Goal: Transaction & Acquisition: Download file/media

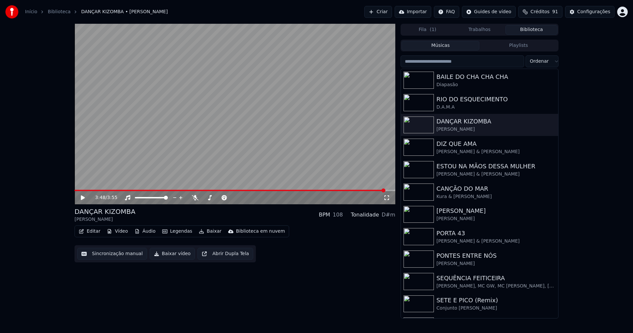
click at [31, 12] on link "Início" at bounding box center [31, 12] width 12 height 7
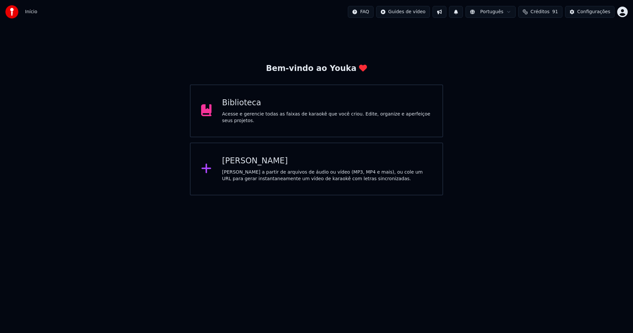
click at [249, 163] on div "[PERSON_NAME]" at bounding box center [327, 161] width 210 height 11
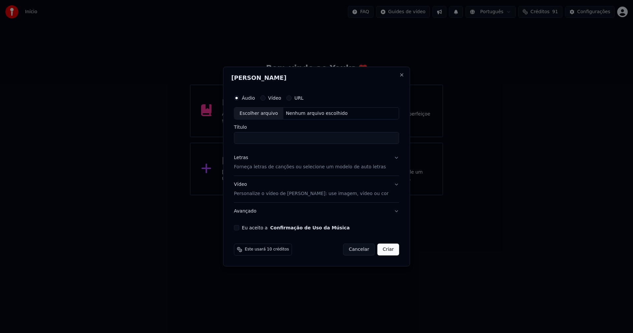
click at [266, 112] on div "Escolher arquivo" at bounding box center [259, 114] width 49 height 12
type input "**********"
click at [243, 159] on div "Letras" at bounding box center [241, 158] width 14 height 7
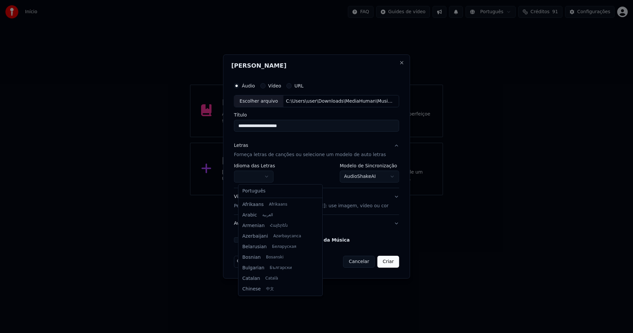
click at [259, 174] on body "**********" at bounding box center [316, 97] width 633 height 195
select select "**"
drag, startPoint x: 256, startPoint y: 194, endPoint x: 351, endPoint y: 183, distance: 95.3
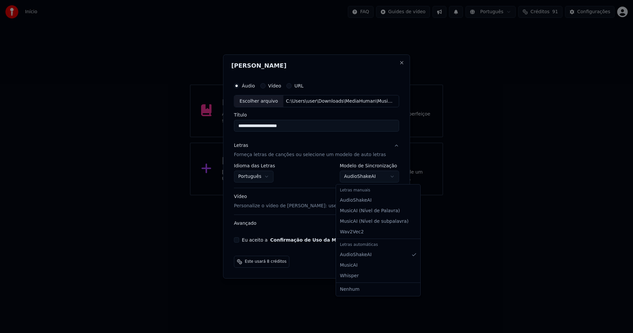
click at [362, 177] on body "**********" at bounding box center [316, 97] width 633 height 195
select select "**********"
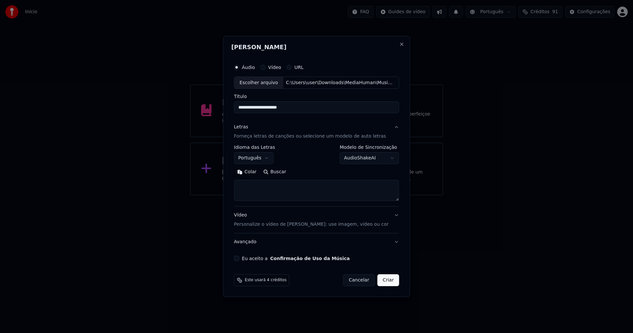
drag, startPoint x: 249, startPoint y: 172, endPoint x: 253, endPoint y: 172, distance: 3.4
click at [251, 172] on button "Colar" at bounding box center [247, 172] width 26 height 11
click at [240, 260] on button "Eu aceito a Confirmação de Uso da Música" at bounding box center [236, 258] width 5 height 5
click at [382, 281] on button "Criar" at bounding box center [389, 280] width 22 height 12
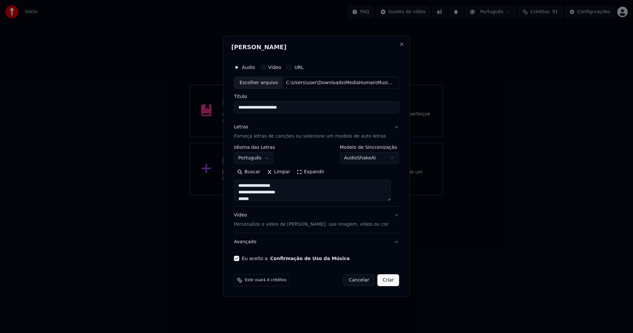
type textarea "**********"
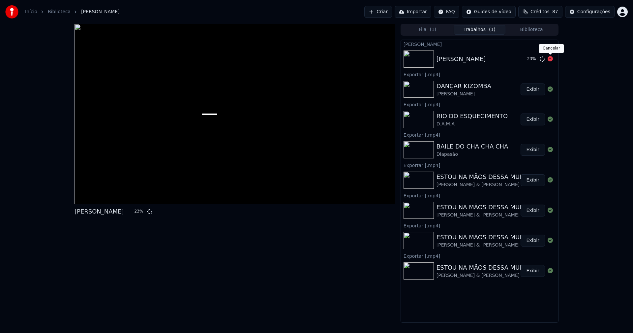
click at [549, 60] on icon at bounding box center [550, 58] width 5 height 5
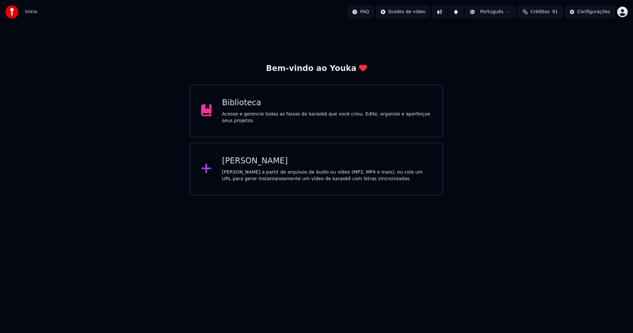
click at [251, 165] on div "[PERSON_NAME]" at bounding box center [327, 161] width 210 height 11
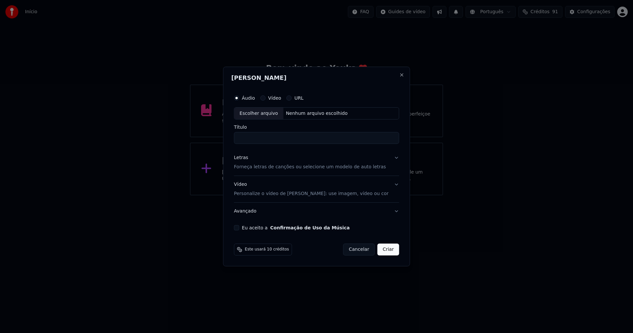
click at [265, 118] on div "Escolher arquivo" at bounding box center [259, 114] width 49 height 12
type input "**********"
click at [243, 160] on div "Letras" at bounding box center [241, 158] width 14 height 7
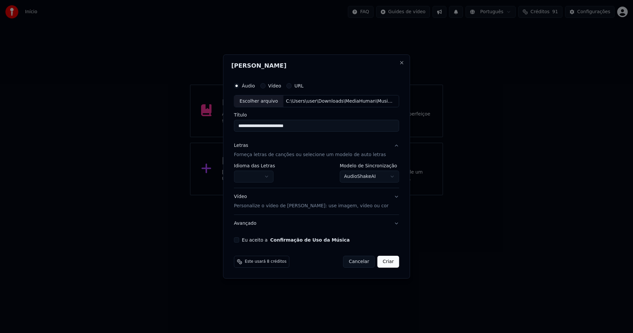
click at [255, 173] on body "**********" at bounding box center [316, 97] width 633 height 195
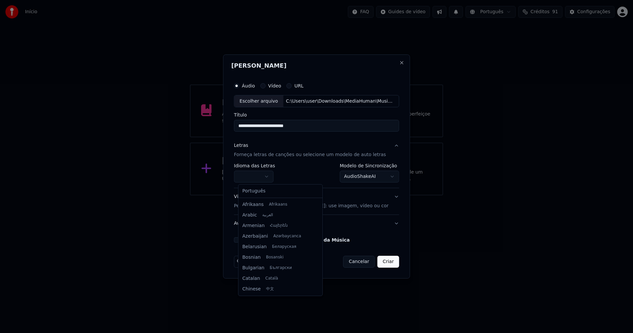
select select "**"
drag, startPoint x: 257, startPoint y: 192, endPoint x: 327, endPoint y: 183, distance: 70.4
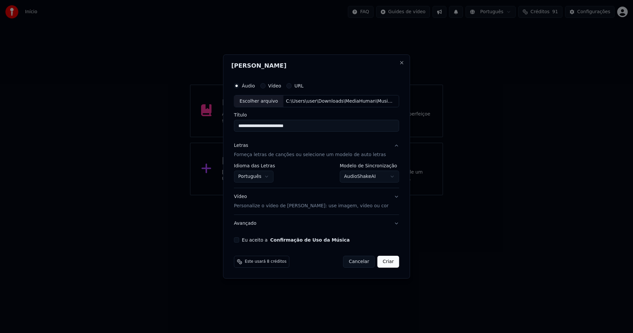
click at [357, 177] on body "**********" at bounding box center [316, 97] width 633 height 195
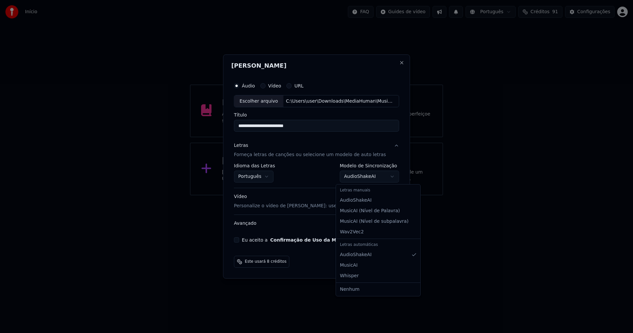
select select "**********"
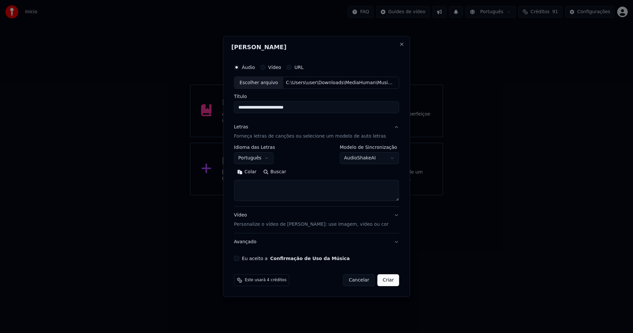
click at [255, 173] on button "Colar" at bounding box center [247, 172] width 26 height 11
type textarea "**********"
drag, startPoint x: 300, startPoint y: 194, endPoint x: 213, endPoint y: 174, distance: 88.4
click at [213, 174] on body "**********" at bounding box center [316, 97] width 633 height 195
click at [254, 173] on button "Colar" at bounding box center [247, 172] width 26 height 11
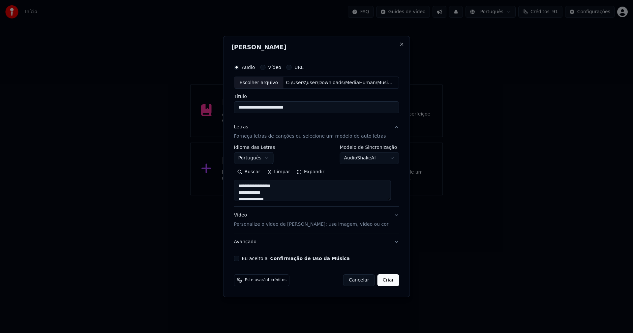
click at [240, 259] on button "Eu aceito a Confirmação de Uso da Música" at bounding box center [236, 258] width 5 height 5
drag, startPoint x: 383, startPoint y: 280, endPoint x: 464, endPoint y: 290, distance: 81.4
click at [388, 282] on button "Criar" at bounding box center [389, 280] width 22 height 12
type textarea "**********"
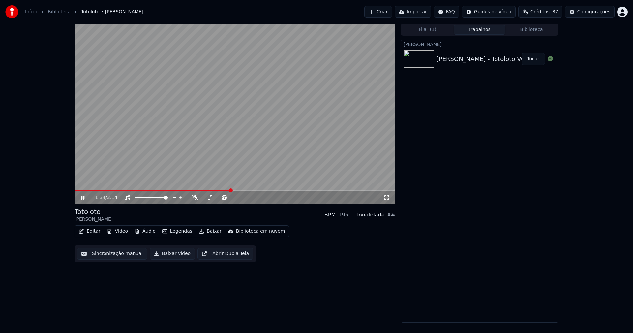
click at [145, 233] on button "Áudio" at bounding box center [145, 231] width 26 height 9
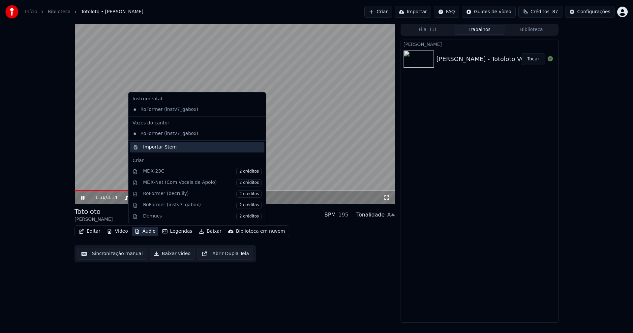
click at [149, 147] on div "Importar Stem" at bounding box center [160, 147] width 34 height 7
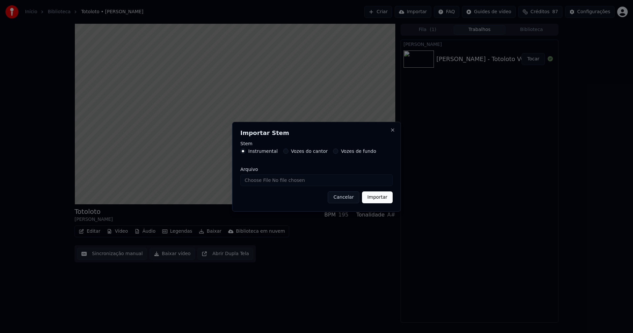
click at [264, 184] on input "Arquivo" at bounding box center [317, 180] width 152 height 12
type input "**********"
click at [378, 200] on button "Importar" at bounding box center [377, 197] width 31 height 12
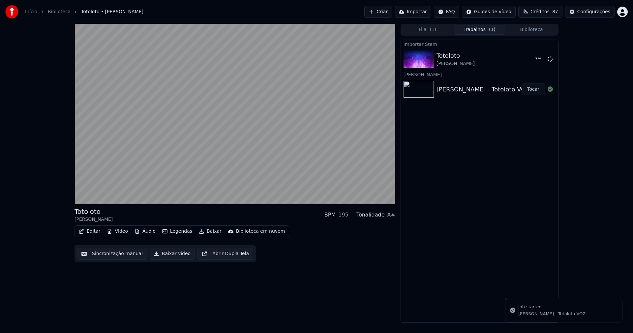
click at [120, 234] on button "Vídeo" at bounding box center [117, 231] width 26 height 9
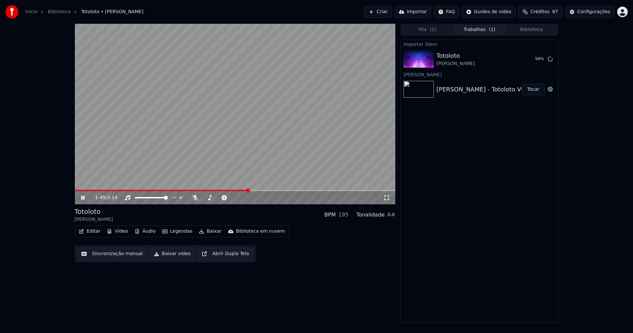
click at [33, 183] on div "1:45 / 3:14 Totoloto [PERSON_NAME] BPM 195 Tonalidade A# Editar Vídeo Áudio Leg…" at bounding box center [316, 173] width 633 height 299
click at [119, 231] on button "Vídeo" at bounding box center [117, 231] width 26 height 9
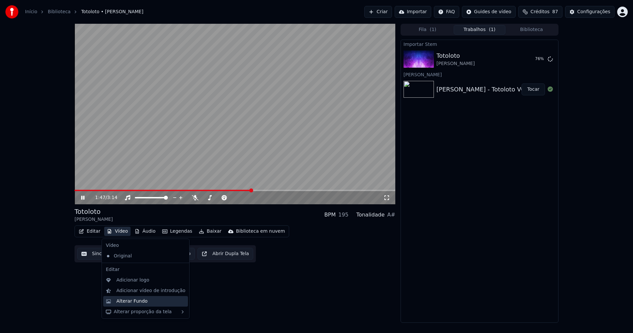
click at [135, 301] on div "Alterar Fundo" at bounding box center [131, 301] width 31 height 7
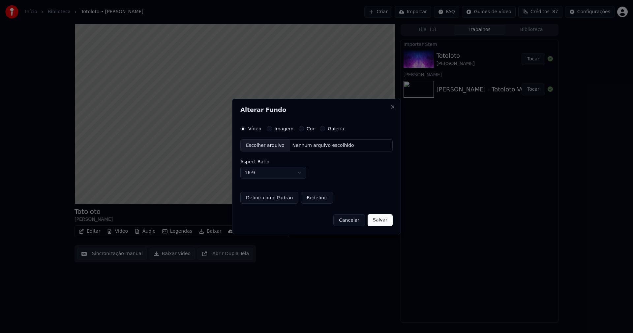
click at [270, 129] on button "Imagem" at bounding box center [269, 128] width 5 height 5
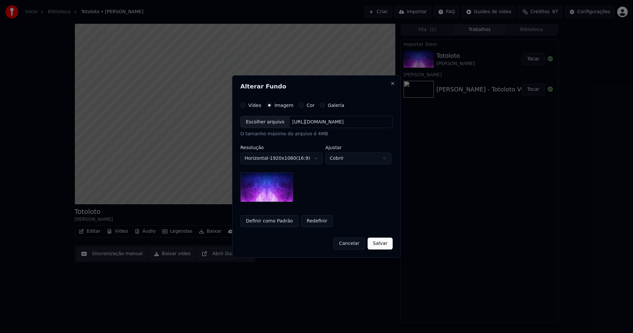
click at [268, 122] on div "Escolher arquivo" at bounding box center [265, 122] width 49 height 12
click at [384, 243] on button "Salvar" at bounding box center [380, 244] width 25 height 12
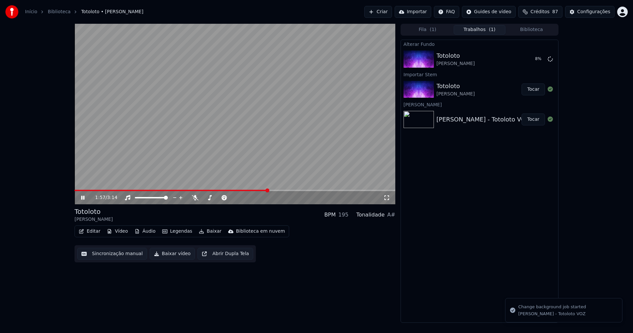
click at [144, 233] on button "Áudio" at bounding box center [145, 231] width 26 height 9
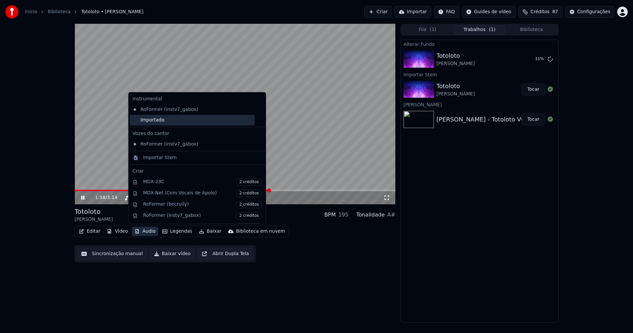
click at [148, 121] on div "Importado" at bounding box center [192, 120] width 125 height 11
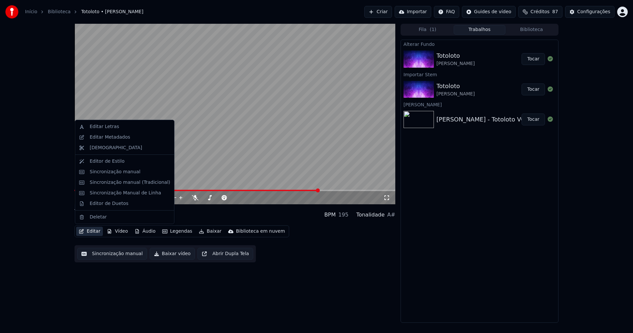
click at [90, 232] on button "Editar" at bounding box center [89, 231] width 27 height 9
click at [114, 185] on div "Sincronização manual (Tradicional)" at bounding box center [130, 182] width 80 height 7
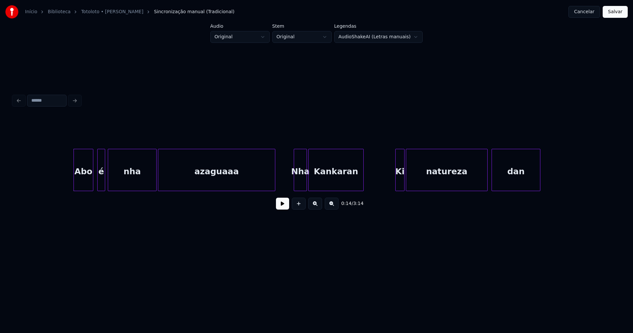
scroll to position [0, 902]
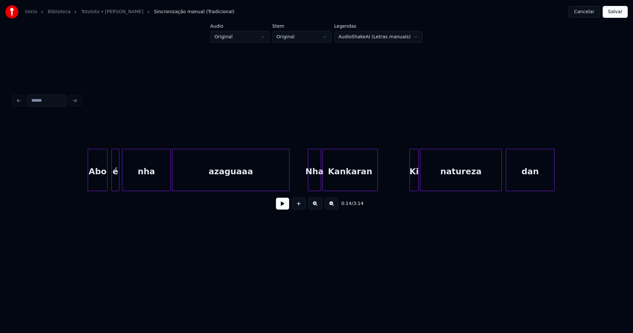
click at [285, 207] on button at bounding box center [282, 204] width 13 height 12
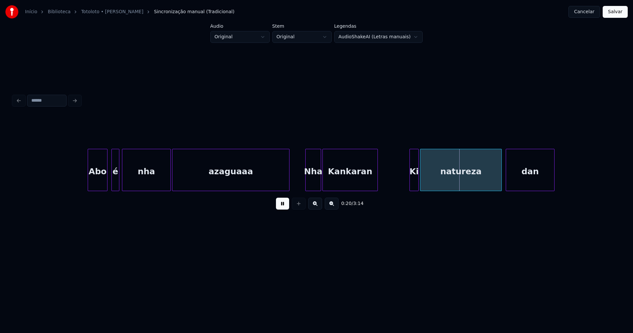
click at [306, 183] on div at bounding box center [307, 170] width 2 height 42
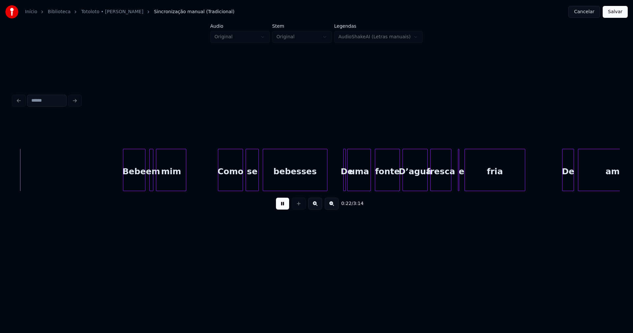
scroll to position [0, 1476]
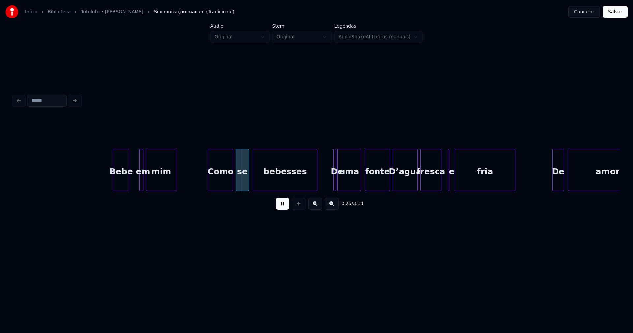
click at [128, 184] on div at bounding box center [128, 170] width 2 height 42
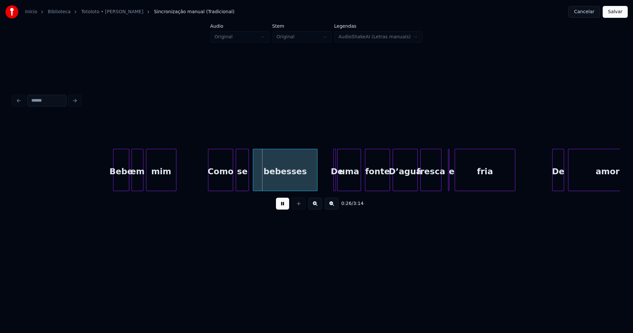
click at [132, 183] on div at bounding box center [133, 170] width 2 height 42
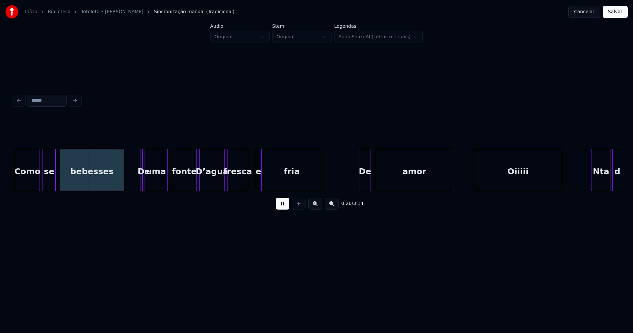
scroll to position [0, 1676]
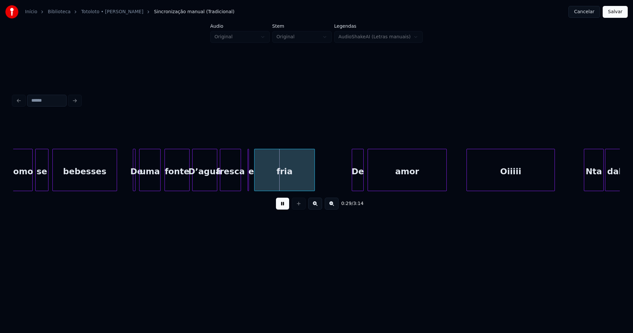
click at [140, 183] on div at bounding box center [141, 170] width 2 height 42
click at [137, 182] on div at bounding box center [137, 170] width 2 height 42
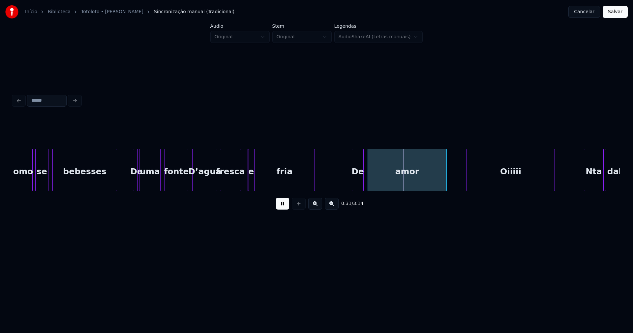
click at [187, 186] on div at bounding box center [187, 170] width 2 height 42
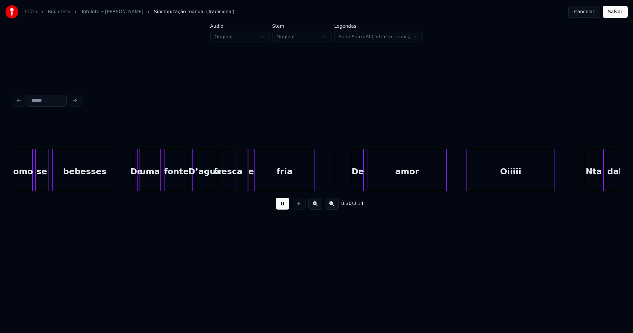
click at [236, 186] on div at bounding box center [235, 170] width 2 height 42
click at [254, 183] on div at bounding box center [253, 170] width 2 height 42
click at [247, 184] on div at bounding box center [246, 170] width 2 height 42
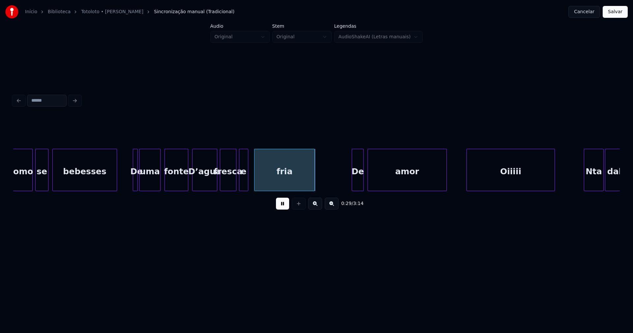
click at [243, 186] on div "e" at bounding box center [244, 171] width 9 height 45
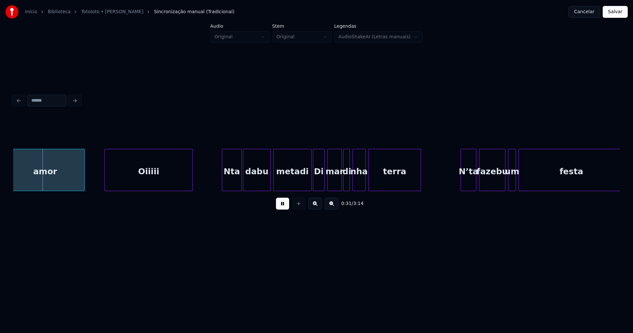
scroll to position [0, 2046]
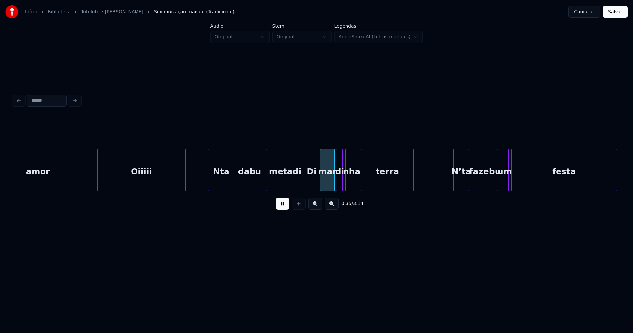
click at [209, 181] on div at bounding box center [210, 170] width 2 height 42
click at [300, 188] on div "metadi" at bounding box center [283, 170] width 35 height 42
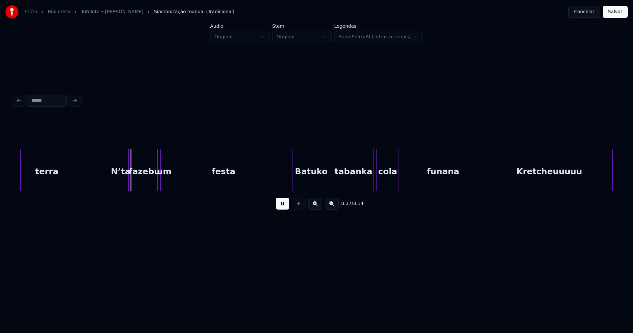
scroll to position [0, 2415]
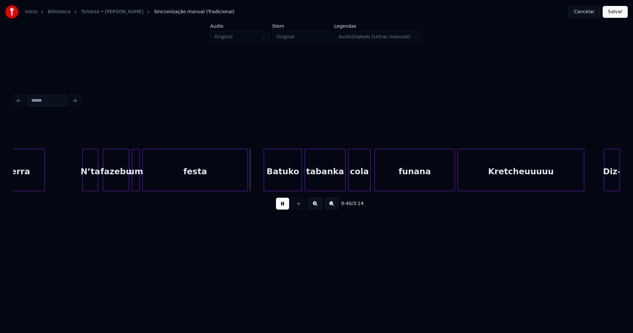
click at [91, 183] on div "N’ta" at bounding box center [90, 171] width 15 height 45
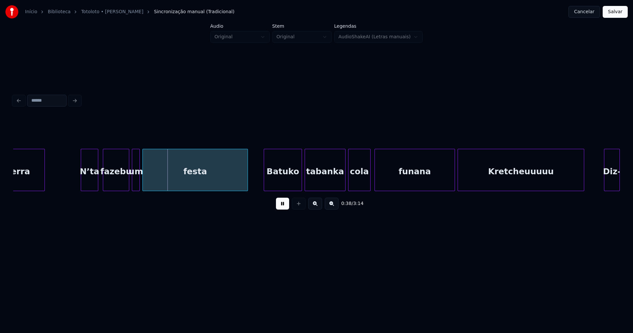
click at [82, 180] on div at bounding box center [82, 170] width 2 height 42
click at [121, 186] on div at bounding box center [121, 170] width 2 height 42
click at [125, 184] on div at bounding box center [125, 170] width 2 height 42
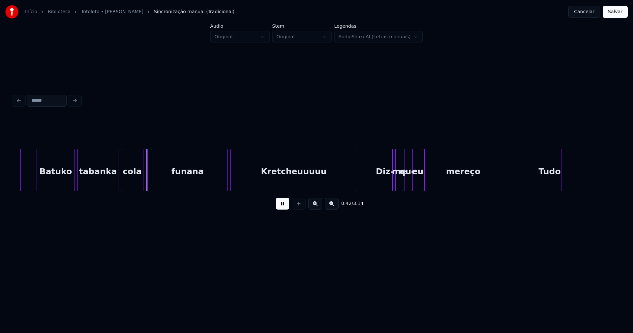
scroll to position [0, 2706]
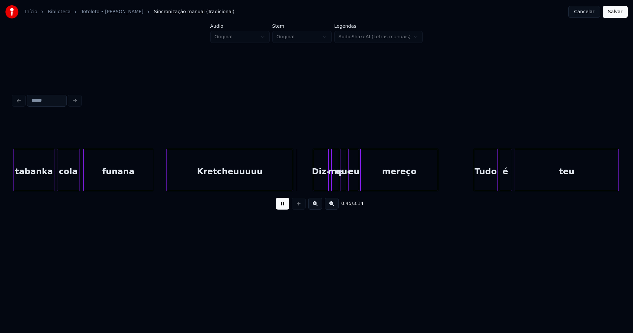
click at [151, 188] on div at bounding box center [152, 170] width 2 height 42
click at [165, 180] on div at bounding box center [165, 170] width 2 height 42
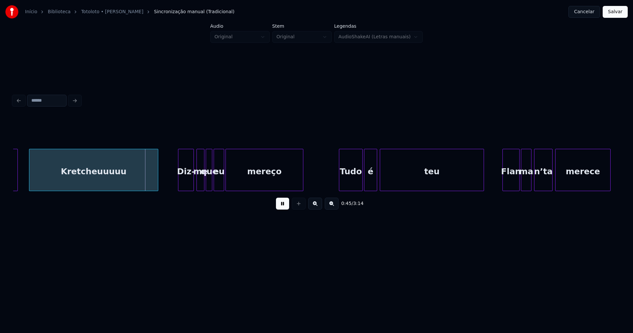
scroll to position [0, 2870]
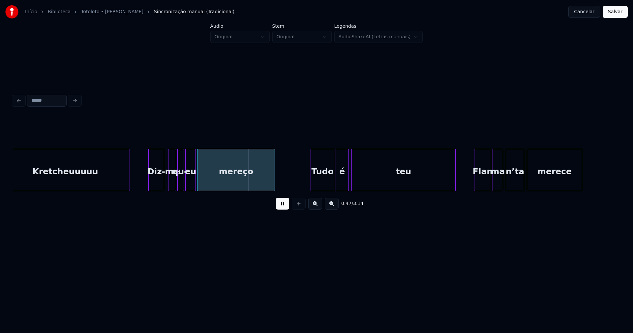
click at [151, 183] on div "Diz-" at bounding box center [156, 171] width 15 height 45
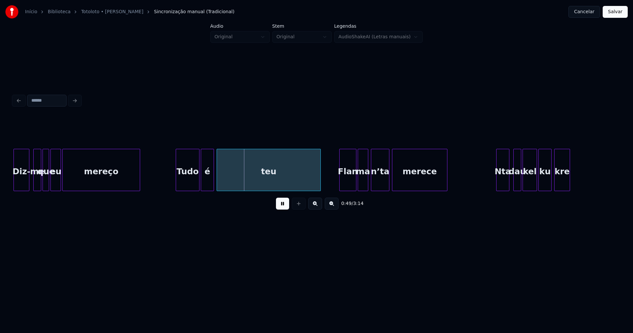
scroll to position [0, 3040]
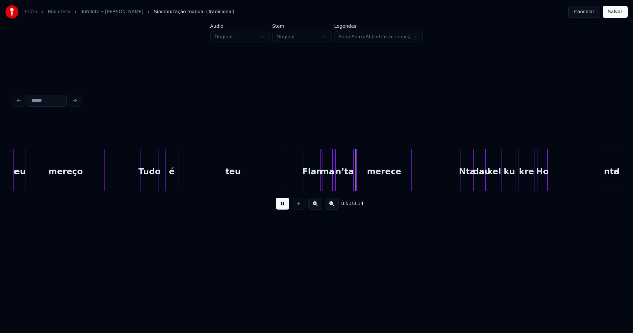
click at [158, 185] on div at bounding box center [158, 170] width 2 height 42
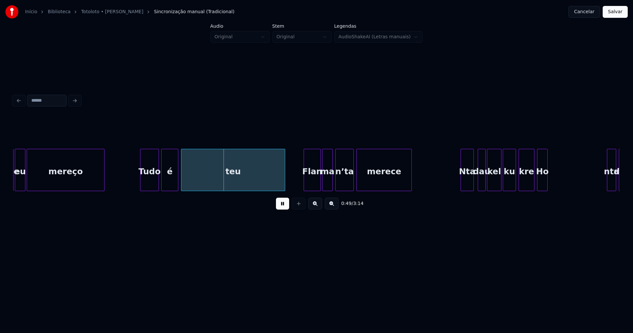
click at [162, 187] on div at bounding box center [163, 170] width 2 height 42
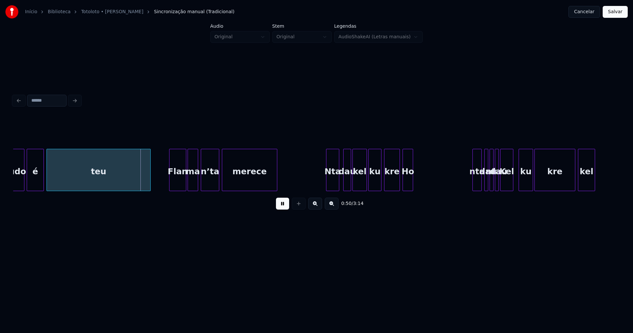
scroll to position [0, 3182]
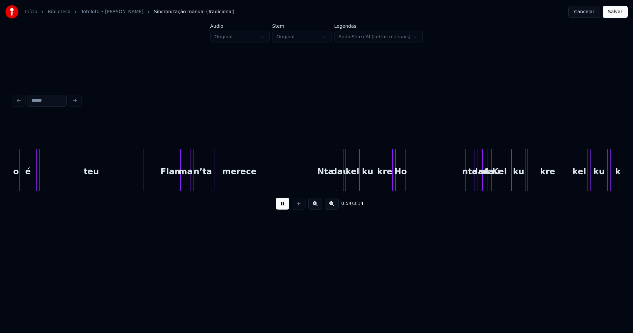
click at [263, 182] on div at bounding box center [263, 170] width 2 height 42
click at [288, 176] on div at bounding box center [289, 170] width 2 height 42
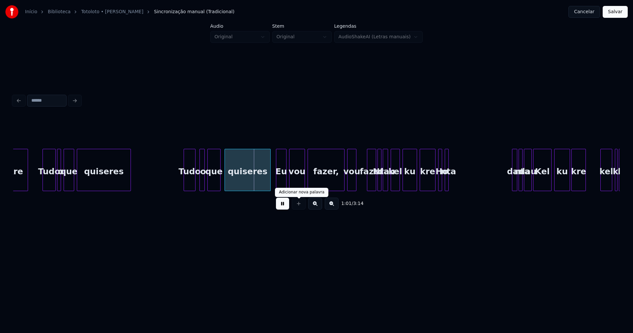
drag, startPoint x: 285, startPoint y: 209, endPoint x: 303, endPoint y: 203, distance: 19.0
click at [286, 208] on button at bounding box center [282, 204] width 13 height 12
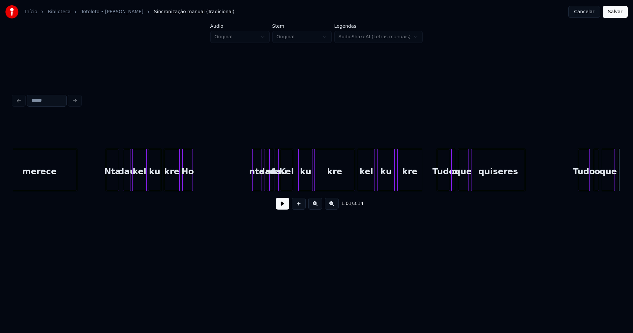
scroll to position [0, 3374]
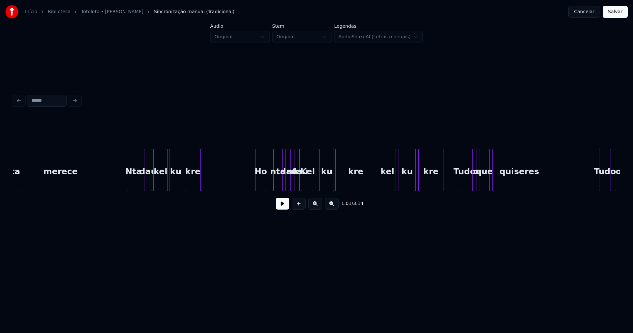
click at [261, 184] on div "Ho" at bounding box center [261, 171] width 10 height 45
click at [280, 209] on button at bounding box center [282, 204] width 13 height 12
click at [212, 178] on div at bounding box center [213, 170] width 2 height 42
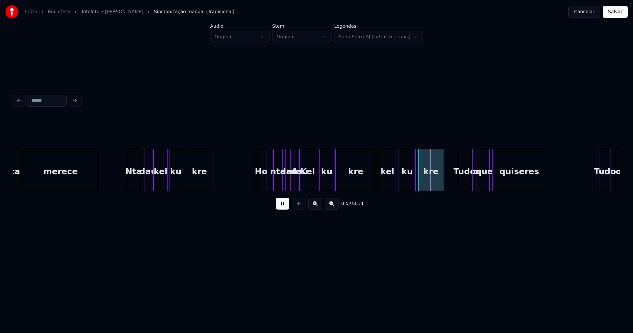
click at [286, 206] on button at bounding box center [282, 204] width 13 height 12
click at [253, 184] on div "Ho" at bounding box center [258, 171] width 10 height 45
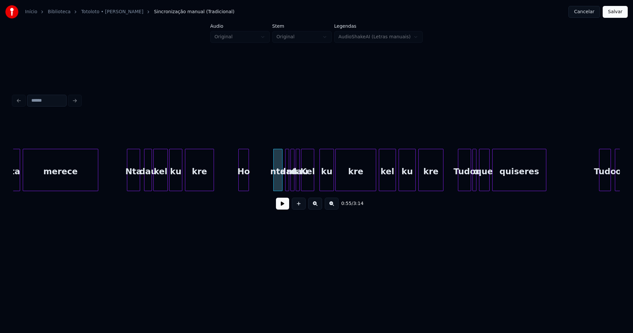
click at [283, 183] on div "nta" at bounding box center [278, 170] width 9 height 42
click at [256, 190] on div "kre Tudo o que quiseres Tudo o ku kel kre ku Kel dau nta nta dau Ho kre ku dau …" at bounding box center [316, 170] width 607 height 42
click at [280, 181] on div at bounding box center [281, 170] width 2 height 42
click at [281, 183] on div "dau" at bounding box center [279, 171] width 9 height 45
click at [283, 209] on button at bounding box center [282, 204] width 13 height 12
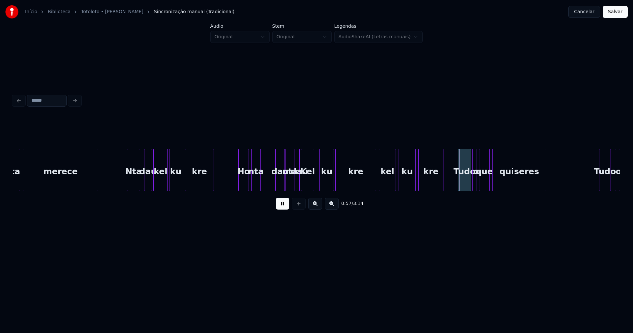
click at [286, 181] on div at bounding box center [287, 170] width 2 height 42
click at [263, 188] on div "dau" at bounding box center [263, 171] width 9 height 45
click at [280, 184] on div "nta" at bounding box center [279, 171] width 8 height 45
drag, startPoint x: 230, startPoint y: 179, endPoint x: 254, endPoint y: 187, distance: 24.6
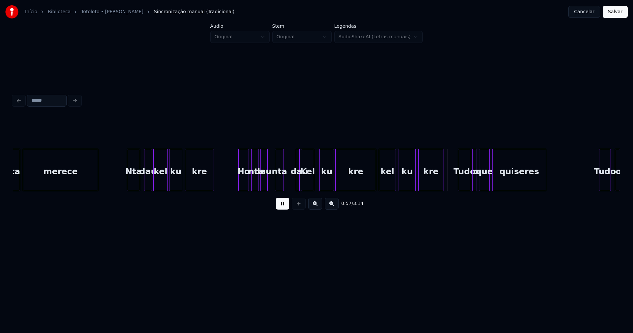
click at [288, 186] on div at bounding box center [289, 170] width 2 height 42
click at [281, 205] on button at bounding box center [282, 204] width 13 height 12
click at [585, 14] on button "Cancelar" at bounding box center [585, 12] width 32 height 12
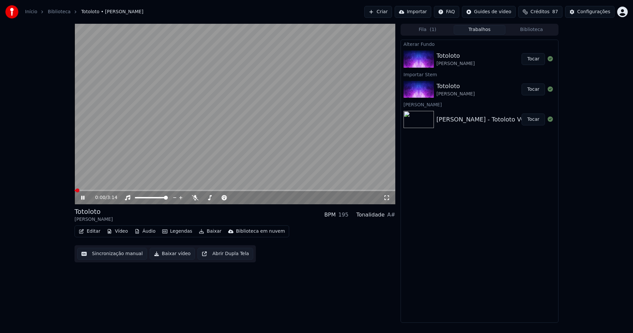
click at [83, 198] on icon at bounding box center [82, 198] width 3 height 4
click at [122, 232] on button "Vídeo" at bounding box center [117, 231] width 26 height 9
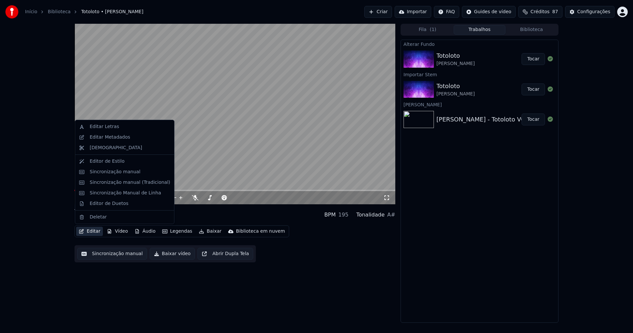
drag, startPoint x: 93, startPoint y: 231, endPoint x: 93, endPoint y: 221, distance: 9.9
click at [93, 229] on button "Editar" at bounding box center [89, 231] width 27 height 9
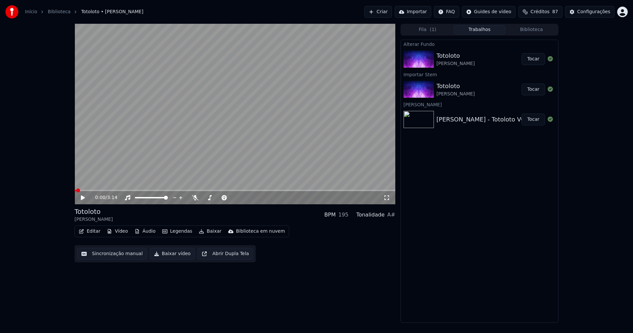
click at [92, 231] on button "Editar" at bounding box center [89, 231] width 27 height 9
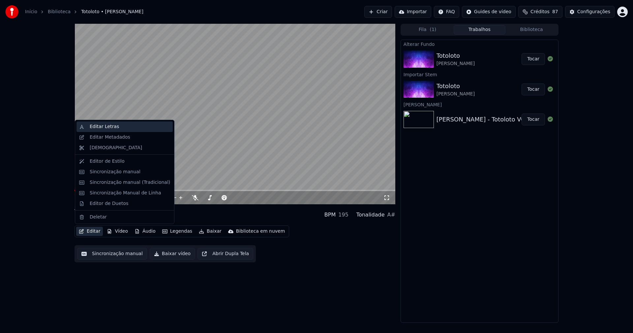
click at [99, 126] on div "Editar Letras" at bounding box center [104, 126] width 29 height 7
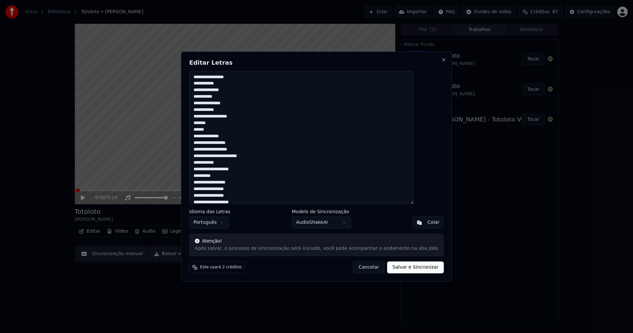
drag, startPoint x: 198, startPoint y: 199, endPoint x: 177, endPoint y: 15, distance: 184.6
click at [177, 15] on body "Início Biblioteca [PERSON_NAME] Criar Importar FAQ Guides de vídeo Créditos 87 …" at bounding box center [316, 166] width 633 height 333
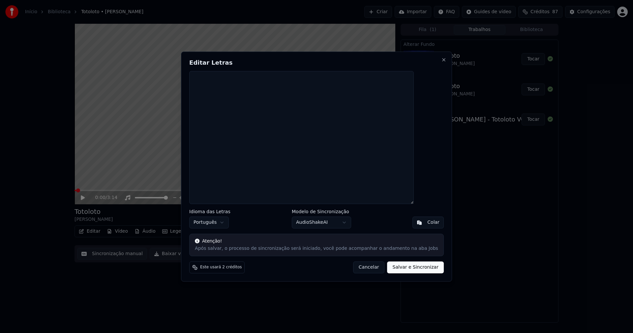
click at [428, 220] on div "Colar" at bounding box center [434, 222] width 12 height 7
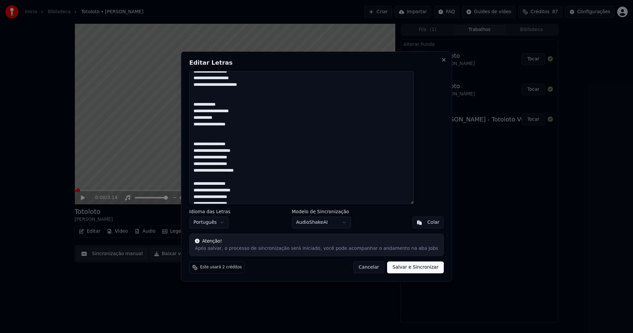
scroll to position [99, 0]
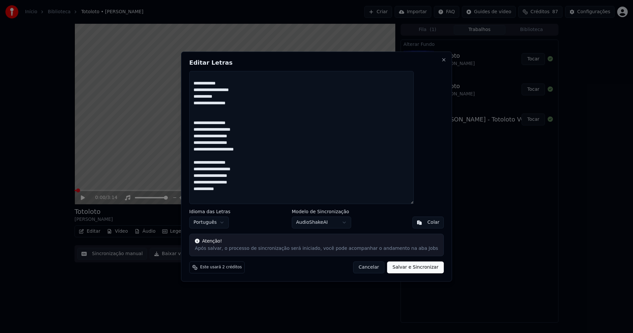
click at [403, 268] on button "Salvar e Sincronizar" at bounding box center [416, 267] width 56 height 12
type textarea "**********"
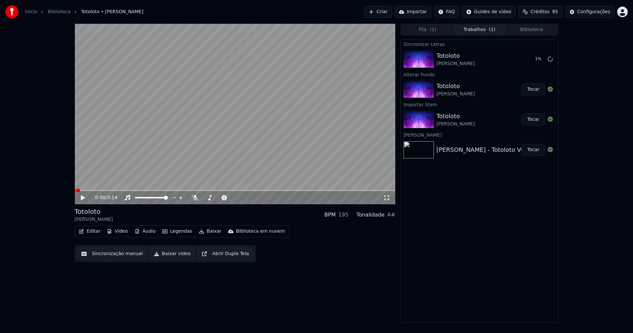
click at [90, 231] on button "Editar" at bounding box center [89, 231] width 27 height 9
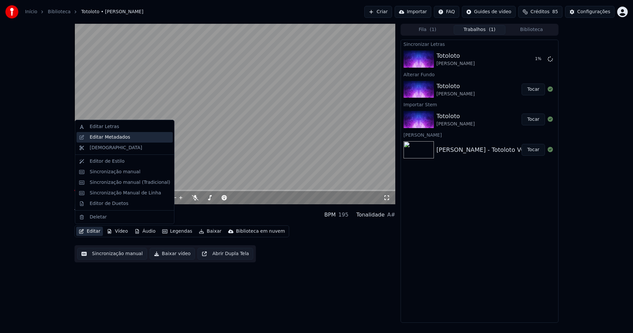
click at [110, 141] on div "Editar Metadados" at bounding box center [125, 137] width 96 height 11
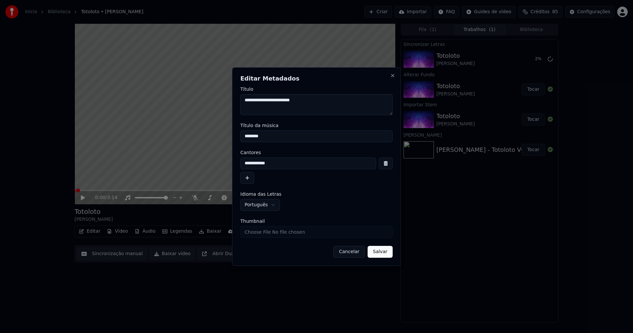
drag, startPoint x: 269, startPoint y: 137, endPoint x: 214, endPoint y: 135, distance: 54.1
click at [217, 137] on body "**********" at bounding box center [316, 166] width 633 height 333
type input "********"
click at [263, 235] on input "Thumbnail" at bounding box center [317, 232] width 152 height 12
type input "**********"
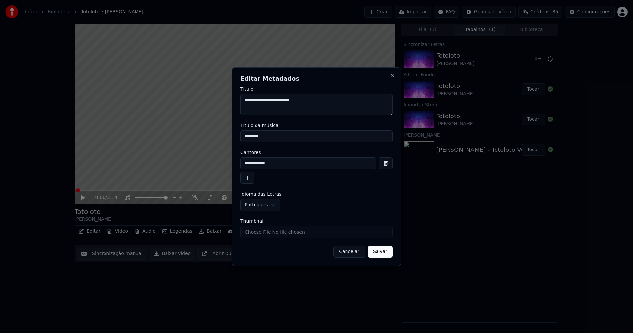
click at [385, 254] on button "Salvar" at bounding box center [380, 252] width 25 height 12
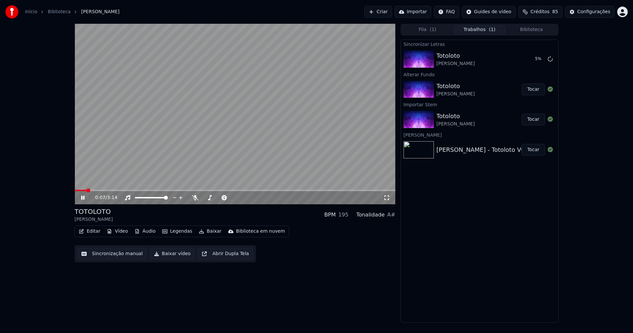
click at [83, 198] on icon at bounding box center [88, 197] width 16 height 5
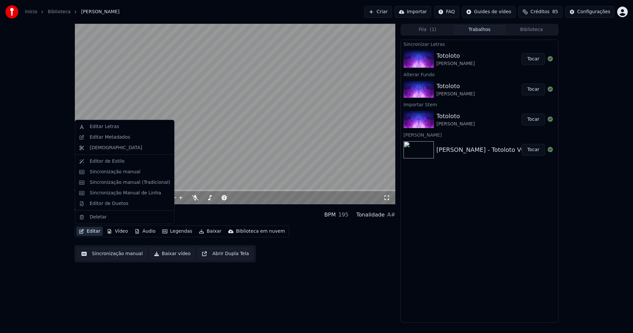
click at [93, 233] on button "Editar" at bounding box center [89, 231] width 27 height 9
click at [117, 186] on div "Sincronização manual (Tradicional)" at bounding box center [125, 182] width 96 height 11
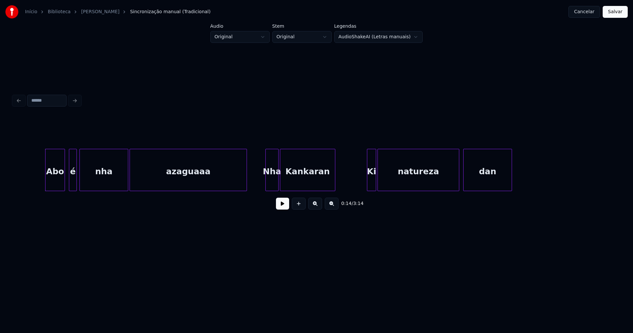
scroll to position [0, 909]
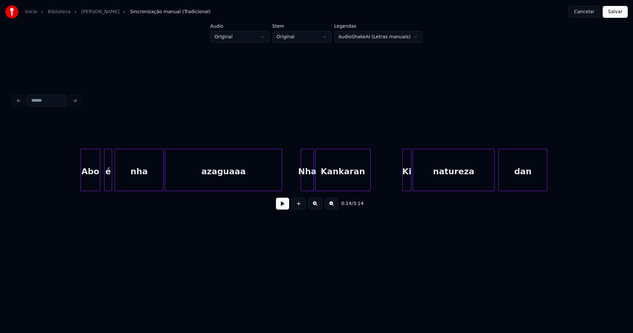
click at [283, 207] on button at bounding box center [282, 204] width 13 height 12
click at [298, 181] on div at bounding box center [299, 170] width 2 height 42
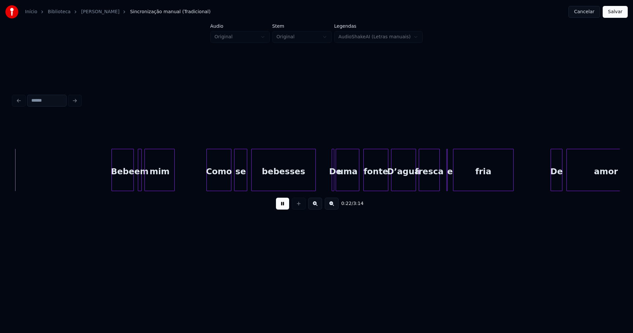
scroll to position [0, 1485]
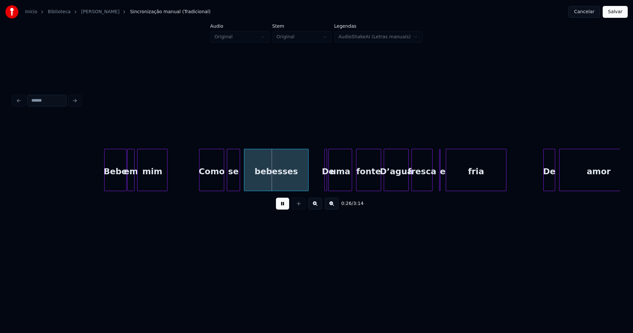
click at [128, 180] on div at bounding box center [129, 170] width 2 height 42
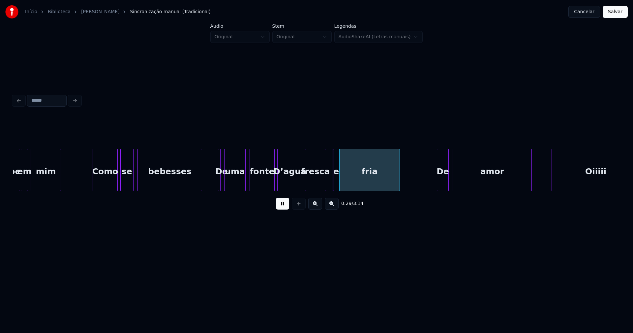
click at [226, 182] on div at bounding box center [226, 170] width 2 height 42
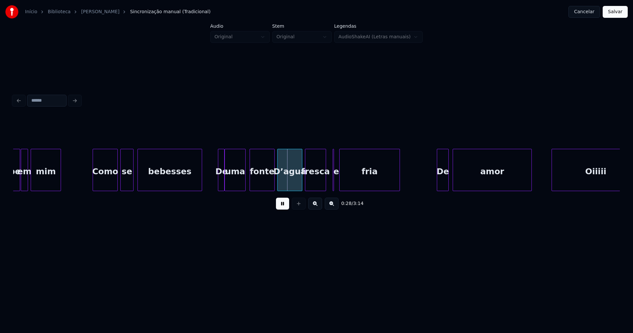
click at [224, 183] on div at bounding box center [223, 170] width 2 height 42
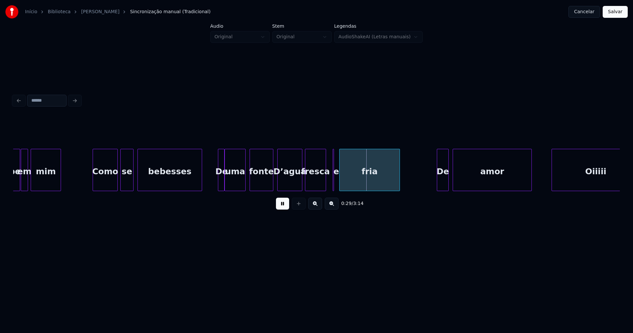
click at [273, 184] on div at bounding box center [272, 170] width 2 height 42
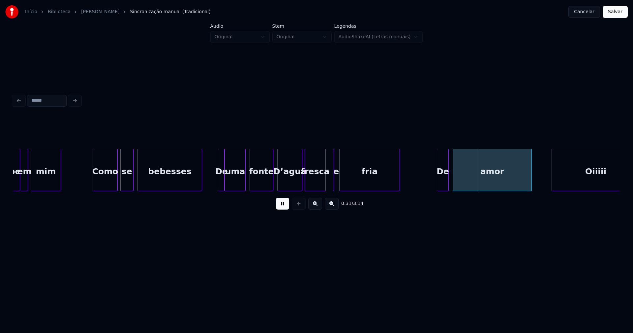
click at [326, 184] on div "fresca" at bounding box center [315, 170] width 21 height 42
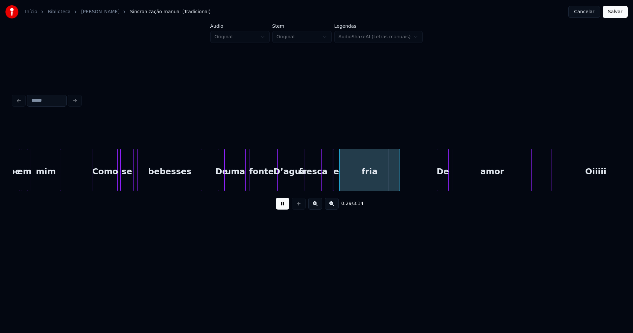
click at [321, 189] on div "Bebe em mim Como se bebesses De uma fonte D’agua fresca e fria De amor Oiiiii" at bounding box center [316, 170] width 607 height 42
click at [339, 183] on div at bounding box center [339, 170] width 2 height 42
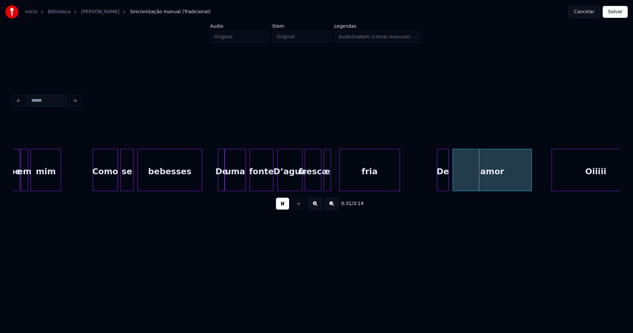
click at [327, 162] on div "e" at bounding box center [327, 171] width 7 height 45
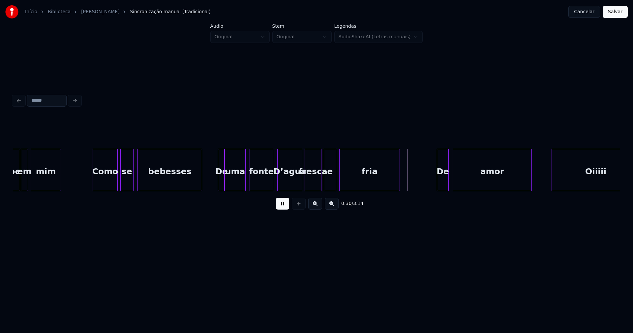
click at [336, 179] on div at bounding box center [335, 170] width 2 height 42
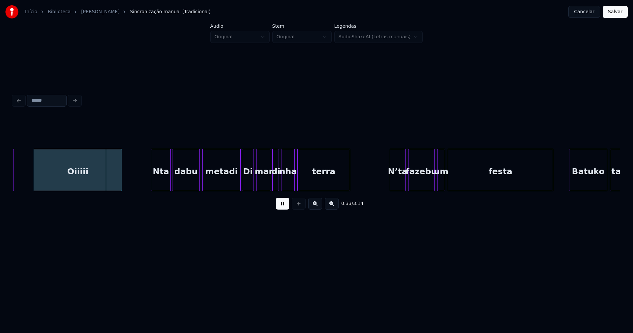
scroll to position [0, 2131]
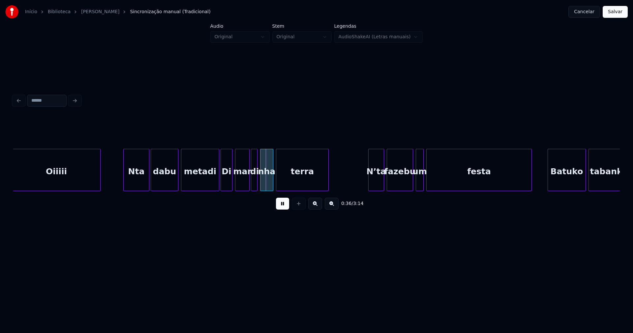
click at [124, 183] on div at bounding box center [125, 170] width 2 height 42
click at [212, 185] on div at bounding box center [213, 170] width 2 height 42
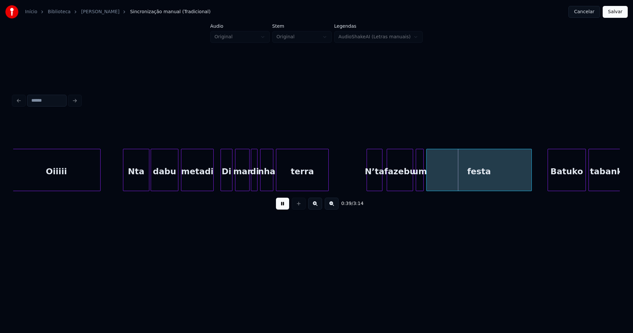
click at [375, 184] on div "N’ta" at bounding box center [374, 171] width 15 height 45
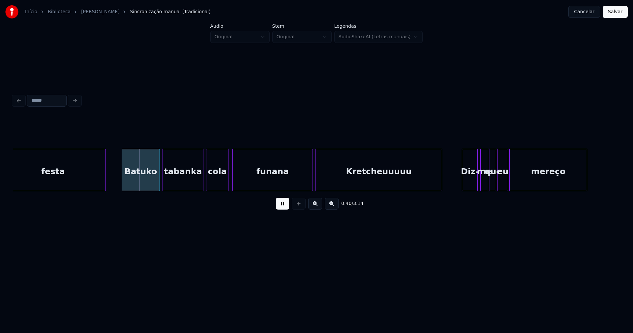
scroll to position [0, 2564]
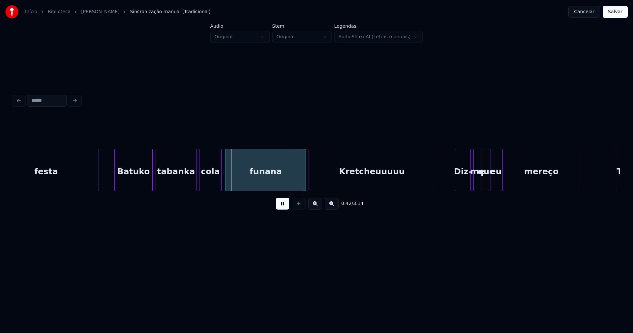
click at [138, 180] on div "Batuko" at bounding box center [134, 171] width 38 height 45
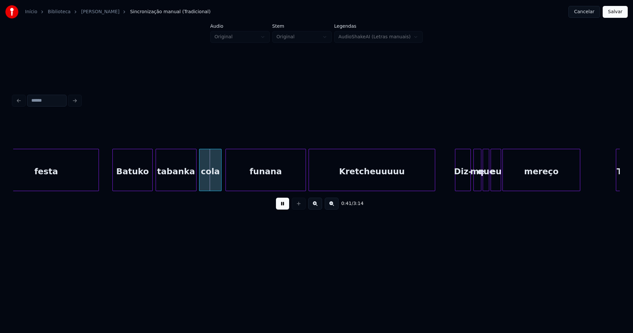
click at [114, 176] on div at bounding box center [114, 170] width 2 height 42
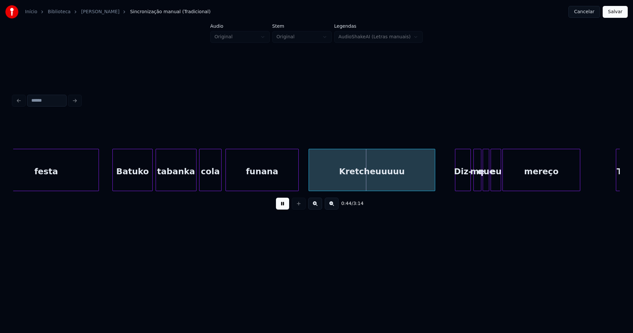
click at [298, 187] on div at bounding box center [298, 170] width 2 height 42
click at [308, 178] on div at bounding box center [309, 170] width 2 height 42
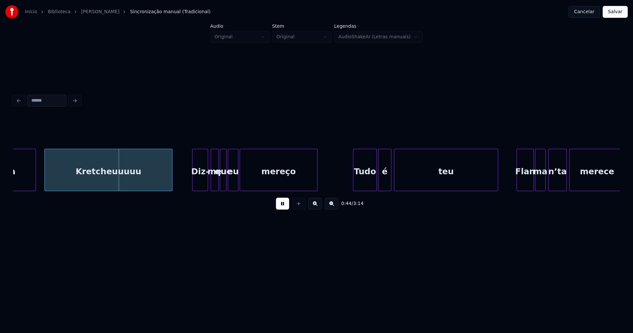
scroll to position [0, 2848]
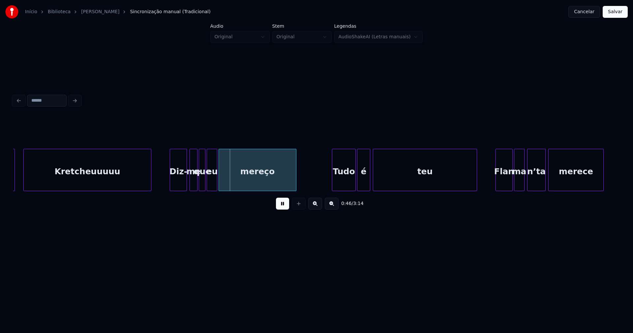
click at [172, 182] on div at bounding box center [171, 170] width 2 height 42
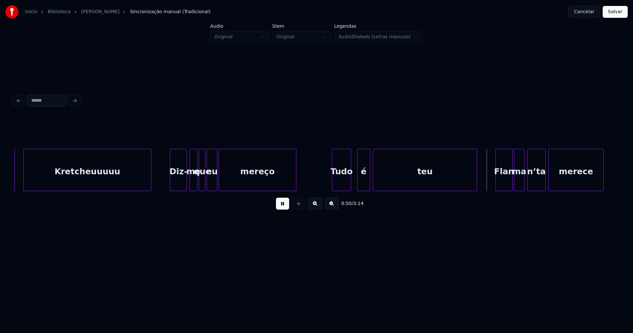
click at [350, 188] on div "funana Kretcheuuuuu Diz- me que eu mereço Tudo é teu Flan ma n’ta merece" at bounding box center [316, 170] width 607 height 42
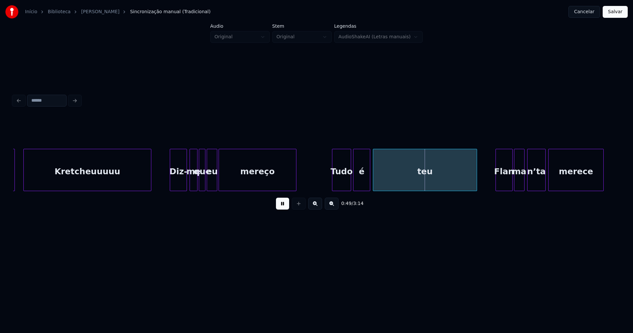
click at [355, 185] on div at bounding box center [355, 170] width 2 height 42
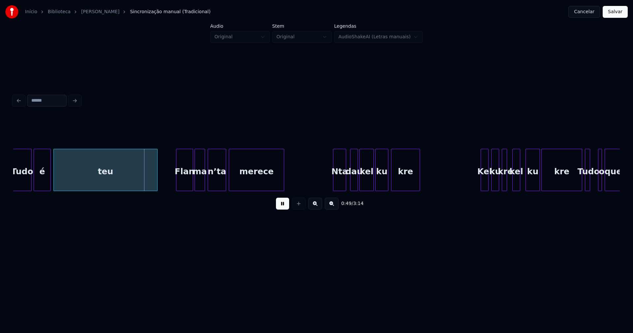
scroll to position [0, 3182]
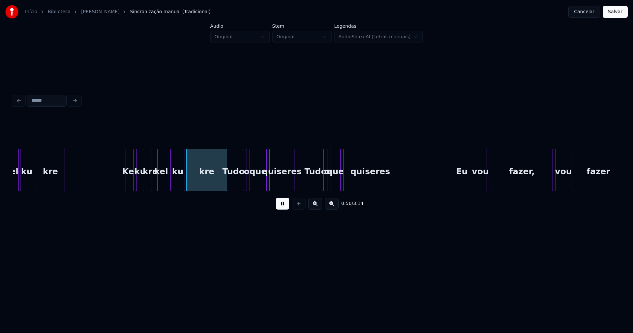
scroll to position [0, 3530]
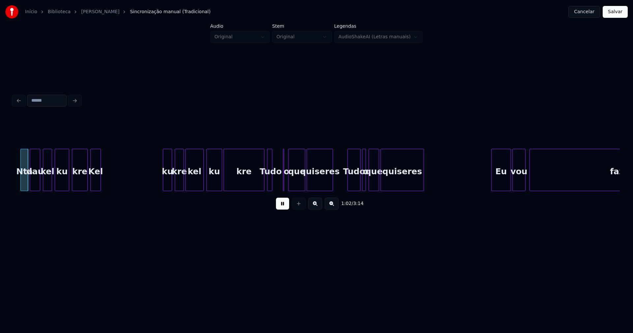
click at [91, 169] on div "Kel" at bounding box center [96, 171] width 10 height 45
click at [288, 206] on button at bounding box center [282, 204] width 13 height 12
click at [283, 209] on button at bounding box center [282, 204] width 13 height 12
click at [284, 206] on button at bounding box center [282, 204] width 13 height 12
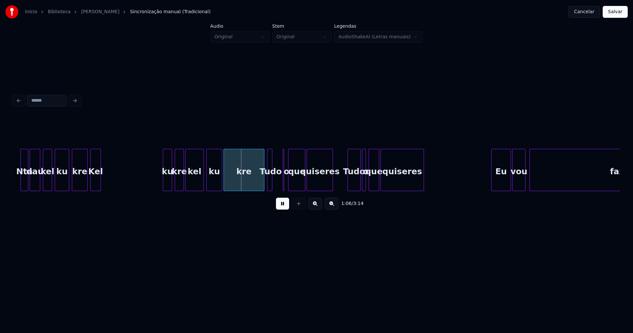
click at [287, 207] on button at bounding box center [282, 204] width 13 height 12
click at [13, 181] on div "1:07 / 3:14" at bounding box center [317, 153] width 612 height 131
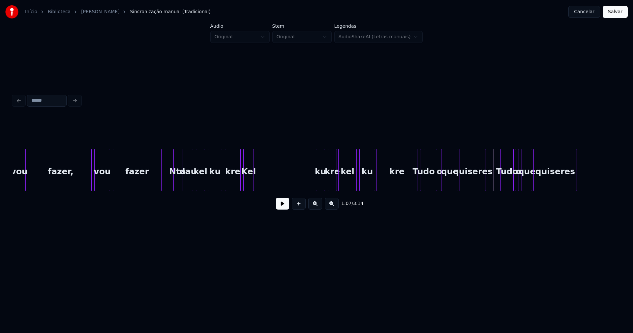
scroll to position [0, 3978]
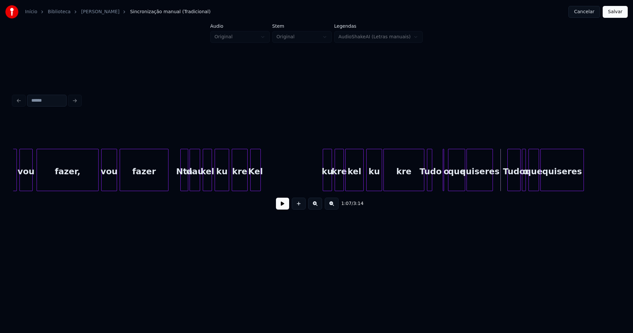
click at [284, 208] on button at bounding box center [282, 204] width 13 height 12
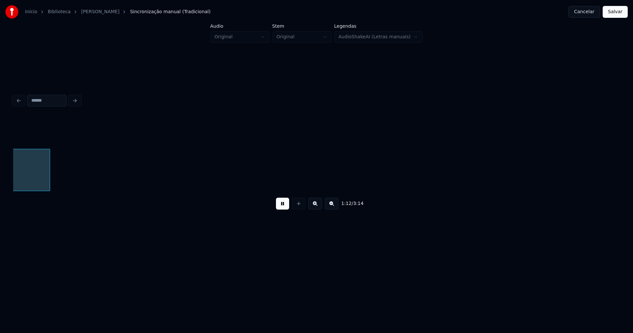
scroll to position [0, 4802]
click at [284, 208] on button at bounding box center [282, 204] width 13 height 12
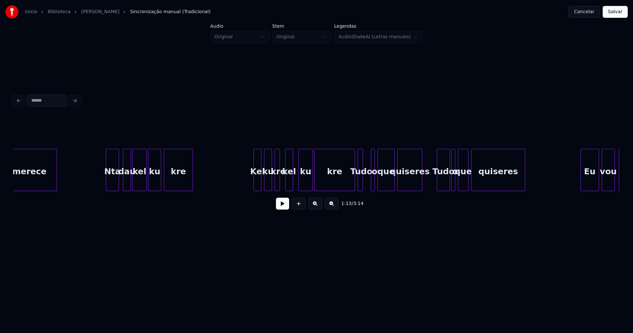
scroll to position [0, 3409]
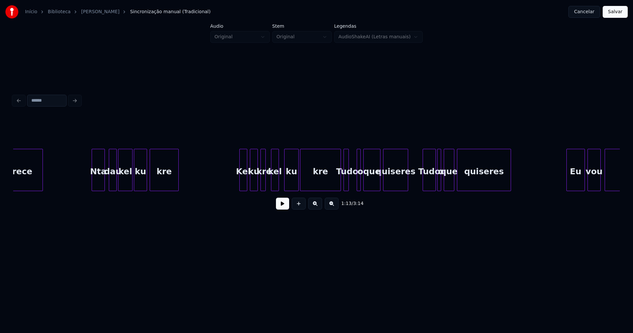
click at [286, 208] on button at bounding box center [282, 204] width 13 height 12
click at [286, 207] on button at bounding box center [282, 204] width 13 height 12
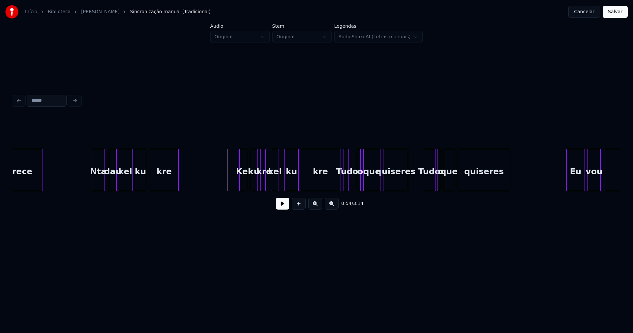
click at [283, 206] on button at bounding box center [282, 204] width 13 height 12
click at [282, 205] on button at bounding box center [282, 204] width 13 height 12
click at [397, 182] on div "quiseres" at bounding box center [396, 171] width 24 height 45
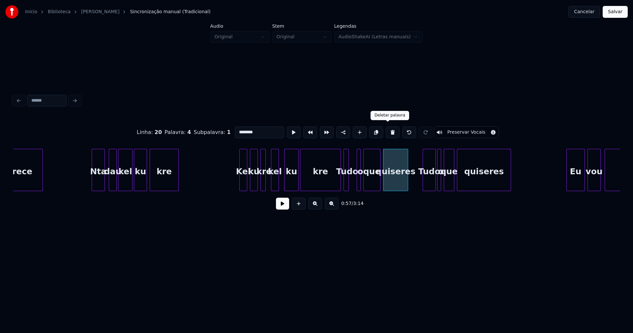
click at [387, 132] on button at bounding box center [393, 132] width 14 height 12
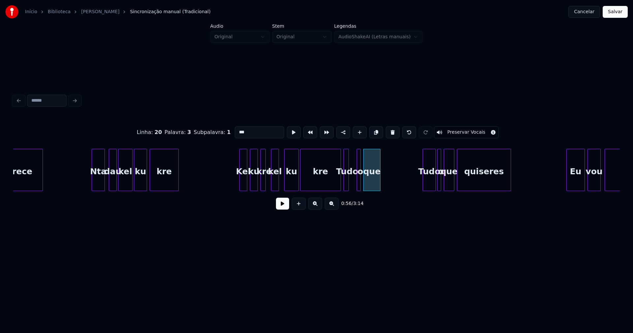
click at [387, 132] on button at bounding box center [393, 132] width 14 height 12
type input "***"
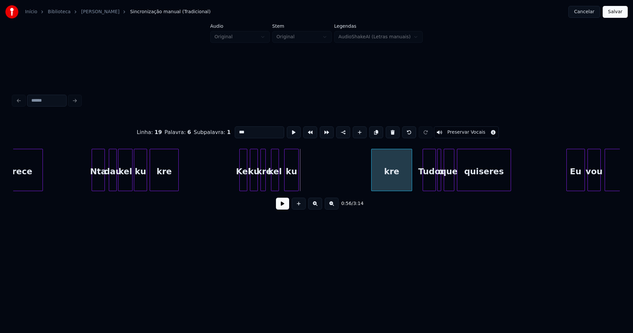
click at [389, 185] on div "kre" at bounding box center [392, 171] width 40 height 45
click at [384, 181] on div at bounding box center [384, 170] width 2 height 42
click at [370, 181] on div "ku" at bounding box center [371, 171] width 14 height 45
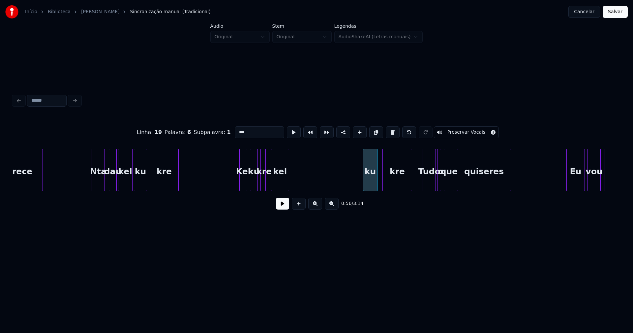
click at [289, 179] on div at bounding box center [288, 170] width 2 height 42
click at [348, 184] on div "kel" at bounding box center [350, 171] width 17 height 45
click at [291, 179] on div at bounding box center [291, 170] width 2 height 42
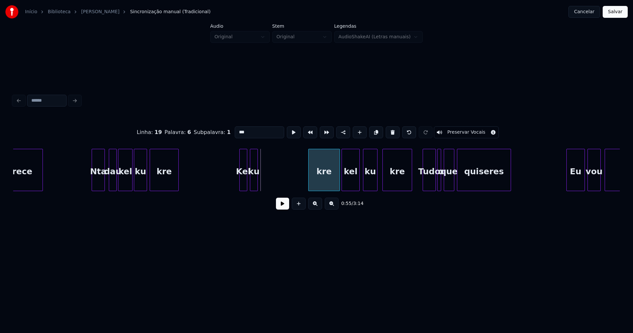
click at [319, 184] on div "kre" at bounding box center [324, 171] width 31 height 45
click at [301, 179] on div at bounding box center [302, 170] width 2 height 42
click at [264, 181] on div at bounding box center [264, 170] width 2 height 42
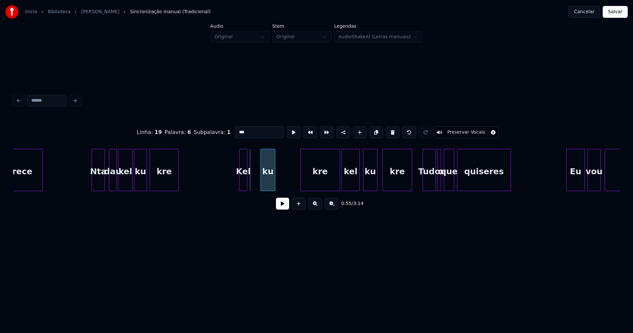
click at [266, 185] on div "ku" at bounding box center [268, 171] width 14 height 45
click at [256, 179] on div at bounding box center [257, 170] width 2 height 42
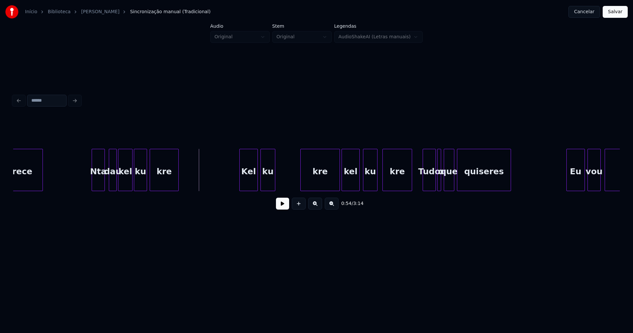
click at [284, 207] on button at bounding box center [282, 204] width 13 height 12
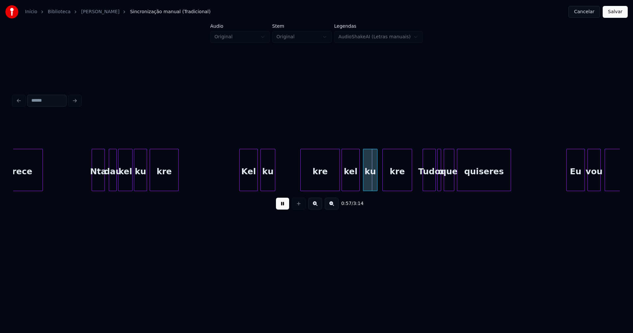
click at [285, 207] on button at bounding box center [282, 204] width 13 height 12
click at [291, 184] on div "ku" at bounding box center [290, 171] width 14 height 45
click at [336, 185] on div at bounding box center [336, 170] width 2 height 42
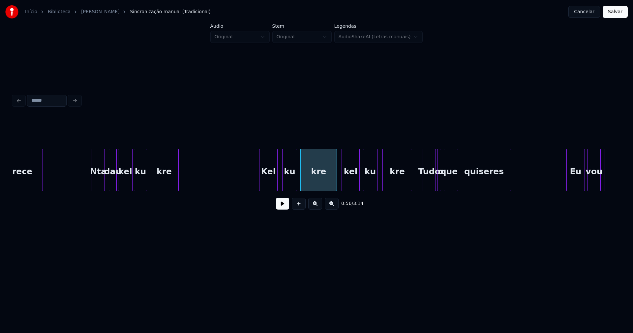
click at [266, 187] on div "Kel" at bounding box center [269, 171] width 18 height 45
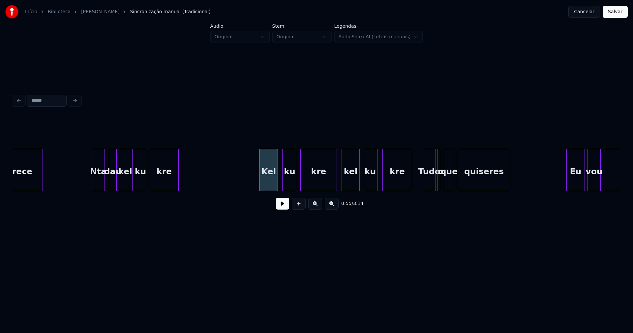
click at [285, 209] on button at bounding box center [282, 204] width 13 height 12
click at [40, 181] on div "merece" at bounding box center [15, 171] width 55 height 45
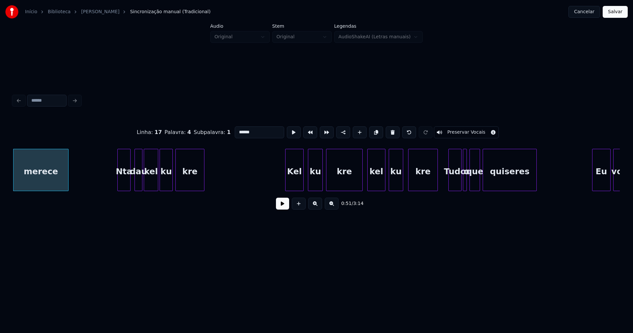
click at [279, 207] on button at bounding box center [282, 204] width 13 height 12
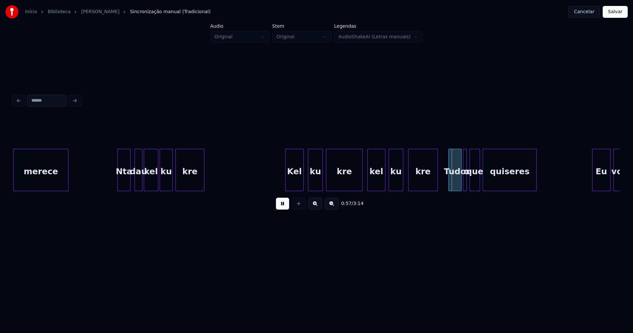
click at [286, 209] on button at bounding box center [282, 204] width 13 height 12
drag, startPoint x: 281, startPoint y: 205, endPoint x: 206, endPoint y: 194, distance: 76.3
click at [282, 205] on button at bounding box center [282, 204] width 13 height 12
click at [284, 206] on button at bounding box center [282, 204] width 13 height 12
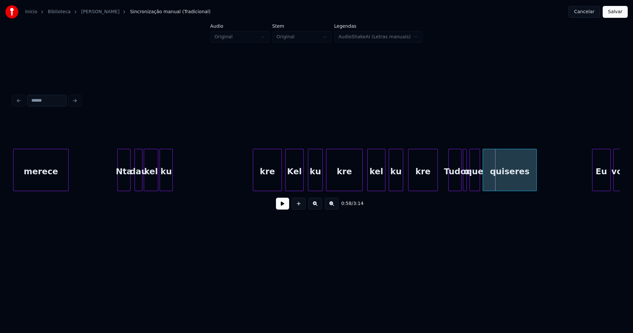
click at [261, 191] on div "Tudo kre ku kel ku kre Kel kre ku kel dau Nta merece o que quiseres Eu vou" at bounding box center [316, 170] width 607 height 42
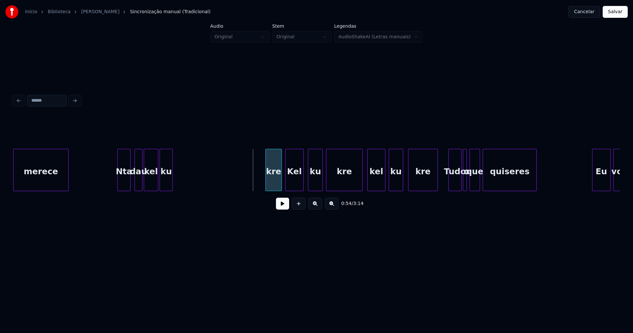
click at [267, 181] on div at bounding box center [267, 170] width 2 height 42
click at [181, 182] on div "ku" at bounding box center [181, 171] width 13 height 45
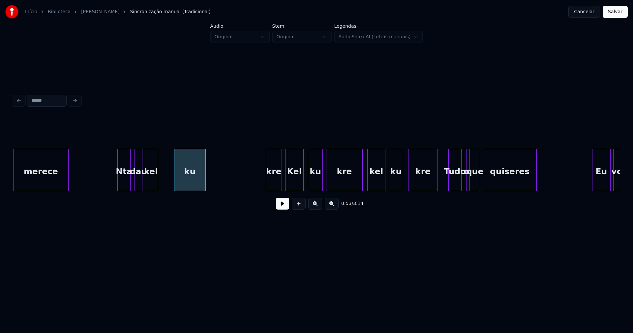
click at [204, 178] on div at bounding box center [205, 170] width 2 height 42
click at [161, 182] on div "kel" at bounding box center [163, 171] width 14 height 45
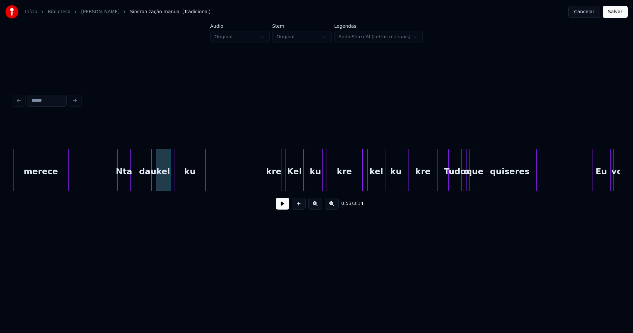
click at [148, 183] on div "dau" at bounding box center [147, 171] width 7 height 45
click at [153, 183] on div at bounding box center [154, 170] width 2 height 42
click at [142, 186] on div at bounding box center [143, 170] width 2 height 42
click at [133, 184] on div "Nta" at bounding box center [134, 171] width 13 height 45
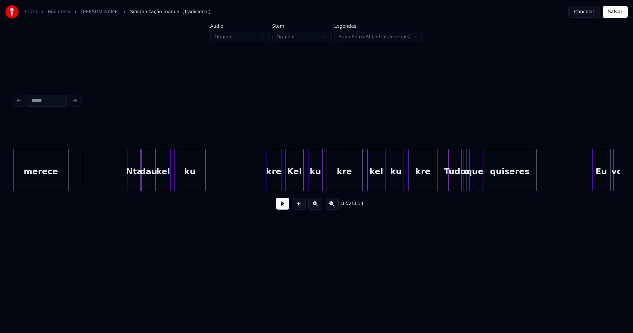
click at [278, 207] on button at bounding box center [282, 204] width 13 height 12
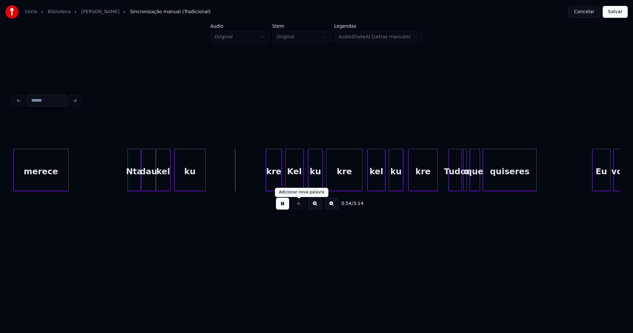
drag, startPoint x: 284, startPoint y: 205, endPoint x: 240, endPoint y: 198, distance: 44.8
click at [284, 205] on button at bounding box center [282, 204] width 13 height 12
click at [166, 180] on div "kel" at bounding box center [163, 171] width 14 height 45
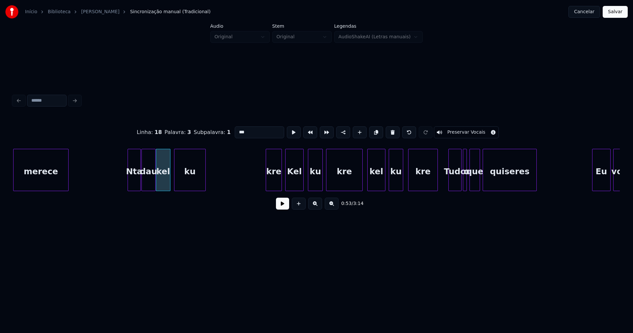
click at [246, 129] on input "***" at bounding box center [259, 132] width 49 height 12
click at [188, 178] on div "ku" at bounding box center [190, 171] width 31 height 45
type input "***"
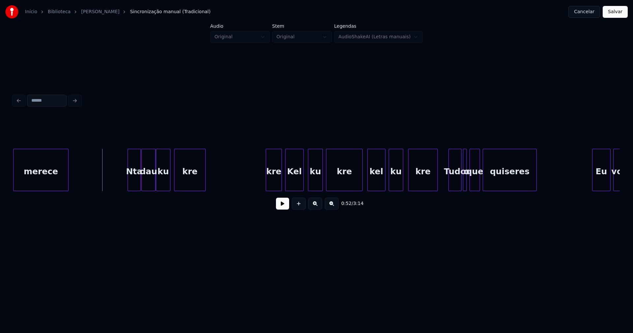
click at [280, 208] on button at bounding box center [282, 204] width 13 height 12
drag, startPoint x: 278, startPoint y: 205, endPoint x: 269, endPoint y: 183, distance: 23.5
click at [278, 205] on button at bounding box center [282, 204] width 13 height 12
click at [279, 184] on div "kre" at bounding box center [274, 171] width 16 height 45
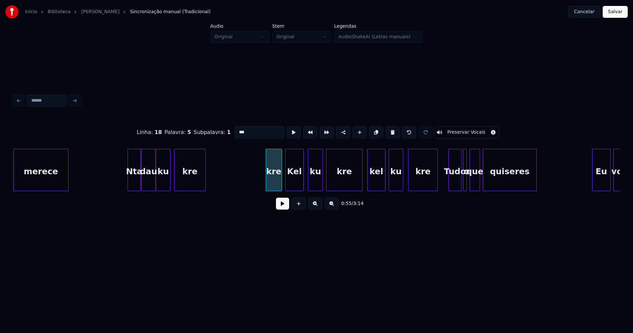
drag, startPoint x: 248, startPoint y: 130, endPoint x: 227, endPoint y: 130, distance: 21.1
click at [227, 130] on div "Linha : 18 Palavra : 5 Subpalavra : 1 *** Preservar Vocais" at bounding box center [316, 132] width 607 height 33
type input "***"
click at [277, 207] on button at bounding box center [282, 204] width 13 height 12
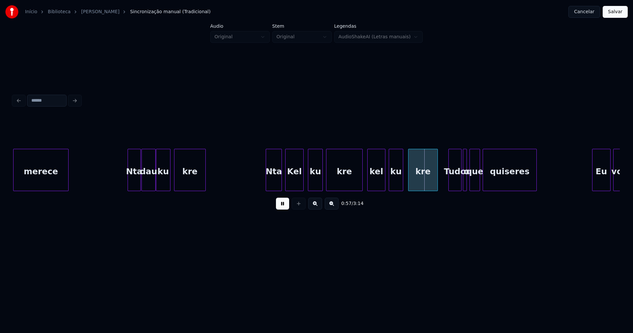
click at [279, 206] on button at bounding box center [282, 204] width 13 height 12
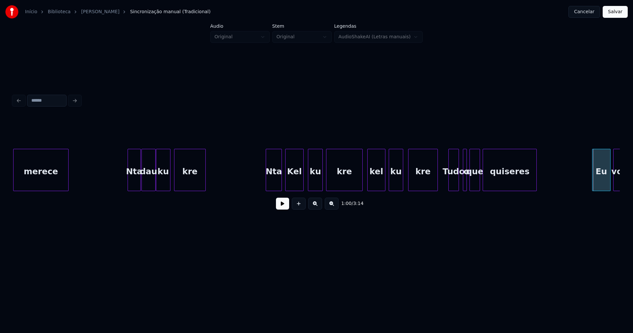
click at [458, 185] on div at bounding box center [458, 170] width 2 height 42
click at [461, 184] on div at bounding box center [462, 170] width 2 height 42
click at [283, 209] on button at bounding box center [282, 204] width 13 height 12
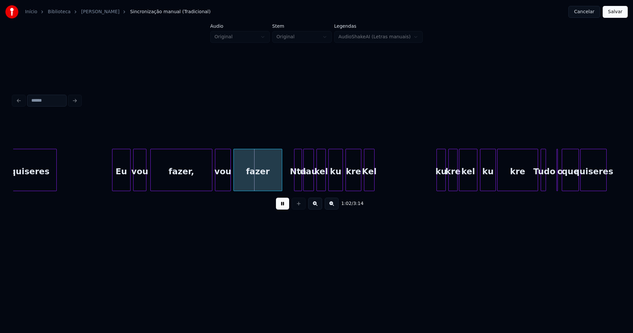
scroll to position [0, 3871]
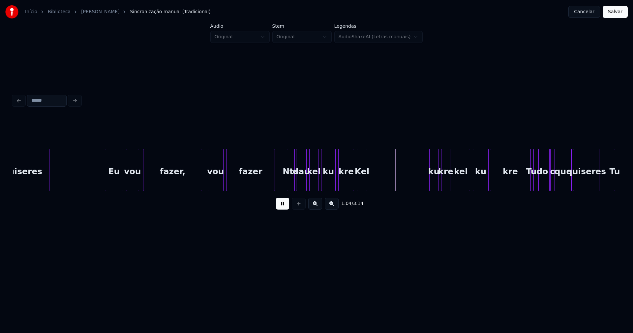
click at [202, 185] on div at bounding box center [201, 170] width 2 height 42
click at [283, 206] on button at bounding box center [282, 204] width 13 height 12
click at [281, 206] on button at bounding box center [282, 204] width 13 height 12
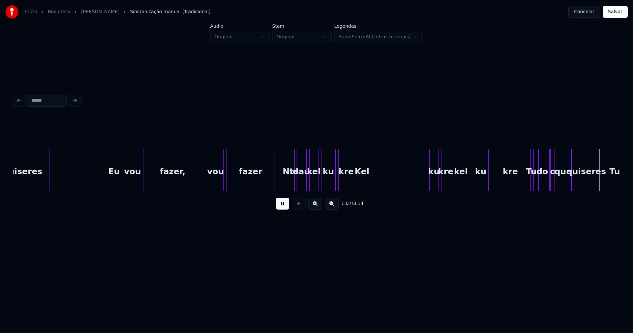
click at [283, 206] on button at bounding box center [282, 204] width 13 height 12
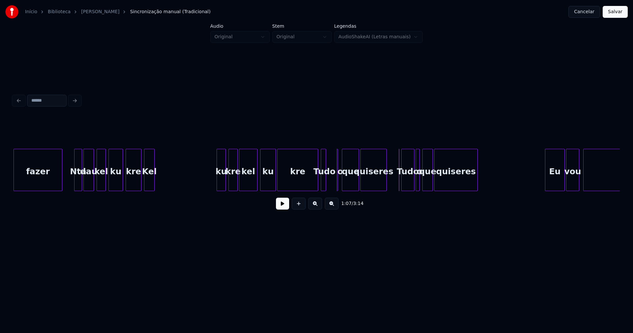
scroll to position [0, 4098]
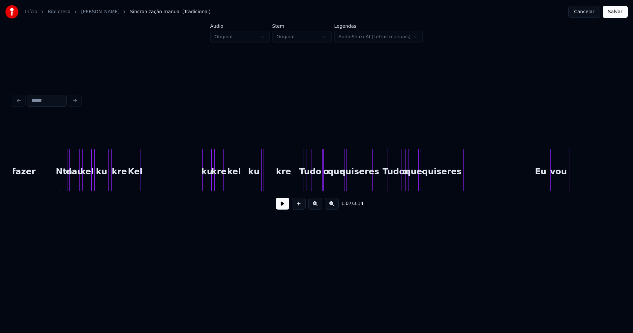
click at [610, 11] on button "Salvar" at bounding box center [615, 12] width 25 height 12
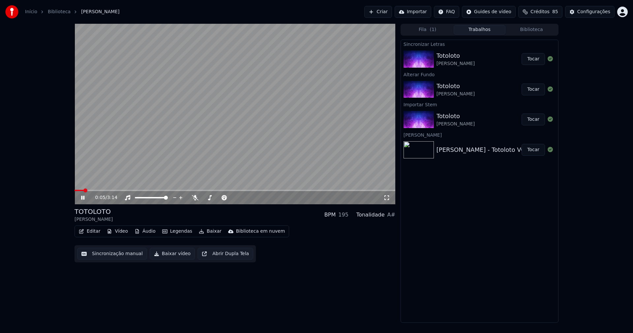
drag, startPoint x: 84, startPoint y: 198, endPoint x: 153, endPoint y: 229, distance: 76.0
click at [84, 198] on icon at bounding box center [82, 198] width 3 height 4
click at [92, 231] on button "Editar" at bounding box center [89, 231] width 27 height 9
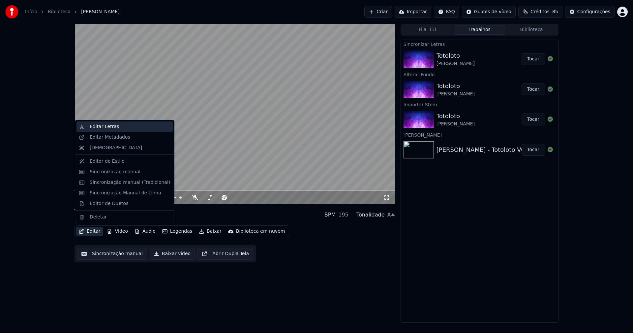
click at [104, 127] on div "Editar Letras" at bounding box center [104, 126] width 29 height 7
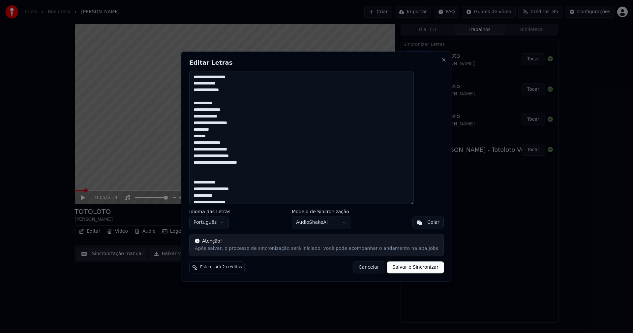
drag, startPoint x: 197, startPoint y: 190, endPoint x: 173, endPoint y: 19, distance: 172.9
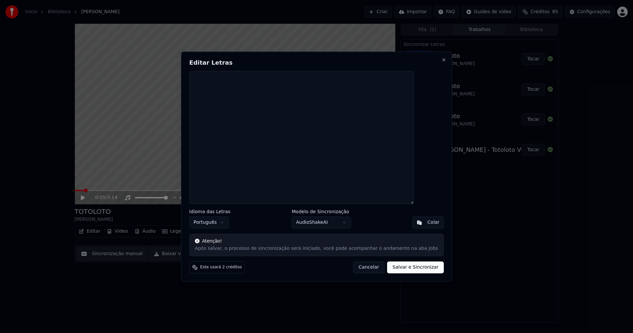
click at [428, 223] on div "Colar" at bounding box center [434, 222] width 12 height 7
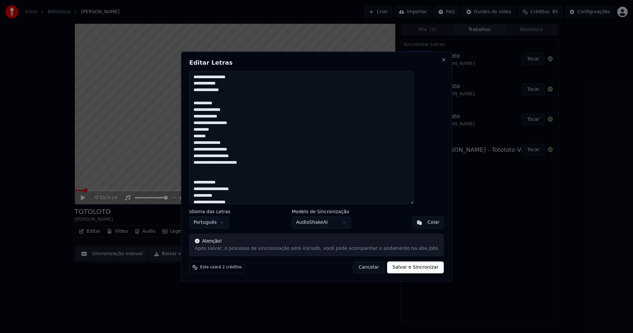
click at [209, 103] on textarea at bounding box center [301, 137] width 225 height 133
click at [209, 174] on textarea at bounding box center [301, 137] width 225 height 133
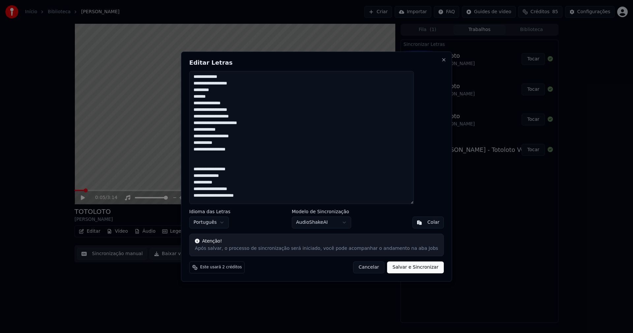
click at [208, 169] on textarea at bounding box center [301, 137] width 225 height 133
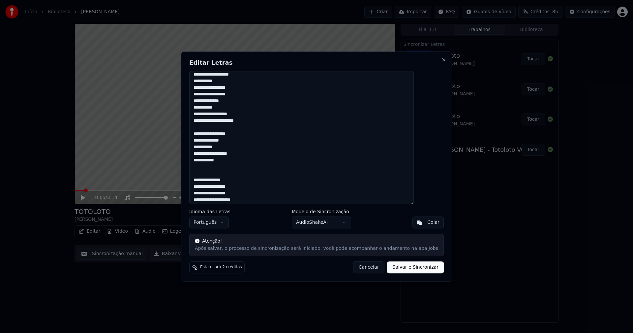
scroll to position [99, 0]
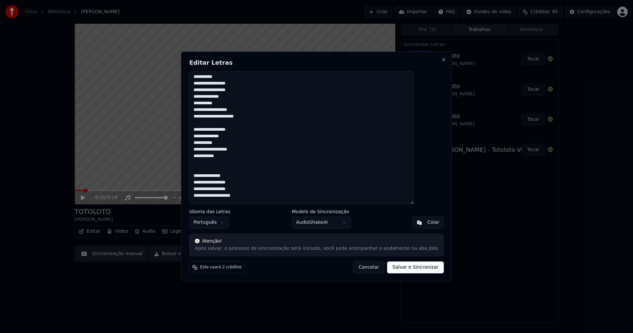
click at [209, 127] on textarea at bounding box center [301, 137] width 225 height 133
click at [209, 167] on textarea at bounding box center [301, 137] width 225 height 133
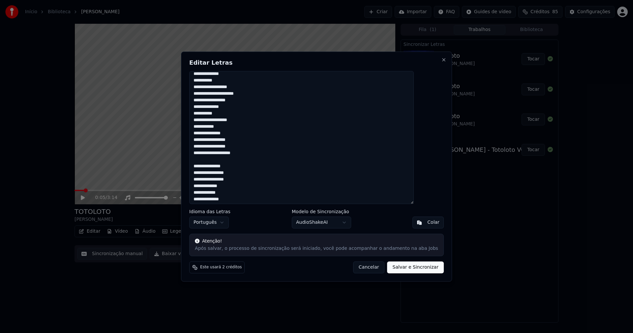
scroll to position [132, 0]
click at [209, 155] on textarea at bounding box center [301, 137] width 225 height 133
click at [208, 141] on textarea at bounding box center [301, 137] width 225 height 133
click at [208, 173] on textarea at bounding box center [301, 137] width 225 height 133
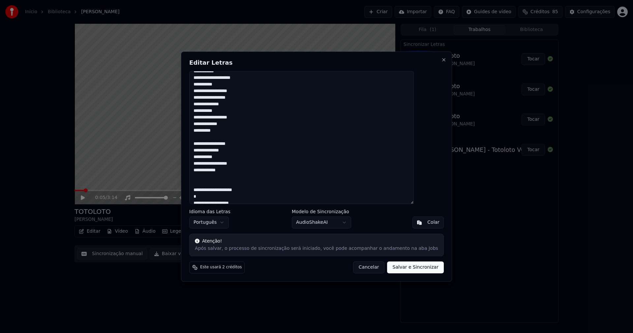
scroll to position [264, 0]
click at [207, 143] on textarea at bounding box center [301, 137] width 225 height 133
click at [209, 180] on textarea at bounding box center [301, 137] width 225 height 133
click at [209, 182] on textarea at bounding box center [301, 137] width 225 height 133
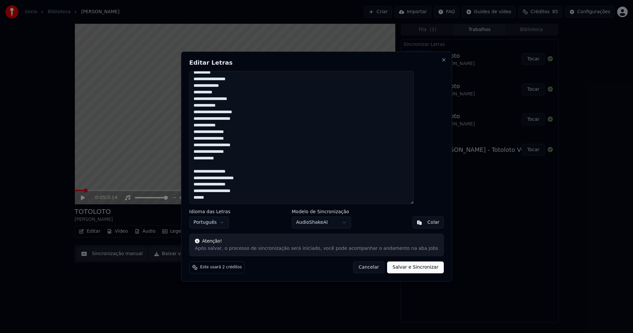
scroll to position [328, 0]
click at [209, 164] on textarea at bounding box center [301, 137] width 225 height 133
click at [407, 267] on button "Salvar e Sincronizar" at bounding box center [416, 267] width 56 height 12
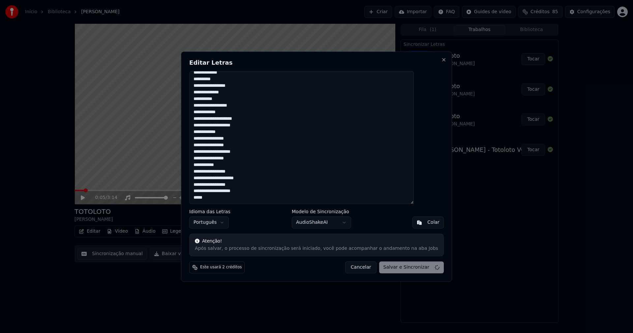
type textarea "**********"
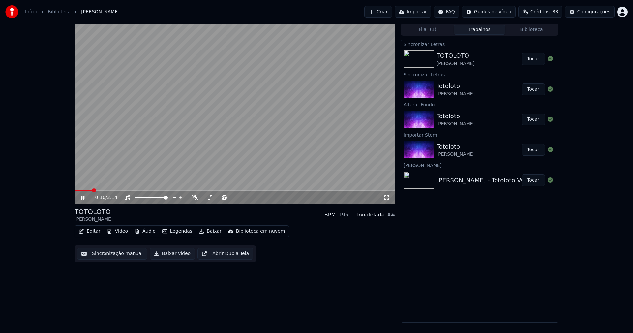
click at [120, 233] on button "Vídeo" at bounding box center [117, 231] width 26 height 9
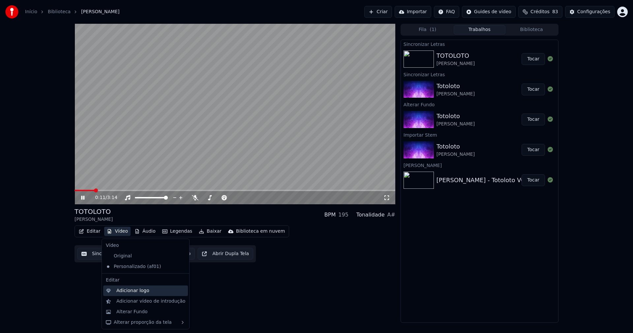
click at [138, 291] on div "Adicionar logo" at bounding box center [132, 290] width 33 height 7
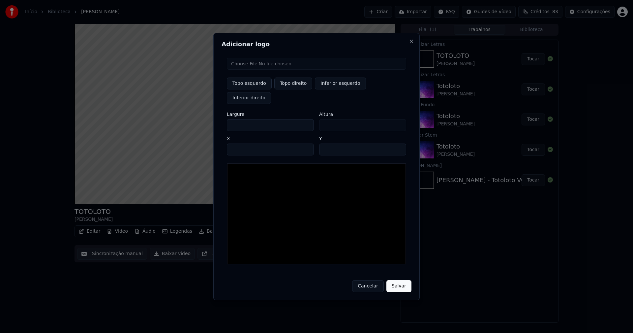
click at [259, 70] on input "file" at bounding box center [316, 64] width 179 height 12
type input "**********"
type input "***"
click at [295, 89] on button "Topo direito" at bounding box center [293, 84] width 38 height 12
type input "****"
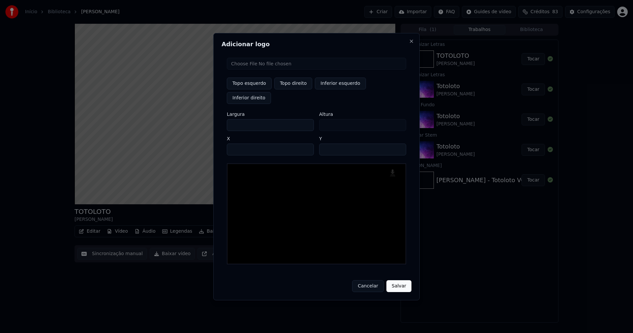
drag, startPoint x: 238, startPoint y: 119, endPoint x: 188, endPoint y: 118, distance: 50.2
click at [189, 119] on body "Início Biblioteca TOTOLOTO • [PERSON_NAME] Importar FAQ Guides de vídeo Crédito…" at bounding box center [316, 166] width 633 height 333
type input "**"
type input "***"
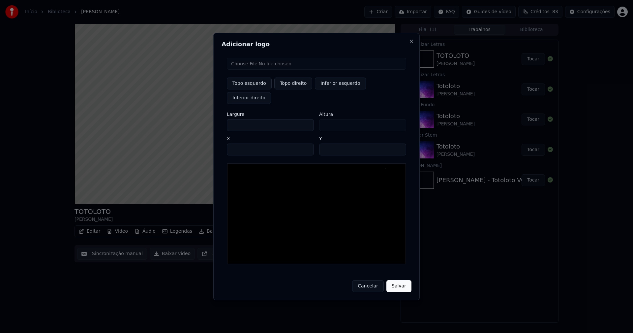
type input "***"
click at [241, 144] on input "****" at bounding box center [270, 150] width 87 height 12
type input "****"
click at [398, 144] on input "**" at bounding box center [362, 150] width 87 height 12
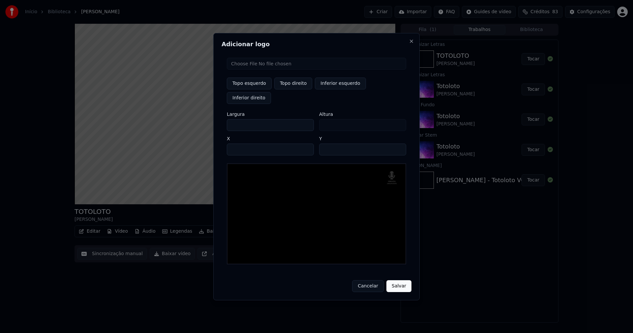
click at [398, 144] on input "**" at bounding box center [362, 150] width 87 height 12
type input "**"
click at [398, 144] on input "**" at bounding box center [362, 150] width 87 height 12
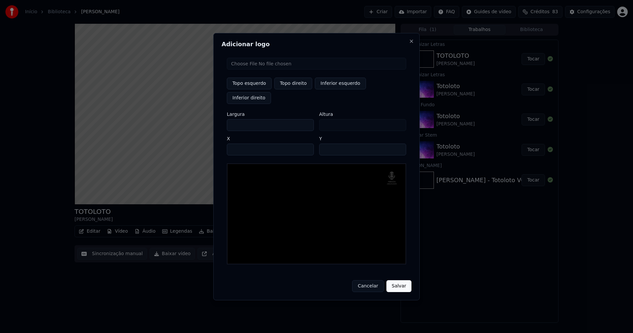
click at [401, 280] on button "Salvar" at bounding box center [399, 286] width 25 height 12
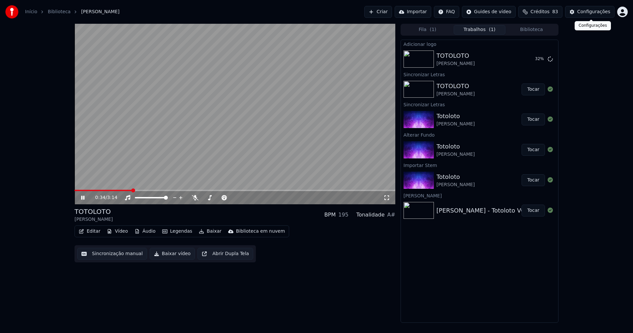
click at [591, 13] on div "Configurações" at bounding box center [594, 12] width 33 height 7
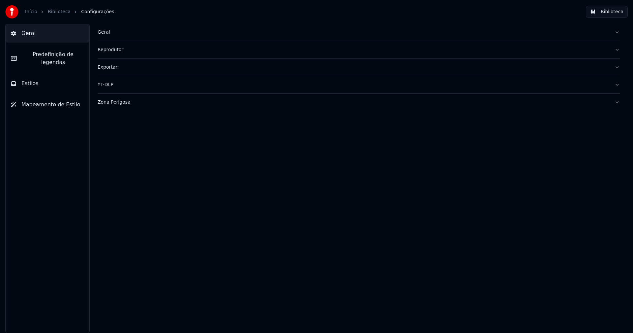
click at [35, 80] on span "Estilos" at bounding box center [29, 84] width 17 height 8
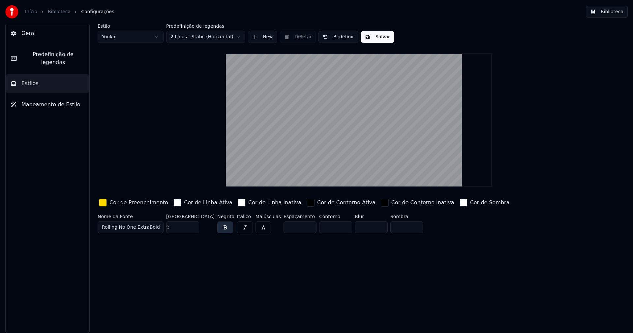
click at [100, 203] on div "button" at bounding box center [103, 203] width 8 height 8
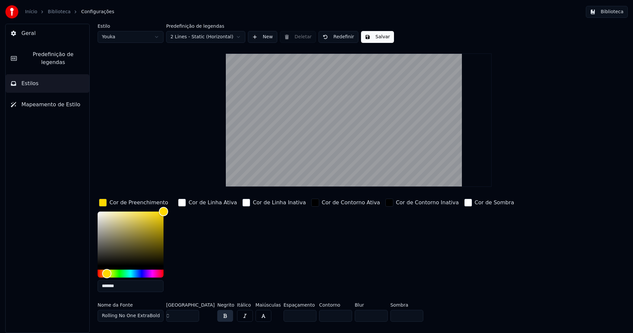
click at [127, 283] on input "*******" at bounding box center [131, 286] width 66 height 12
type input "*******"
click at [105, 202] on div "button" at bounding box center [103, 203] width 8 height 8
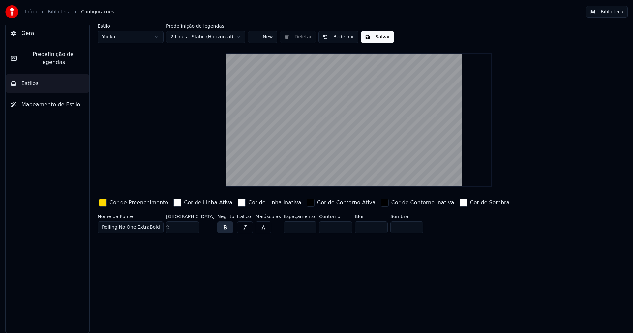
click at [374, 33] on button "Salvar" at bounding box center [377, 37] width 33 height 12
click at [608, 11] on button "Biblioteca" at bounding box center [607, 12] width 42 height 12
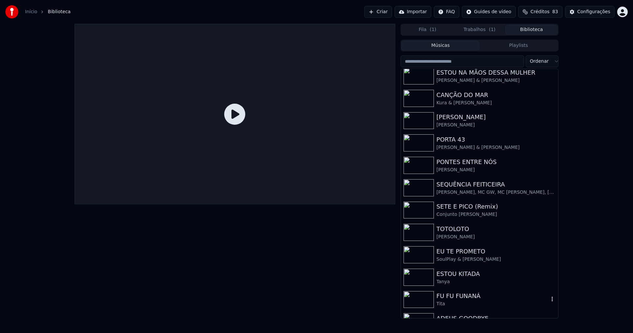
scroll to position [99, 0]
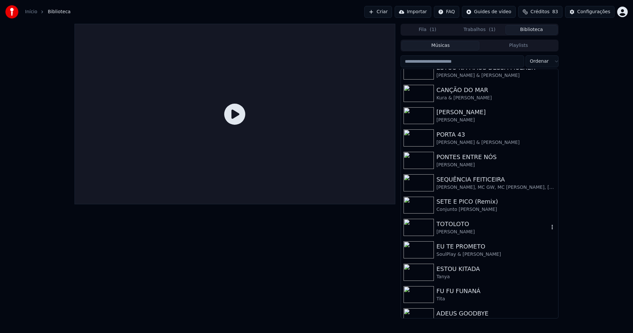
click at [460, 223] on div "TOTOLOTO" at bounding box center [493, 223] width 113 height 9
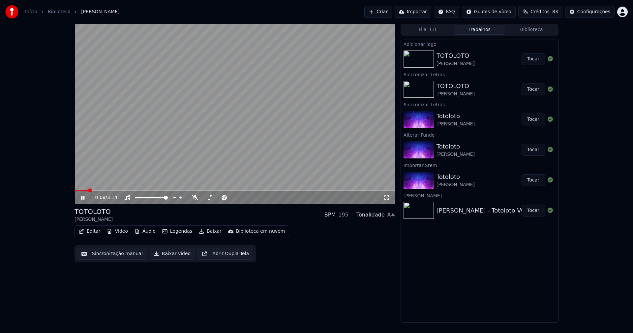
click at [480, 27] on button "Trabalhos" at bounding box center [480, 30] width 52 height 10
click at [534, 60] on button "Tocar" at bounding box center [533, 59] width 23 height 12
click at [96, 234] on button "Editar" at bounding box center [89, 231] width 27 height 9
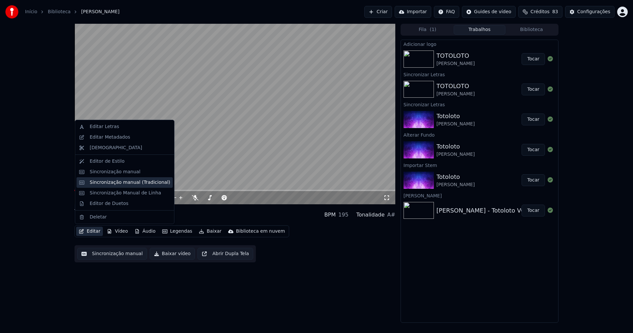
click at [115, 180] on div "Sincronização manual (Tradicional)" at bounding box center [130, 182] width 80 height 7
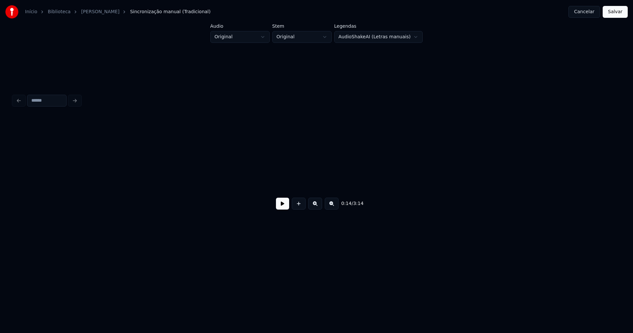
scroll to position [0, 976]
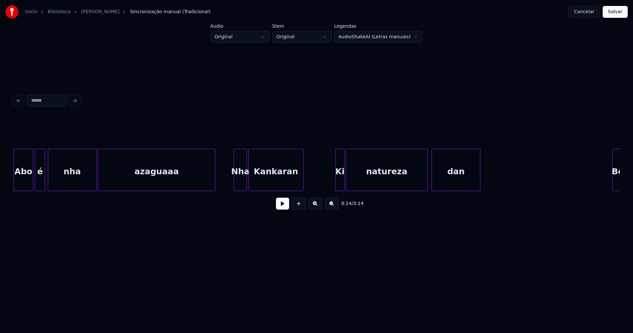
click at [36, 186] on div at bounding box center [36, 170] width 2 height 42
click at [283, 206] on button at bounding box center [282, 204] width 13 height 12
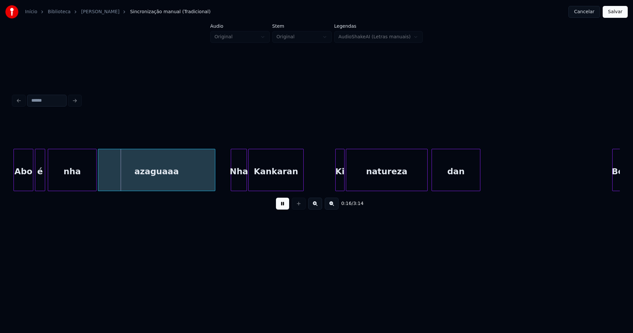
click at [232, 183] on div at bounding box center [232, 170] width 2 height 42
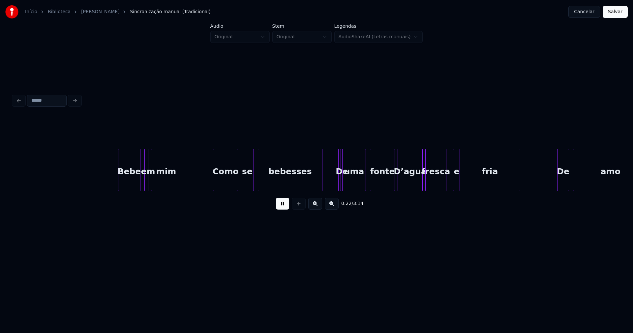
scroll to position [0, 1473]
click at [140, 181] on div at bounding box center [141, 170] width 2 height 42
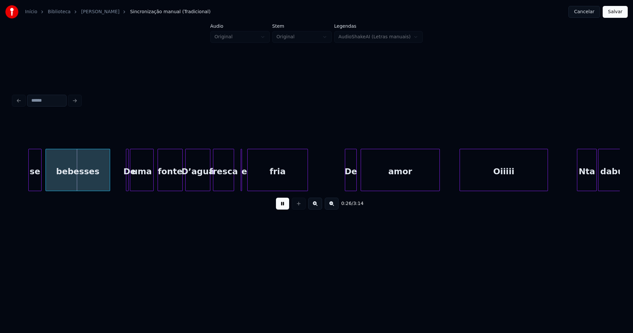
scroll to position [0, 1698]
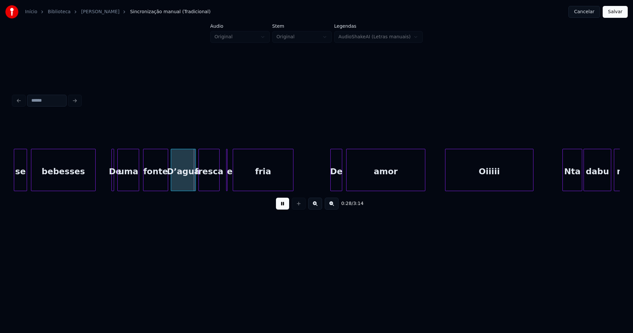
click at [118, 182] on div at bounding box center [119, 170] width 2 height 42
click at [116, 183] on div at bounding box center [116, 170] width 2 height 42
click at [166, 183] on div at bounding box center [166, 170] width 2 height 42
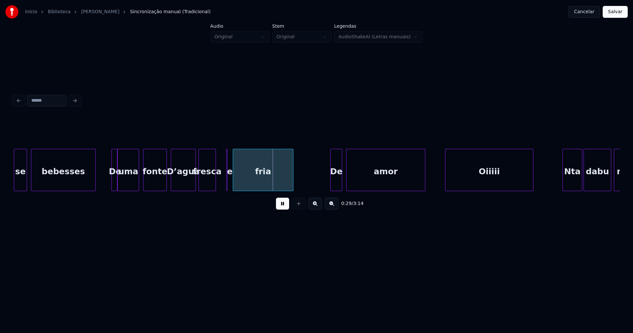
click at [214, 187] on div at bounding box center [215, 170] width 2 height 42
click at [232, 182] on div at bounding box center [232, 170] width 2 height 42
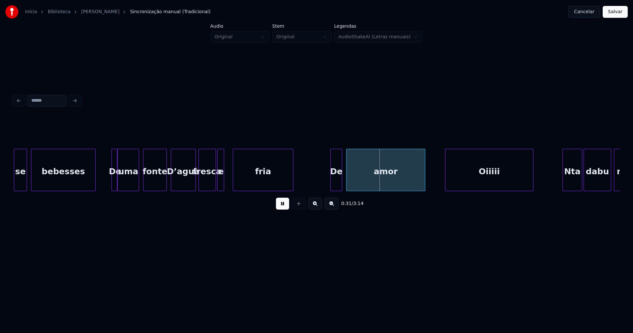
click at [220, 156] on div "e" at bounding box center [221, 171] width 7 height 45
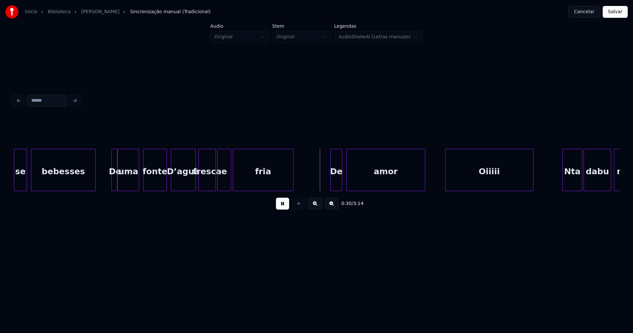
click at [230, 178] on div at bounding box center [230, 170] width 2 height 42
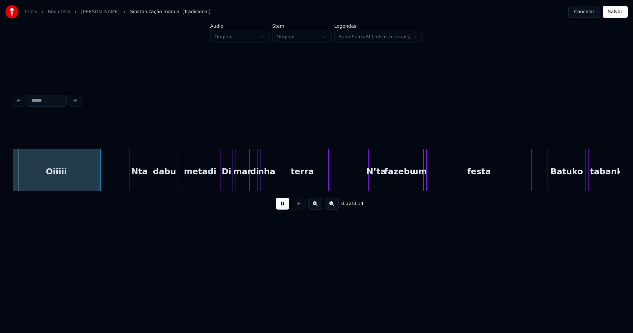
scroll to position [0, 2138]
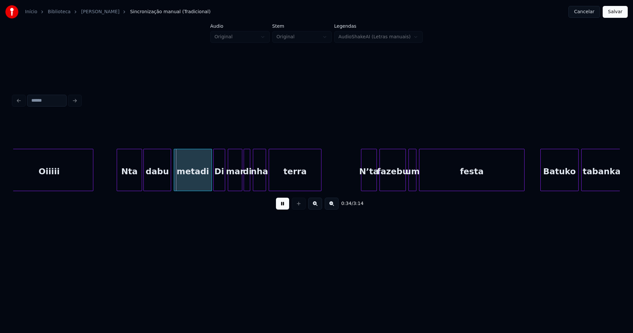
click at [119, 182] on div at bounding box center [118, 170] width 2 height 42
click at [207, 181] on div at bounding box center [207, 170] width 2 height 42
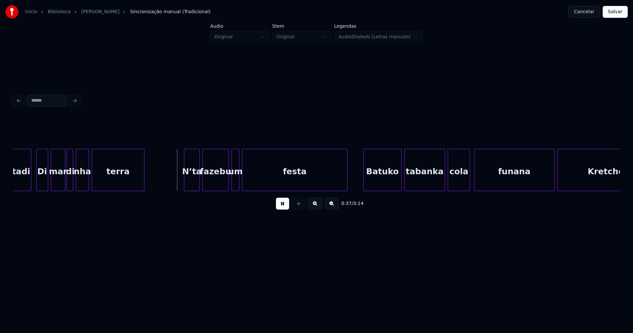
scroll to position [0, 2358]
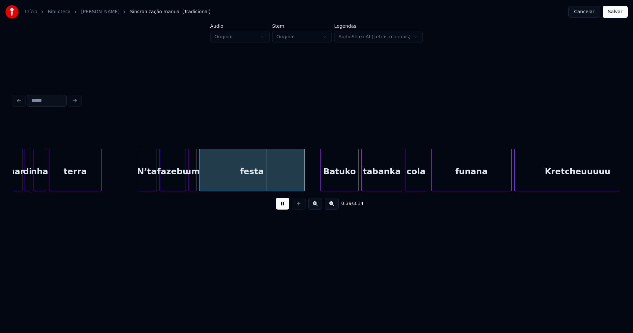
click at [138, 189] on div "mar di nha terra N’ta fazebu um festa Batuko tabanka cola funana Kretcheuuuuu" at bounding box center [316, 170] width 607 height 42
click at [177, 185] on div at bounding box center [178, 170] width 2 height 42
click at [181, 185] on div at bounding box center [182, 170] width 2 height 42
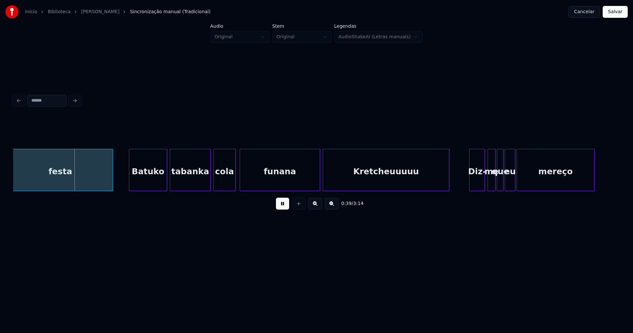
scroll to position [0, 2579]
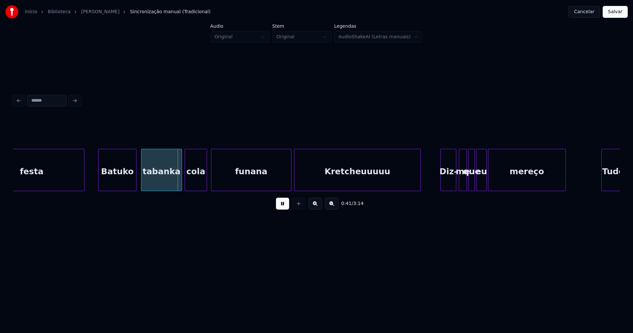
click at [122, 184] on div "Batuko" at bounding box center [118, 171] width 38 height 45
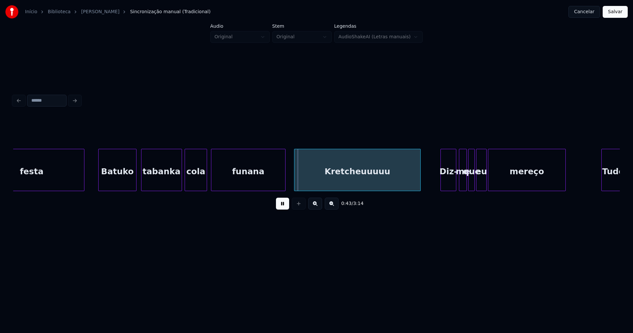
click at [285, 183] on div at bounding box center [284, 170] width 2 height 42
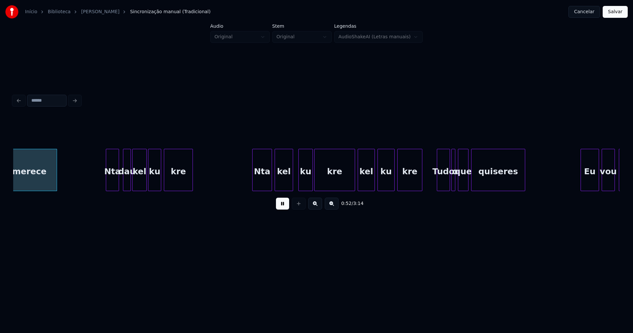
scroll to position [0, 3438]
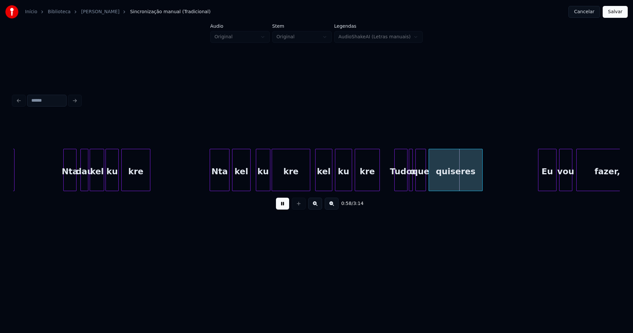
click at [309, 185] on div at bounding box center [309, 170] width 2 height 42
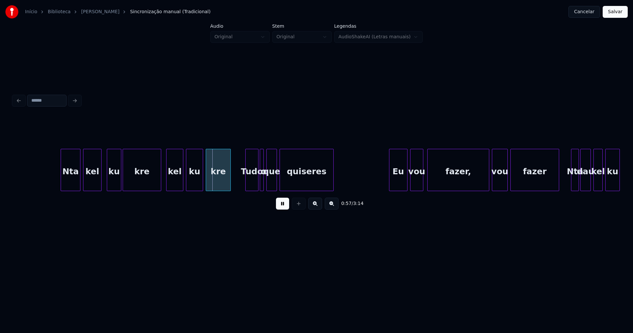
scroll to position [0, 3601]
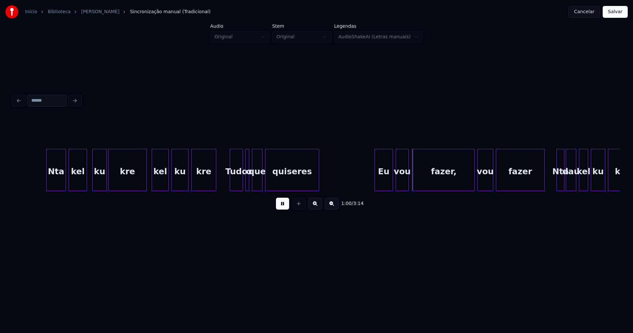
click at [237, 185] on div "Tudo" at bounding box center [236, 171] width 13 height 45
click at [244, 184] on div at bounding box center [245, 170] width 2 height 42
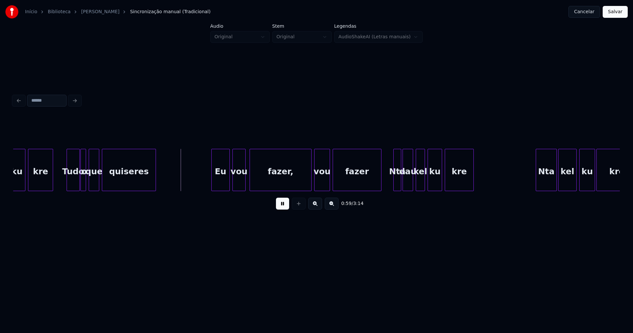
scroll to position [0, 3786]
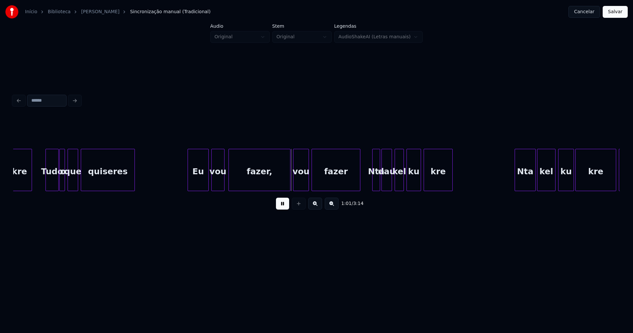
click at [189, 185] on div at bounding box center [189, 170] width 2 height 42
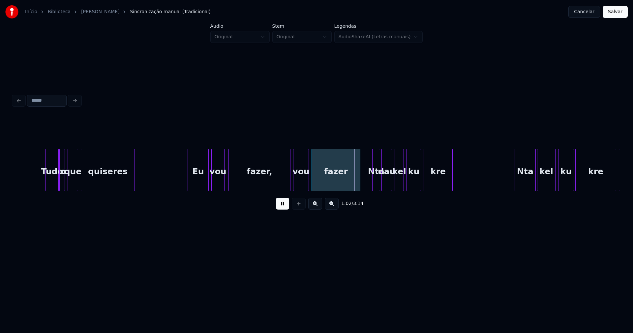
scroll to position [0, 3864]
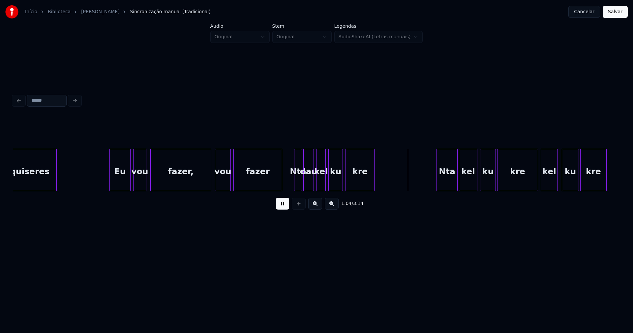
click at [211, 181] on div at bounding box center [210, 170] width 2 height 42
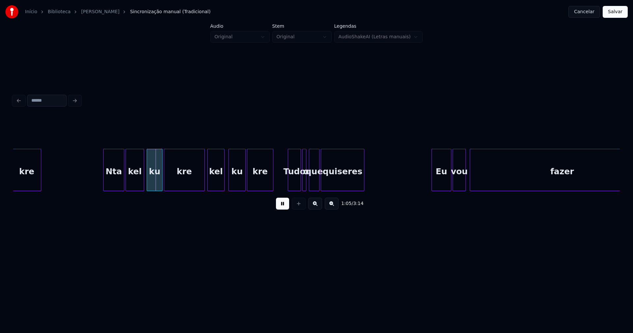
scroll to position [0, 4212]
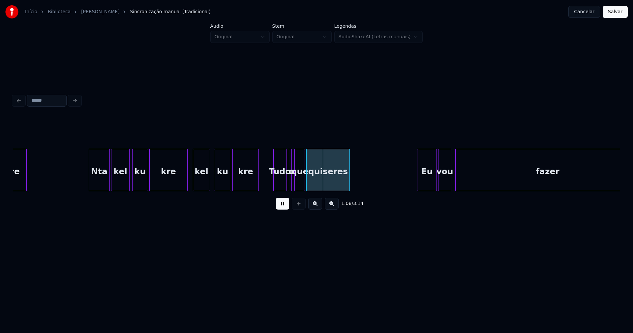
click at [187, 183] on div at bounding box center [186, 170] width 2 height 42
click at [293, 184] on div at bounding box center [293, 170] width 2 height 42
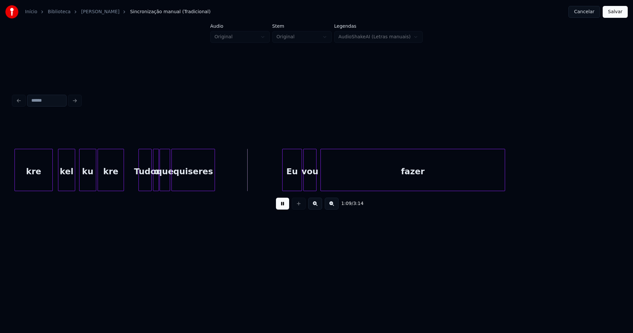
scroll to position [0, 4354]
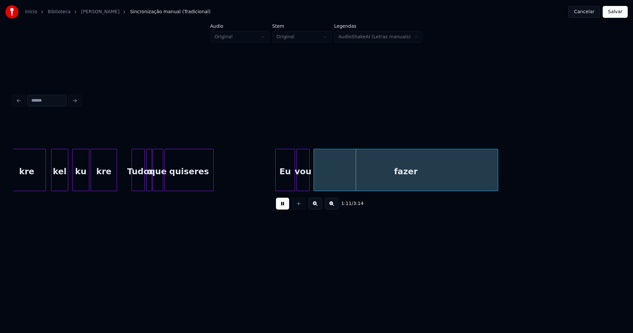
click at [212, 177] on div at bounding box center [212, 170] width 2 height 42
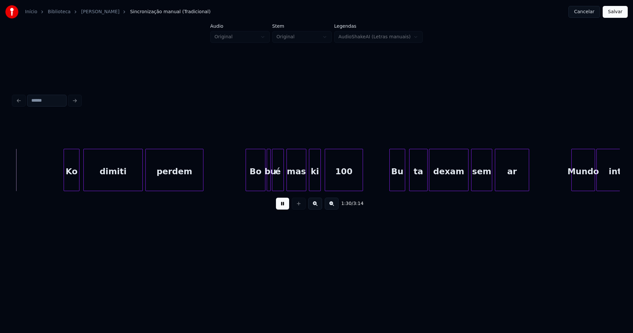
scroll to position [0, 6002]
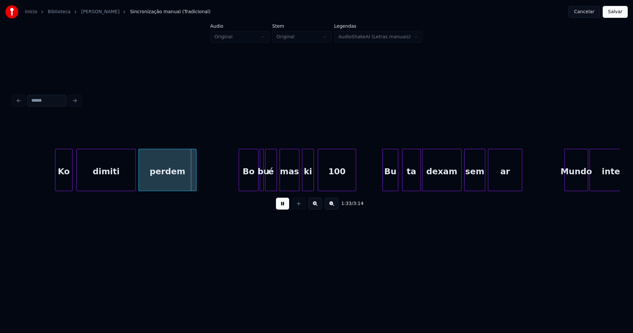
click at [57, 179] on div at bounding box center [56, 170] width 2 height 42
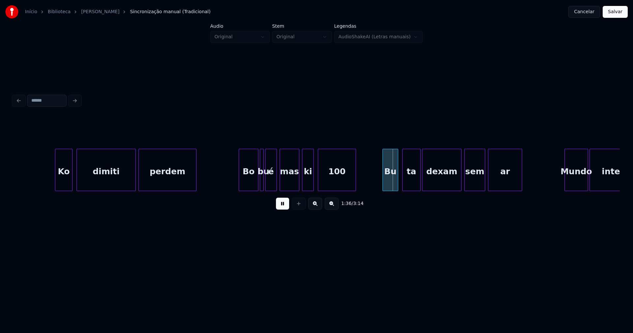
click at [269, 180] on div "é" at bounding box center [271, 171] width 11 height 45
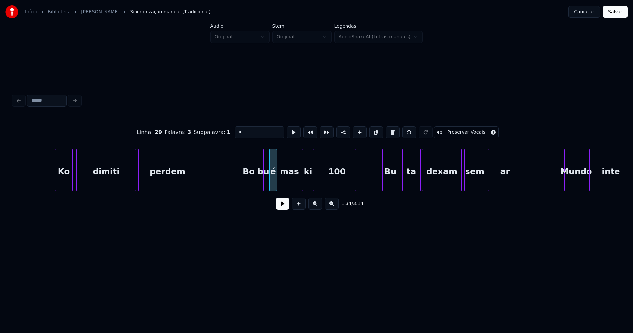
click at [270, 180] on div at bounding box center [271, 170] width 2 height 42
click at [267, 181] on div at bounding box center [267, 170] width 2 height 42
drag, startPoint x: 280, startPoint y: 209, endPoint x: 300, endPoint y: 199, distance: 22.7
click at [280, 209] on button at bounding box center [282, 204] width 13 height 12
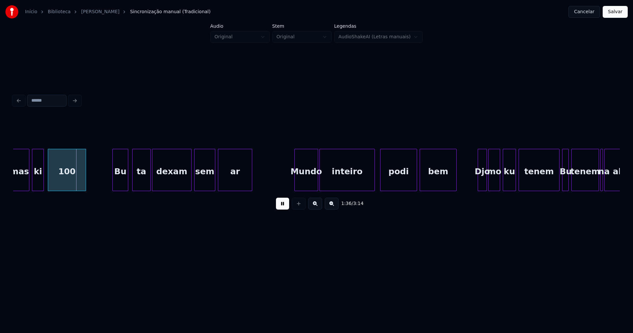
scroll to position [0, 6300]
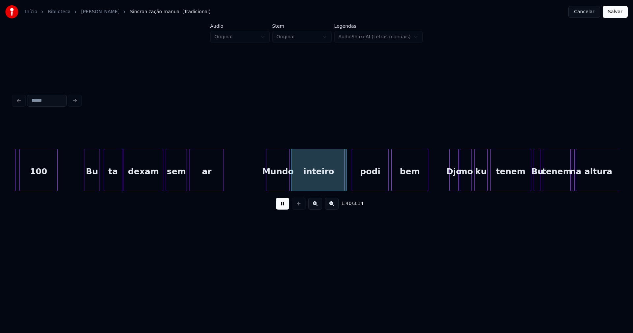
click at [238, 181] on div "ki 100 Bu ta dexam sem ar Mundo inteiro podi bem Djo mo ku tenem Bu tenem na al…" at bounding box center [128, 170] width 12831 height 42
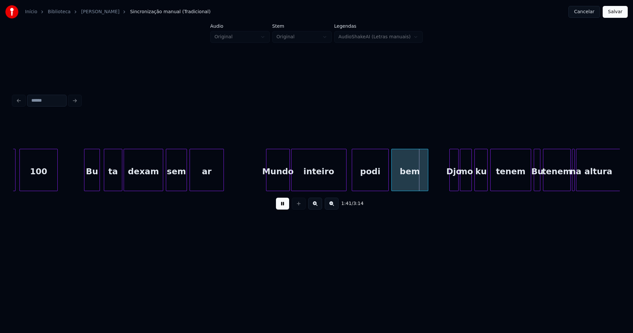
click at [285, 208] on button at bounding box center [282, 204] width 13 height 12
click at [236, 171] on div "ki 100 Bu ta dexam sem ar Mundo inteiro podi bem Djo mo ku tenem Bu tenem na al…" at bounding box center [128, 170] width 12831 height 42
click at [283, 208] on button at bounding box center [282, 204] width 13 height 12
drag, startPoint x: 283, startPoint y: 208, endPoint x: 281, endPoint y: 200, distance: 8.8
click at [283, 208] on button at bounding box center [282, 204] width 13 height 12
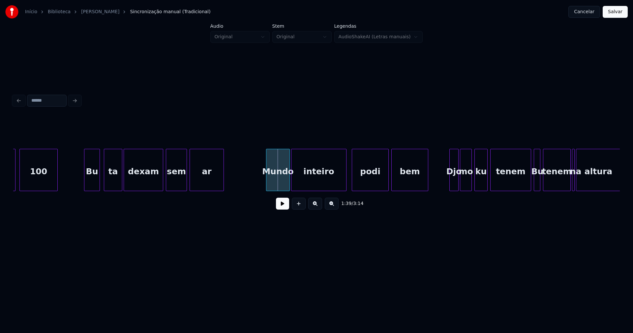
click at [266, 178] on div "Mundo" at bounding box center [278, 170] width 24 height 42
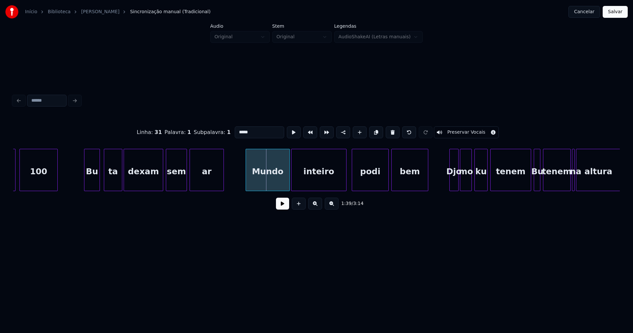
click at [247, 191] on div "ki 100 Bu ta dexam sem ar Mundo inteiro podi bem Djo mo ku tenem Bu tenem na al…" at bounding box center [316, 170] width 607 height 42
click at [255, 180] on div "Mundo" at bounding box center [268, 171] width 44 height 45
drag, startPoint x: 234, startPoint y: 130, endPoint x: 240, endPoint y: 136, distance: 8.9
click at [235, 131] on input "*****" at bounding box center [259, 132] width 49 height 12
type input "*******"
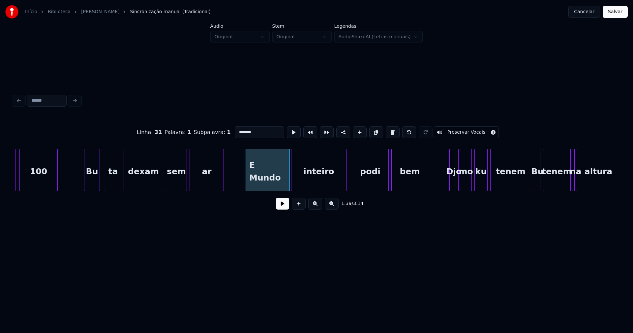
click at [285, 209] on button at bounding box center [282, 204] width 13 height 12
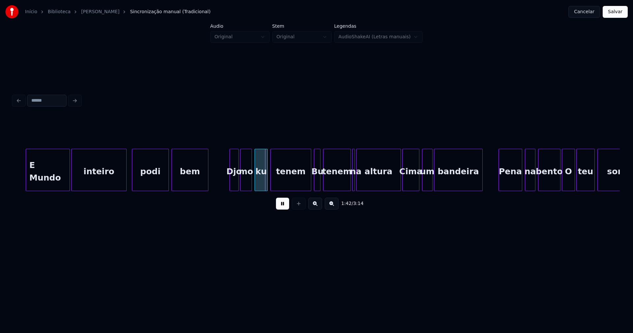
scroll to position [0, 6535]
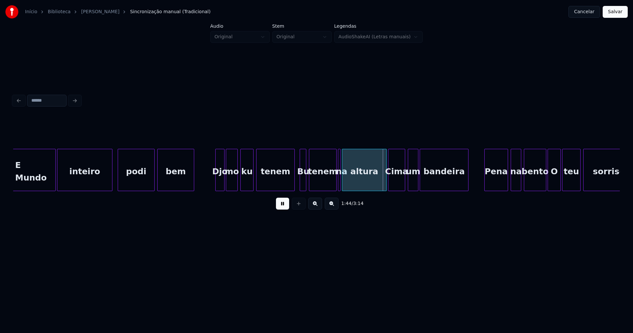
click at [294, 186] on div at bounding box center [294, 170] width 2 height 42
click at [340, 185] on div at bounding box center [341, 170] width 2 height 42
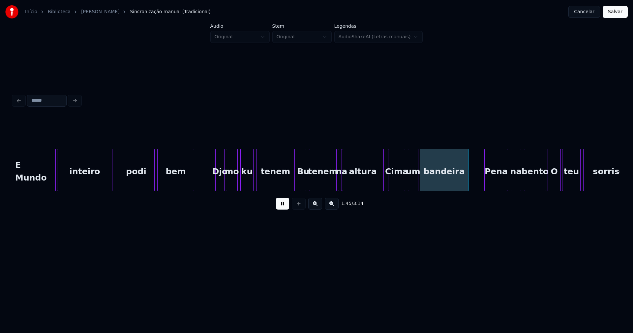
click at [383, 181] on div at bounding box center [383, 170] width 2 height 42
click at [390, 180] on div at bounding box center [391, 170] width 2 height 42
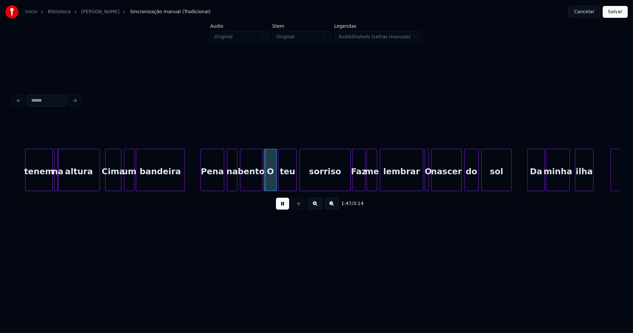
scroll to position [0, 6833]
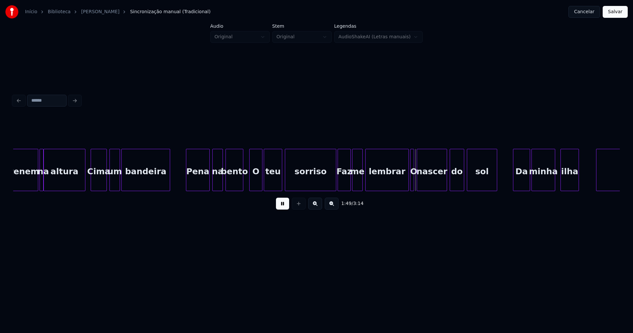
click at [243, 183] on div at bounding box center [242, 170] width 2 height 42
click at [248, 182] on div at bounding box center [249, 170] width 2 height 42
click at [331, 186] on div at bounding box center [331, 170] width 2 height 42
click at [404, 184] on div at bounding box center [404, 170] width 2 height 42
click at [410, 184] on div at bounding box center [410, 170] width 2 height 42
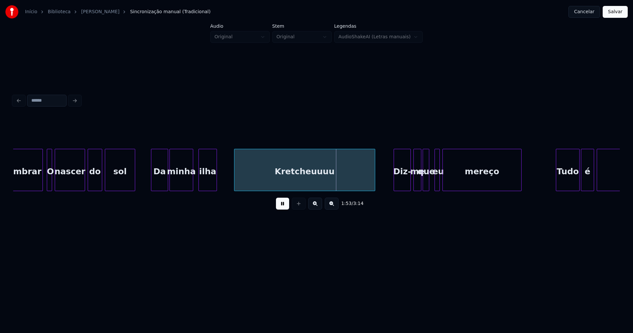
scroll to position [0, 7202]
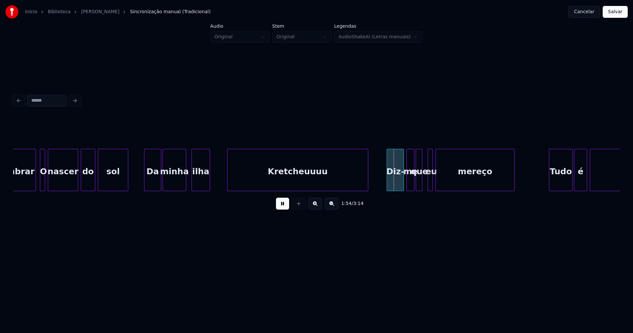
click at [229, 179] on div at bounding box center [229, 170] width 2 height 42
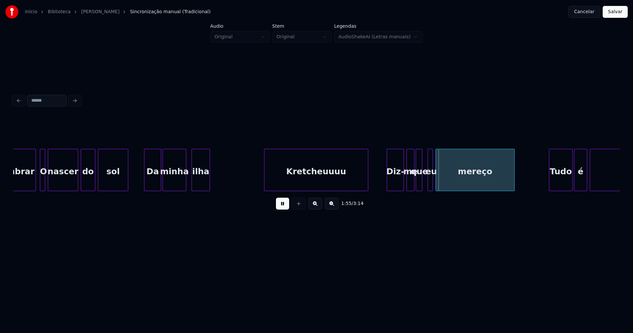
click at [264, 174] on div "Kretcheuuuu" at bounding box center [316, 170] width 104 height 42
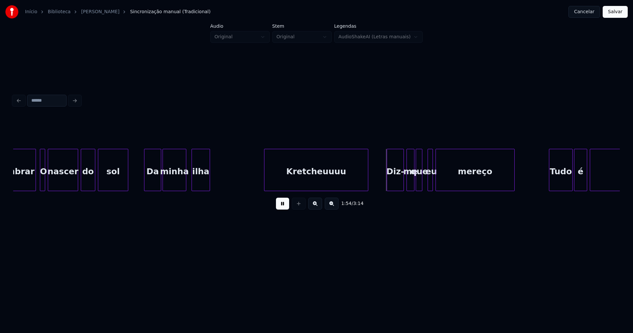
click at [244, 177] on div at bounding box center [245, 170] width 2 height 42
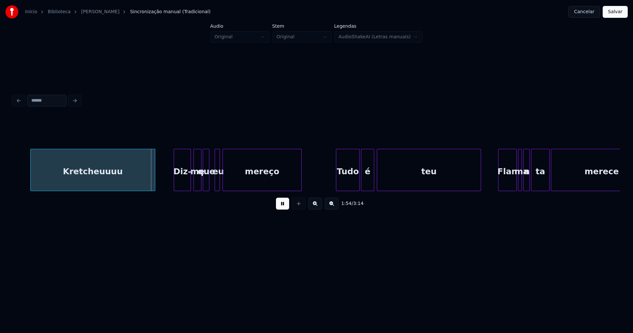
scroll to position [0, 7451]
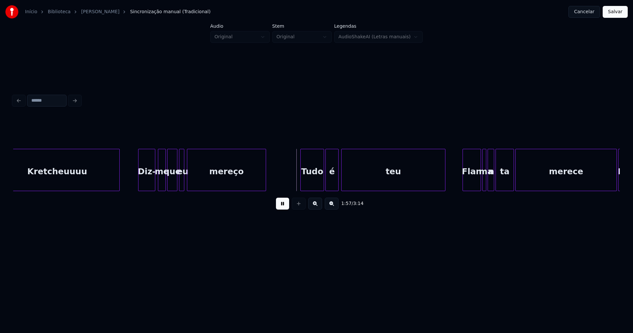
click at [176, 182] on div at bounding box center [176, 170] width 2 height 42
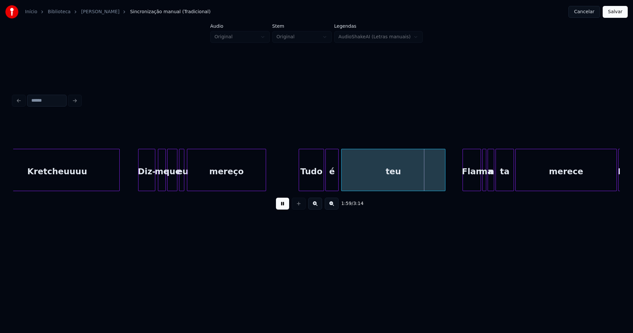
click at [300, 184] on div at bounding box center [300, 170] width 2 height 42
click at [318, 189] on div "Kretcheuuuu Diz- me que eu mereço Tudo é teu Flan ma n ta merece Nta" at bounding box center [316, 170] width 607 height 42
click at [326, 186] on div "é" at bounding box center [328, 171] width 13 height 45
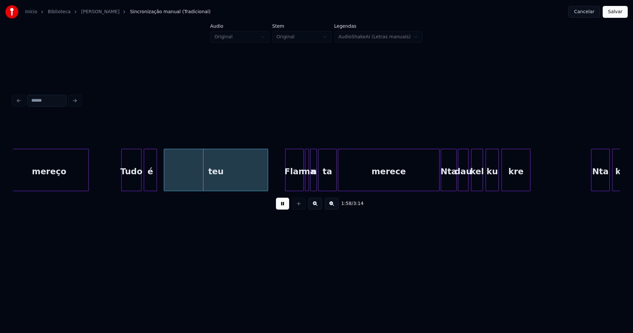
scroll to position [0, 7742]
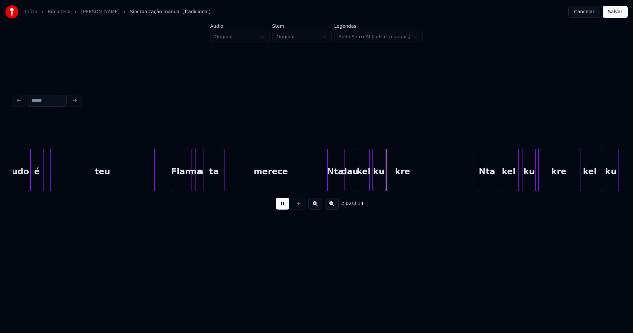
click at [315, 185] on div at bounding box center [316, 170] width 2 height 42
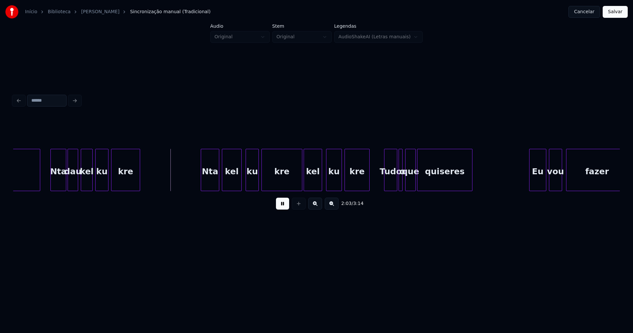
scroll to position [0, 8033]
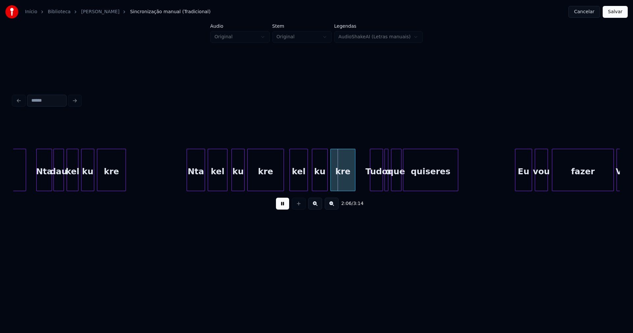
click at [283, 181] on div at bounding box center [283, 170] width 2 height 42
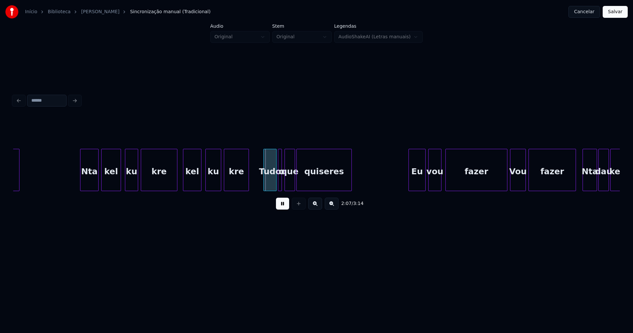
scroll to position [0, 8154]
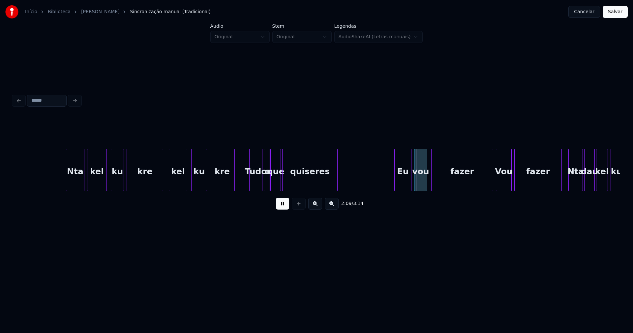
click at [268, 183] on div at bounding box center [268, 170] width 2 height 42
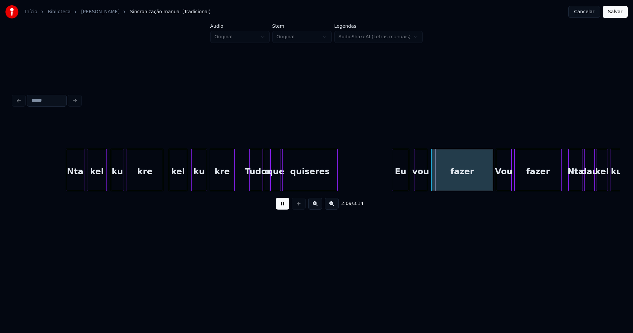
click at [402, 185] on div "Eu" at bounding box center [401, 171] width 16 height 45
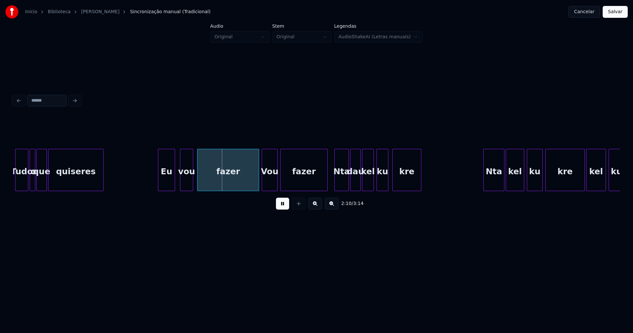
scroll to position [0, 8396]
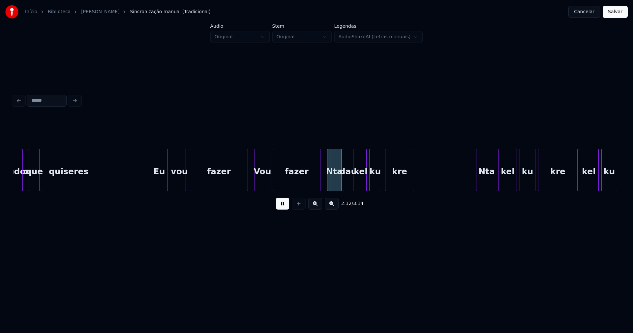
click at [246, 186] on div at bounding box center [247, 170] width 2 height 42
click at [334, 179] on div at bounding box center [334, 170] width 2 height 42
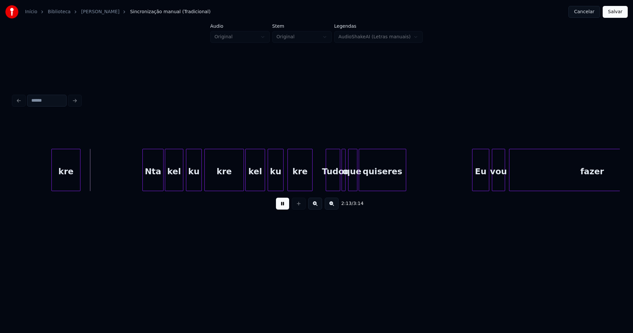
scroll to position [0, 8772]
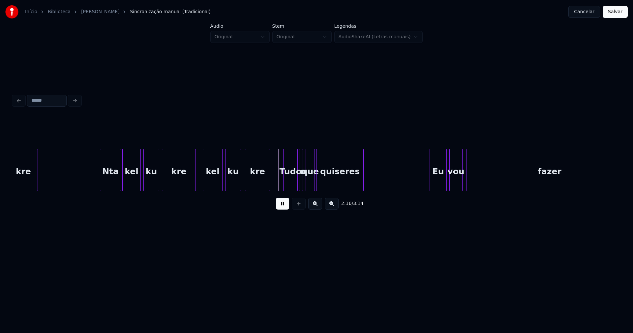
click at [194, 187] on div at bounding box center [195, 170] width 2 height 42
click at [303, 184] on div at bounding box center [304, 170] width 2 height 42
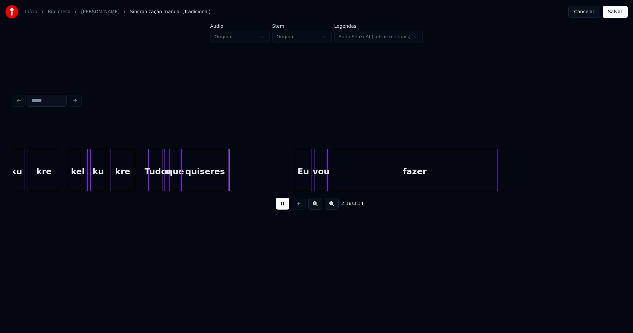
scroll to position [0, 8943]
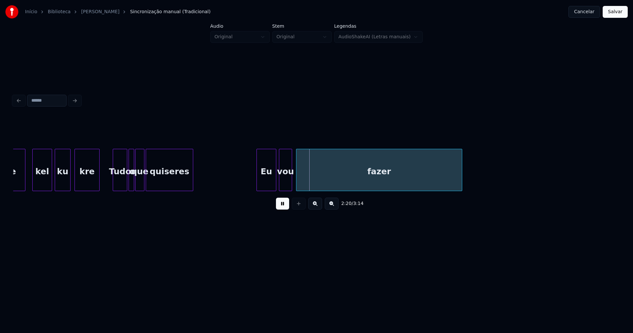
click at [259, 179] on div at bounding box center [258, 170] width 2 height 42
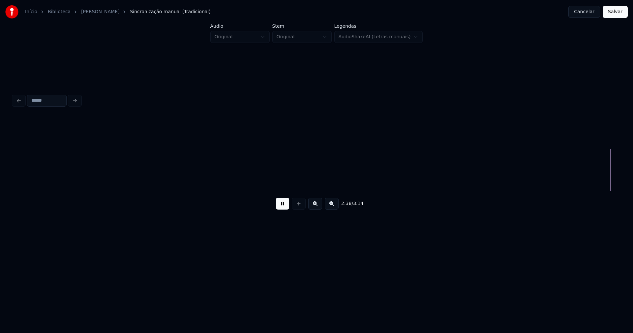
scroll to position [0, 10501]
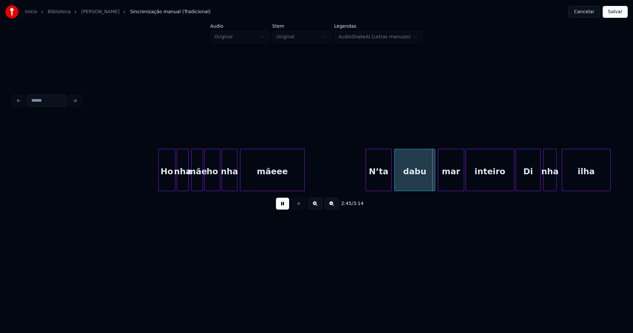
click at [367, 181] on div at bounding box center [367, 170] width 2 height 42
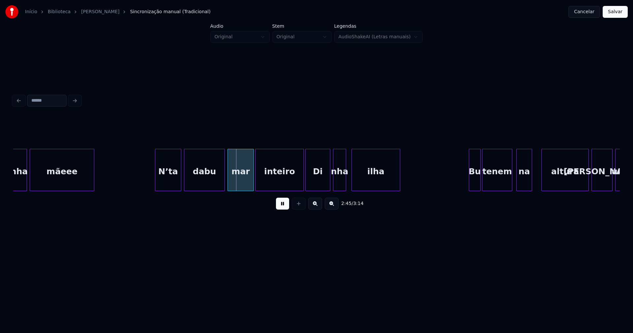
scroll to position [0, 10726]
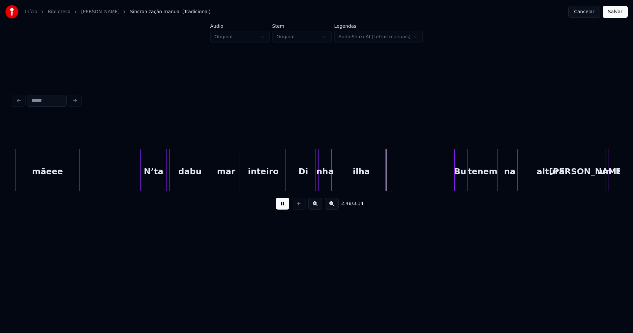
click at [284, 183] on div at bounding box center [285, 170] width 2 height 42
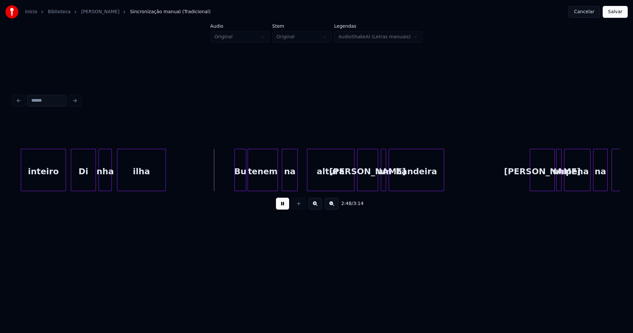
scroll to position [0, 10953]
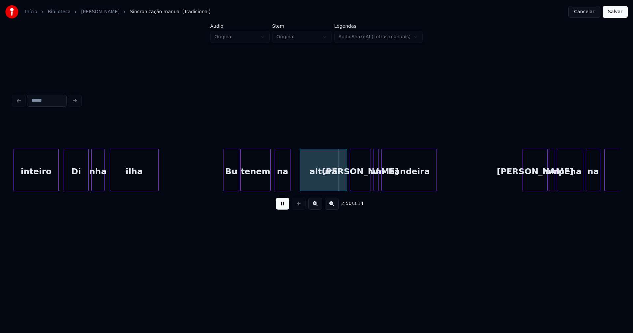
click at [225, 182] on div at bounding box center [225, 170] width 2 height 42
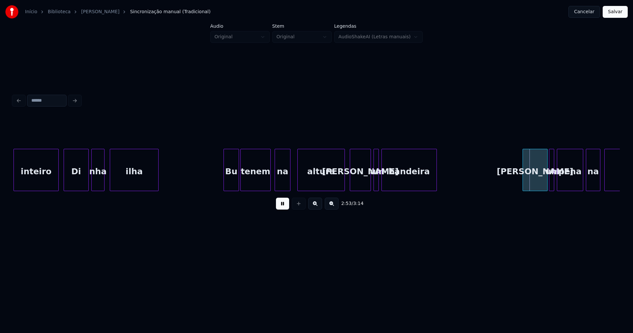
click at [330, 185] on div "altura" at bounding box center [321, 171] width 47 height 45
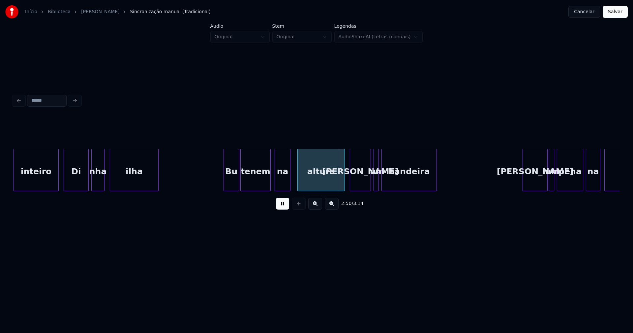
click at [310, 177] on div at bounding box center [311, 170] width 2 height 42
click at [305, 175] on div at bounding box center [304, 170] width 2 height 42
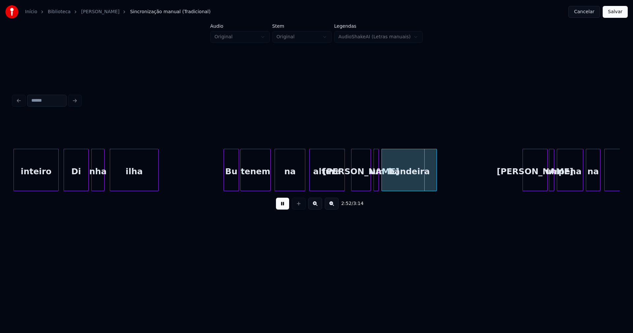
click at [352, 183] on div at bounding box center [353, 170] width 2 height 42
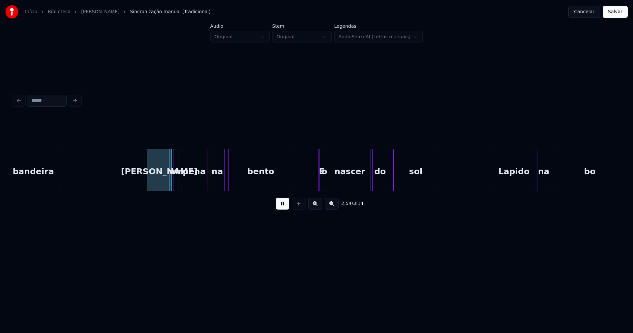
scroll to position [0, 11329]
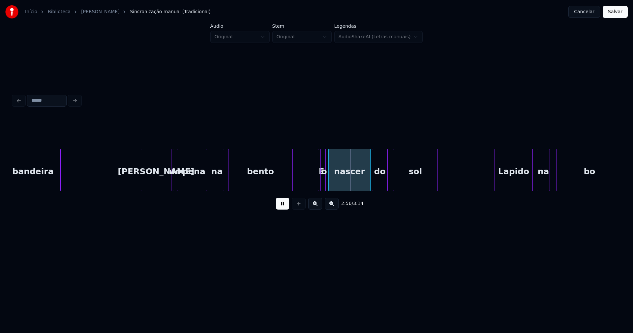
click at [143, 184] on div at bounding box center [142, 170] width 2 height 42
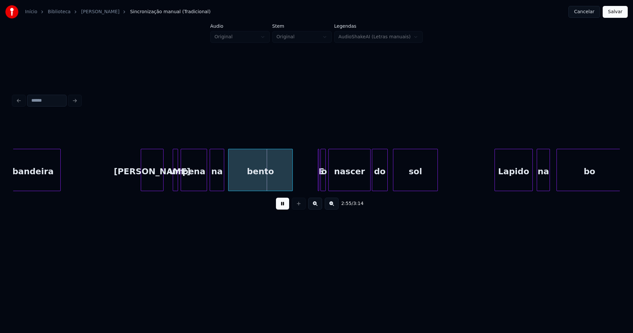
click at [162, 185] on div at bounding box center [162, 170] width 2 height 42
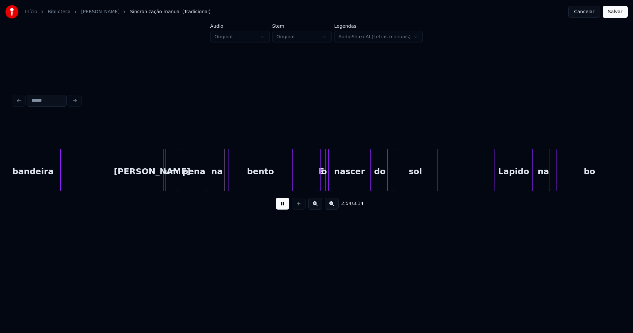
click at [166, 186] on div at bounding box center [167, 170] width 2 height 42
click at [313, 151] on div "E" at bounding box center [315, 170] width 5 height 42
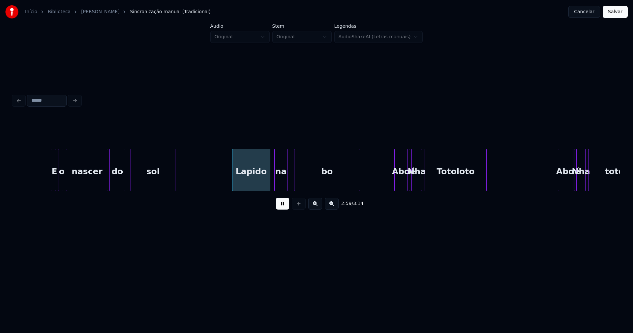
scroll to position [0, 11606]
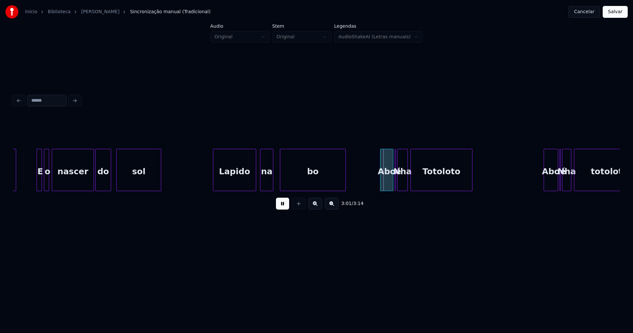
click at [214, 183] on div at bounding box center [214, 170] width 2 height 42
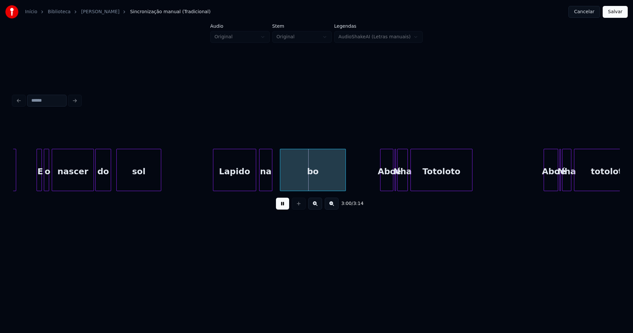
click at [266, 183] on div "na" at bounding box center [266, 171] width 13 height 45
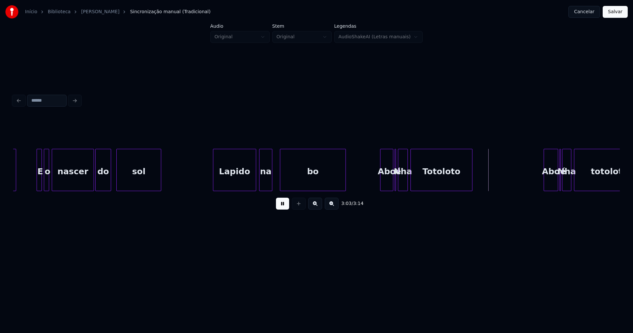
click at [400, 184] on div at bounding box center [400, 170] width 2 height 42
click at [389, 185] on div at bounding box center [388, 170] width 2 height 42
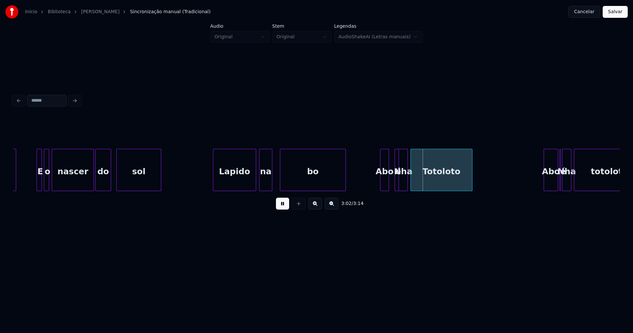
click at [398, 182] on div at bounding box center [398, 170] width 2 height 42
click at [392, 184] on div at bounding box center [393, 170] width 2 height 42
click at [390, 184] on div at bounding box center [390, 170] width 2 height 42
click at [379, 185] on div at bounding box center [379, 170] width 2 height 42
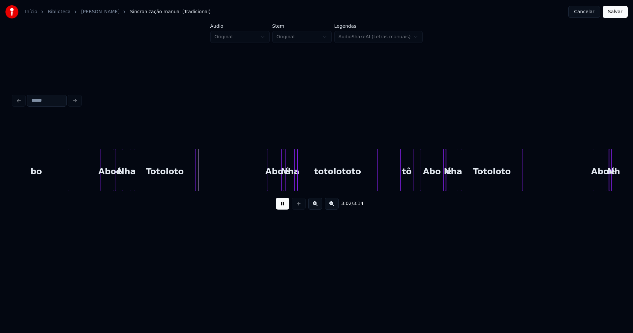
scroll to position [0, 11990]
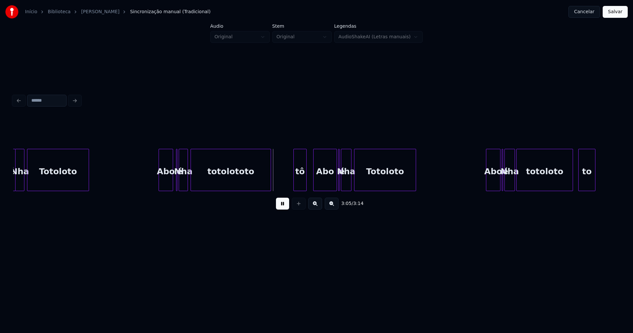
click at [163, 184] on div "Abo" at bounding box center [166, 171] width 14 height 45
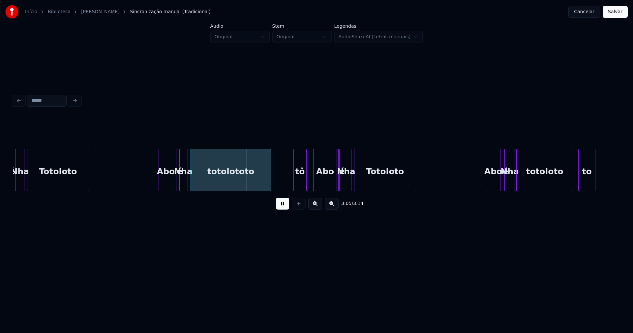
click at [178, 184] on div at bounding box center [178, 170] width 2 height 42
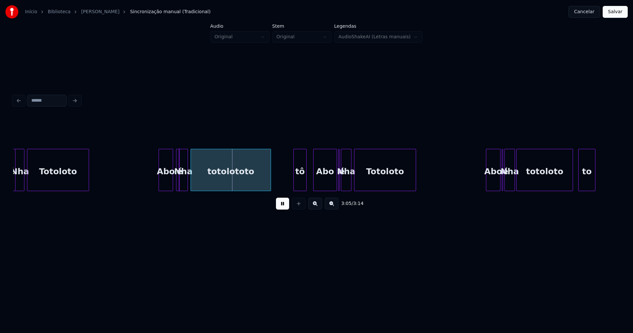
click at [177, 149] on div at bounding box center [178, 170] width 2 height 42
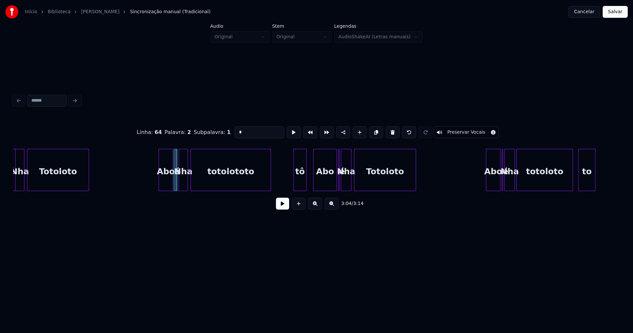
click at [273, 204] on div "3:04 / 3:14" at bounding box center [316, 203] width 596 height 15
click at [286, 208] on button at bounding box center [282, 204] width 13 height 12
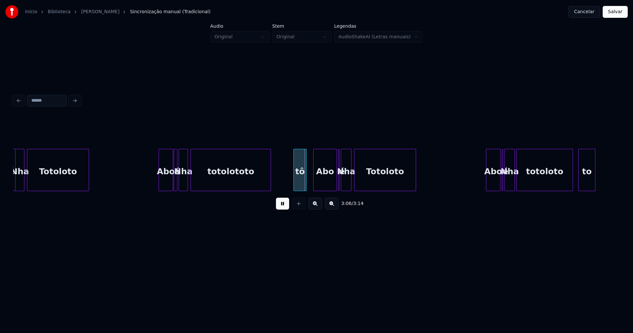
click at [271, 178] on div "totolototo" at bounding box center [231, 170] width 80 height 42
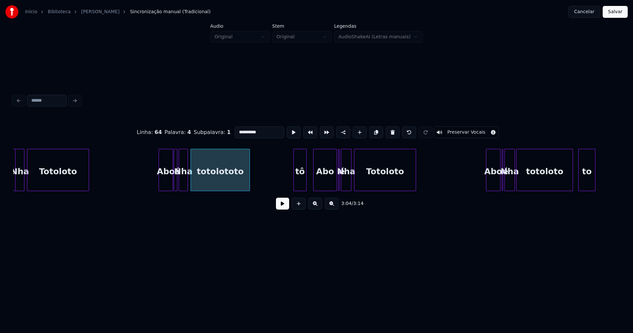
click at [248, 191] on div "é Nha Totoloto Abo é Nha totolototo tô Abo é Nha Totoloto Abo é Nha totoloto to" at bounding box center [316, 170] width 607 height 42
click at [260, 189] on div "é Nha Totoloto Abo é Nha totolototo tô Abo é Nha Totoloto Abo é Nha totoloto to" at bounding box center [316, 170] width 607 height 42
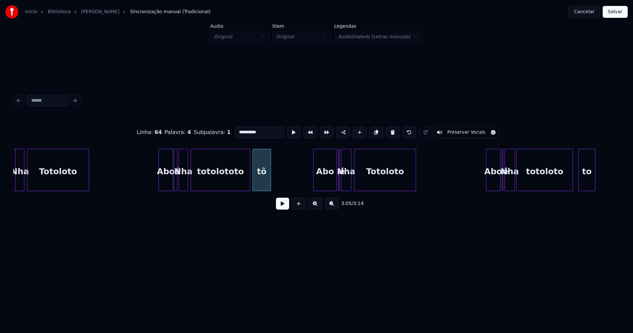
click at [270, 178] on div at bounding box center [270, 170] width 2 height 42
click at [310, 187] on div "Abo" at bounding box center [305, 171] width 23 height 45
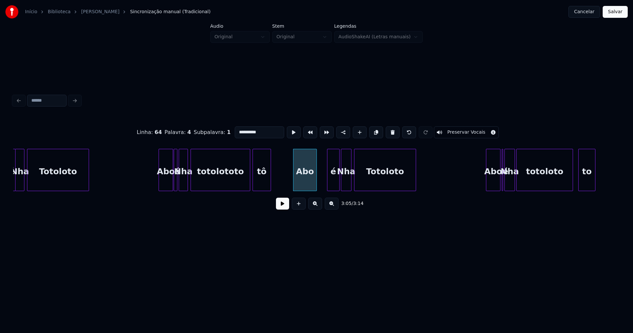
click at [333, 184] on div "é" at bounding box center [333, 170] width 13 height 42
drag, startPoint x: 284, startPoint y: 182, endPoint x: 283, endPoint y: 188, distance: 5.7
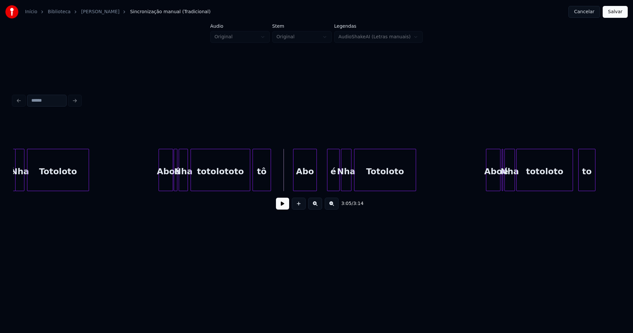
click at [283, 207] on button at bounding box center [282, 204] width 13 height 12
click at [349, 183] on div "Nha" at bounding box center [348, 171] width 10 height 45
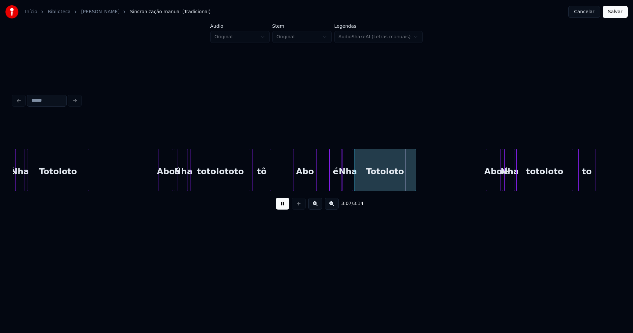
click at [334, 183] on div "é" at bounding box center [336, 171] width 12 height 45
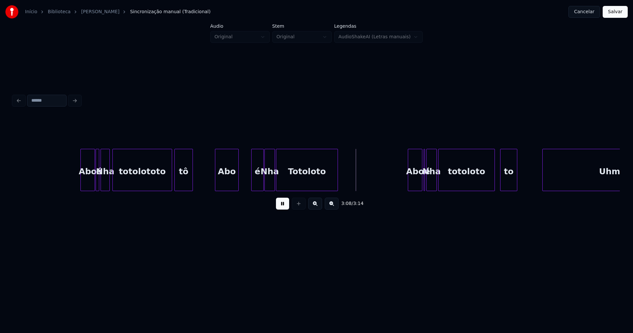
scroll to position [0, 12224]
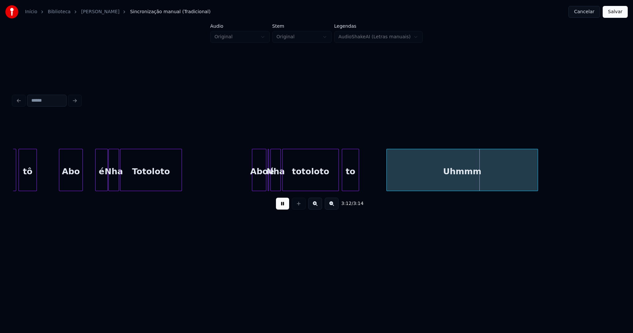
click at [349, 182] on div "to" at bounding box center [350, 171] width 16 height 45
click at [261, 185] on div "Abo" at bounding box center [257, 171] width 14 height 45
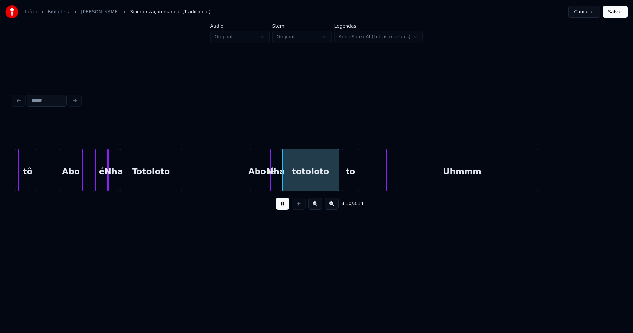
click at [270, 184] on div at bounding box center [270, 170] width 2 height 42
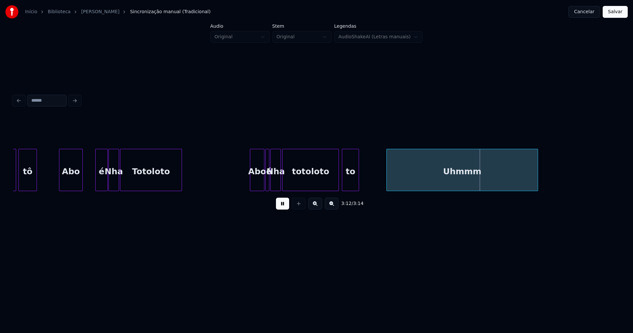
click at [266, 150] on div "é" at bounding box center [268, 170] width 4 height 42
click at [615, 14] on button "Salvar" at bounding box center [615, 12] width 25 height 12
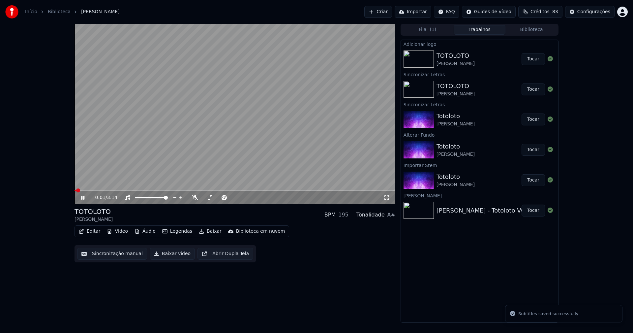
click at [387, 196] on icon at bounding box center [387, 197] width 7 height 5
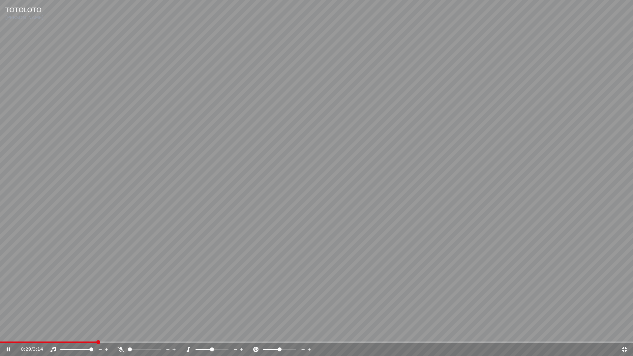
click at [626, 333] on icon at bounding box center [625, 349] width 7 height 5
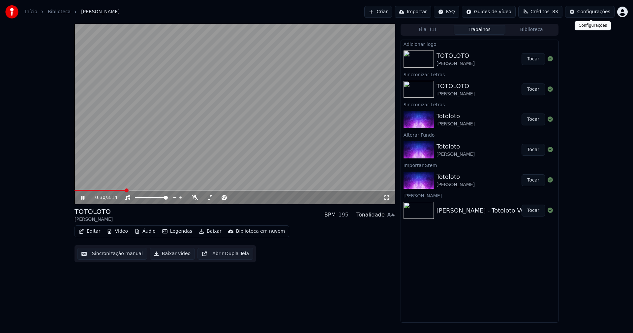
click at [595, 14] on div "Configurações" at bounding box center [594, 12] width 33 height 7
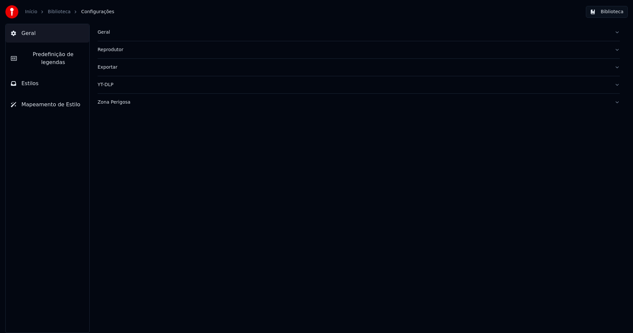
click at [46, 76] on button "Estilos" at bounding box center [48, 83] width 84 height 18
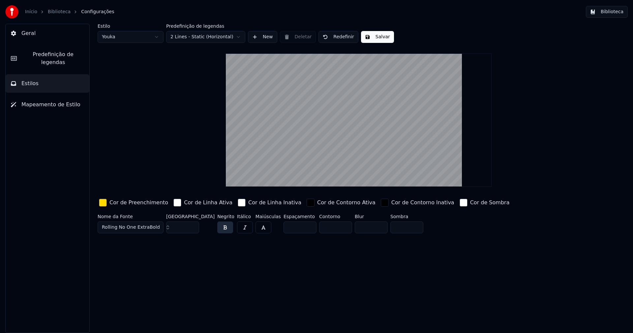
click at [108, 203] on div "Cor de Preenchimento" at bounding box center [134, 202] width 72 height 11
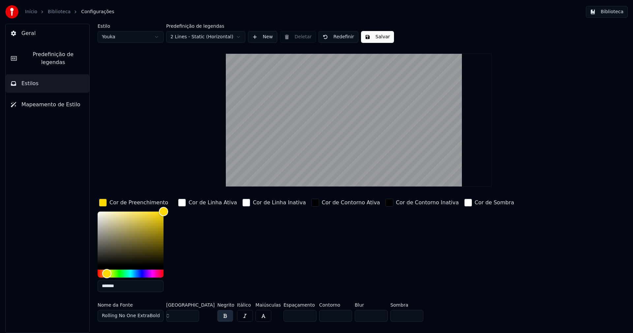
drag, startPoint x: 133, startPoint y: 289, endPoint x: 132, endPoint y: 284, distance: 5.0
click at [133, 289] on input "*******" at bounding box center [131, 286] width 66 height 12
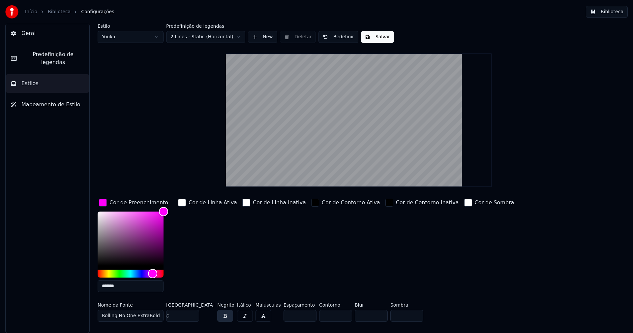
type input "*******"
drag, startPoint x: 369, startPoint y: 34, endPoint x: 377, endPoint y: 38, distance: 9.3
click at [370, 35] on button "Salvar" at bounding box center [377, 37] width 33 height 12
click at [623, 12] on button "Biblioteca" at bounding box center [607, 12] width 42 height 12
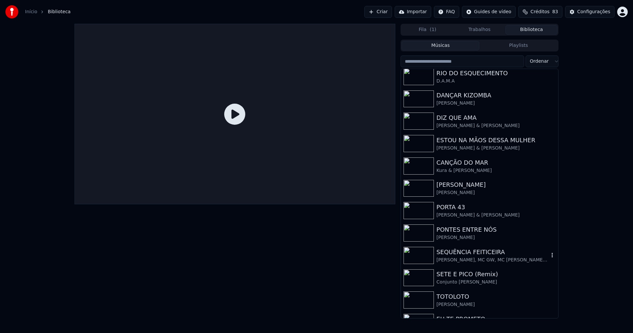
scroll to position [66, 0]
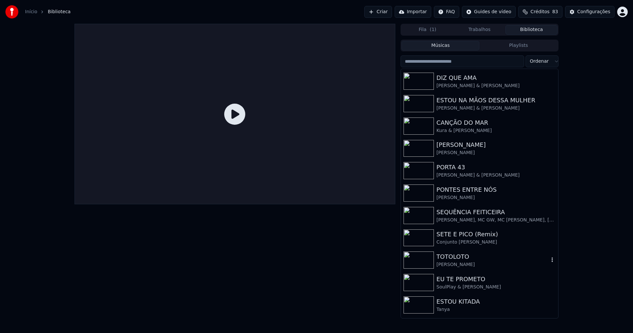
click at [462, 260] on div "TOTOLOTO" at bounding box center [493, 256] width 113 height 9
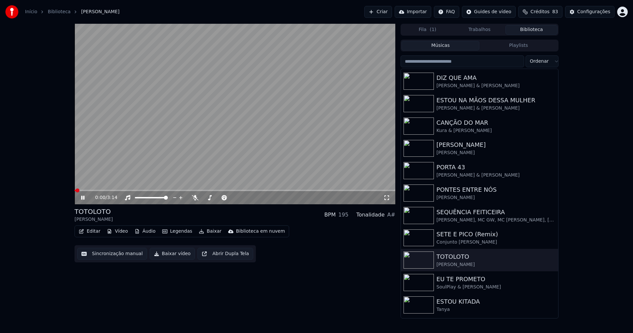
click at [388, 198] on icon at bounding box center [387, 197] width 7 height 5
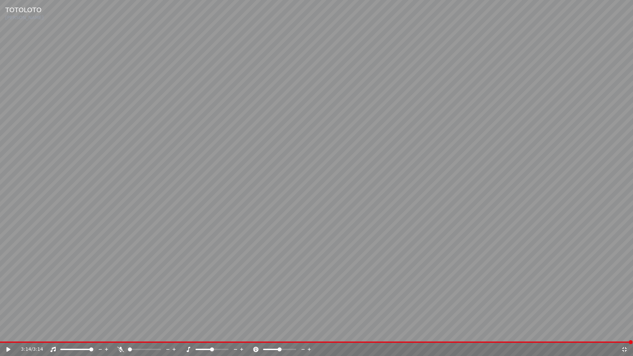
click at [627, 333] on icon at bounding box center [625, 349] width 7 height 5
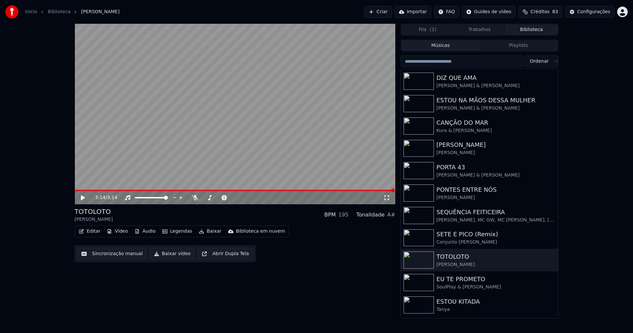
click at [81, 196] on icon at bounding box center [83, 197] width 4 height 5
click at [164, 254] on button "Baixar vídeo" at bounding box center [172, 254] width 45 height 12
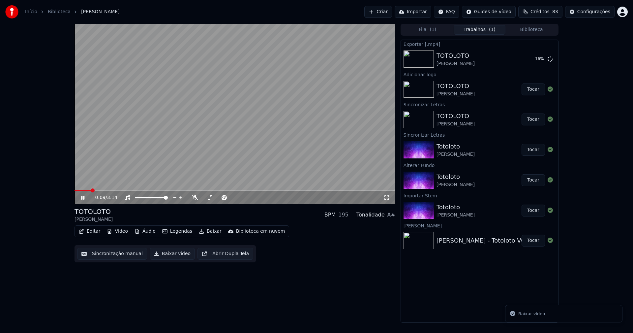
click at [83, 197] on icon at bounding box center [82, 198] width 3 height 4
click at [96, 233] on button "Editar" at bounding box center [89, 231] width 27 height 9
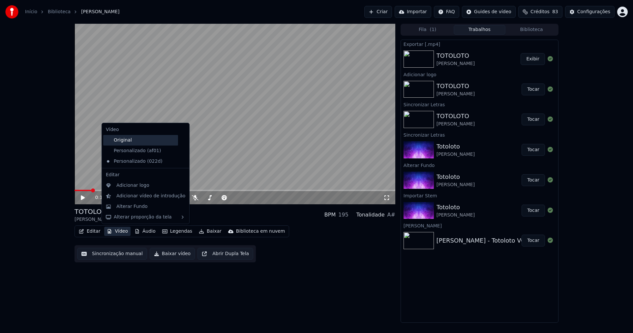
click at [126, 141] on div "Original" at bounding box center [140, 140] width 75 height 11
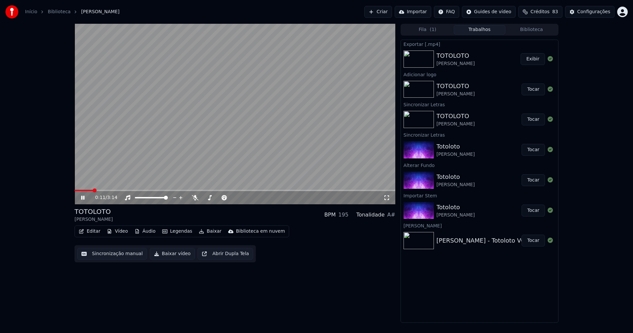
click at [81, 199] on icon at bounding box center [88, 197] width 16 height 5
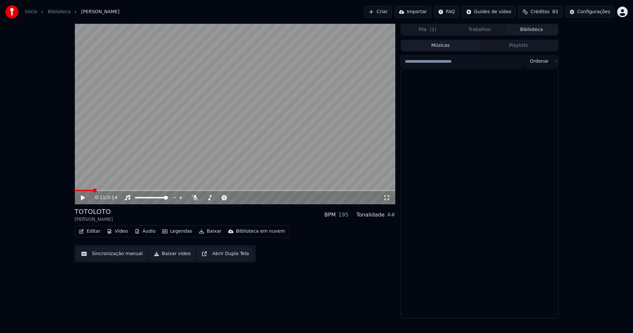
click at [539, 30] on button "Biblioteca" at bounding box center [532, 30] width 52 height 10
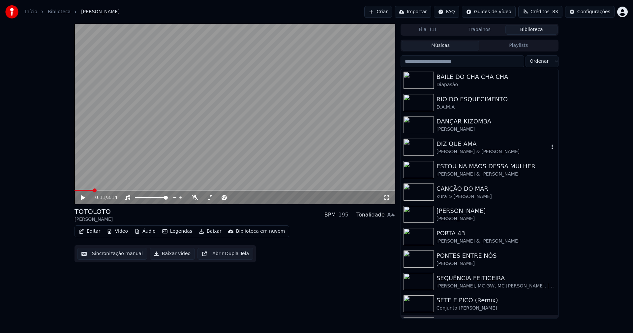
click at [455, 148] on div "[PERSON_NAME] & [PERSON_NAME]" at bounding box center [493, 151] width 113 height 7
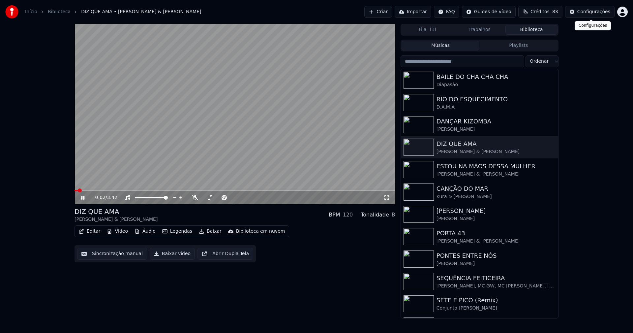
click at [596, 11] on div "Configurações" at bounding box center [594, 12] width 33 height 7
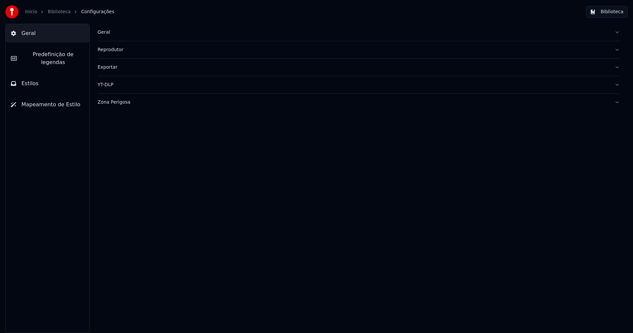
drag, startPoint x: 37, startPoint y: 77, endPoint x: 49, endPoint y: 82, distance: 14.2
click at [37, 76] on button "Estilos" at bounding box center [48, 83] width 84 height 18
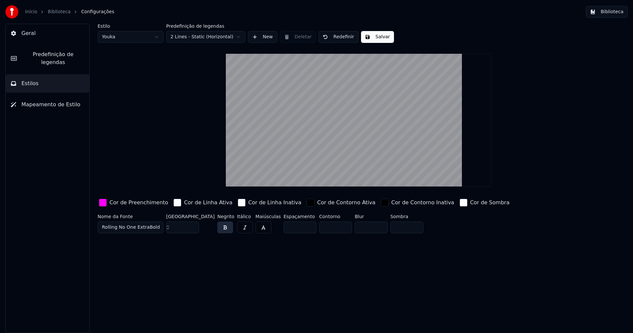
click at [102, 203] on div "button" at bounding box center [103, 203] width 8 height 8
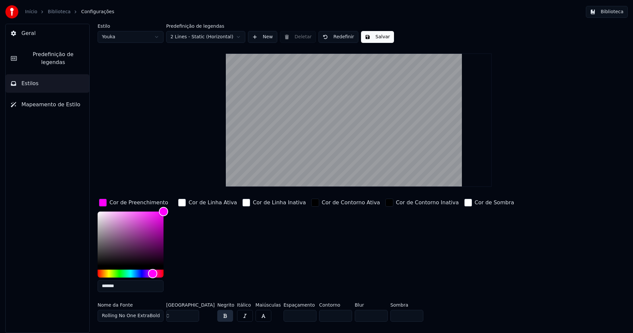
click at [125, 289] on input "*******" at bounding box center [131, 286] width 66 height 12
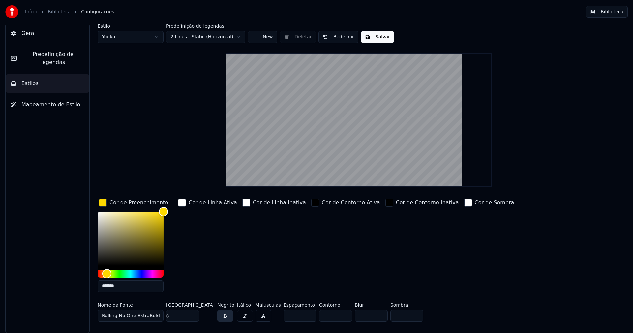
type input "*******"
click at [105, 204] on div "button" at bounding box center [103, 203] width 8 height 8
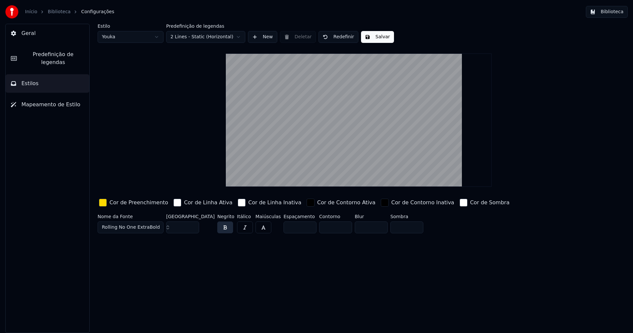
click at [371, 38] on button "Salvar" at bounding box center [377, 37] width 33 height 12
click at [611, 11] on button "Biblioteca" at bounding box center [607, 12] width 42 height 12
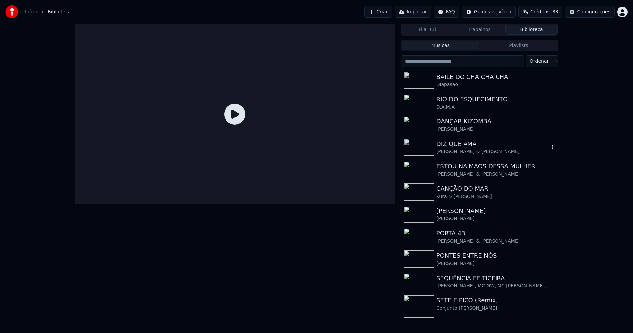
click at [467, 151] on div "[PERSON_NAME] & [PERSON_NAME]" at bounding box center [493, 151] width 113 height 7
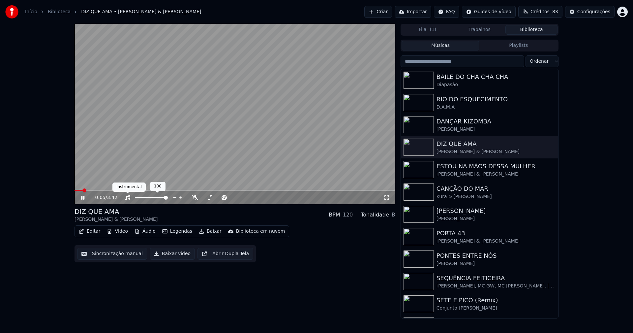
click at [127, 198] on icon at bounding box center [127, 197] width 7 height 5
click at [387, 198] on icon at bounding box center [387, 197] width 7 height 5
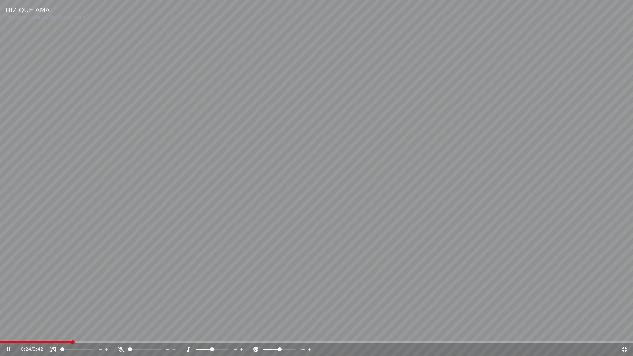
click at [624, 333] on icon at bounding box center [625, 349] width 7 height 5
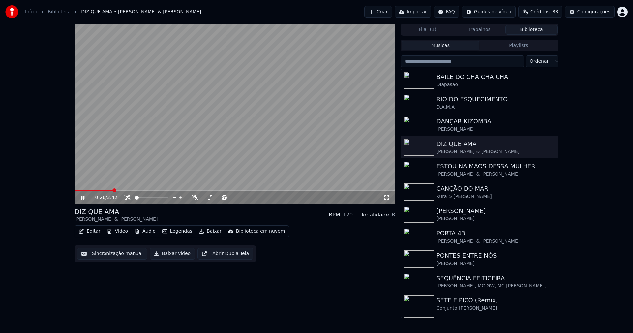
click at [181, 191] on span at bounding box center [235, 190] width 321 height 1
click at [208, 191] on span at bounding box center [235, 190] width 321 height 1
click at [386, 198] on icon at bounding box center [387, 197] width 7 height 5
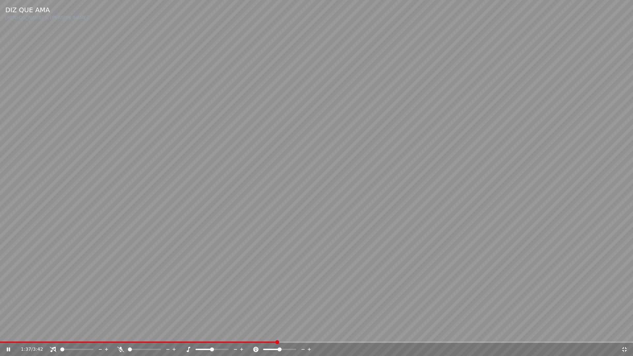
drag, startPoint x: 624, startPoint y: 350, endPoint x: 587, endPoint y: 296, distance: 65.3
click at [624, 333] on icon at bounding box center [625, 349] width 5 height 5
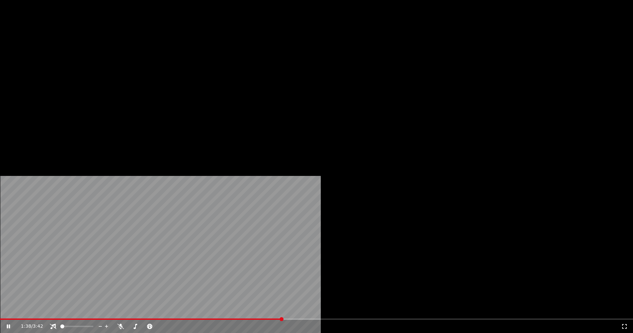
click at [21, 324] on icon at bounding box center [13, 326] width 16 height 5
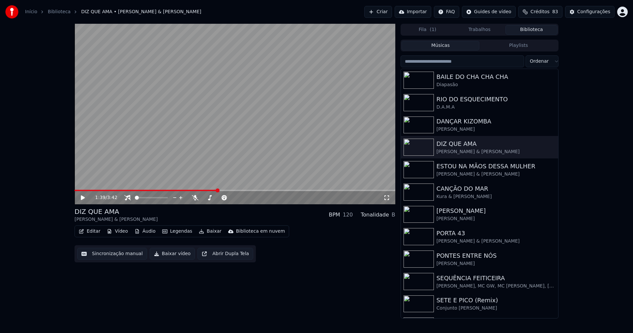
click at [172, 253] on button "Baixar vídeo" at bounding box center [172, 254] width 45 height 12
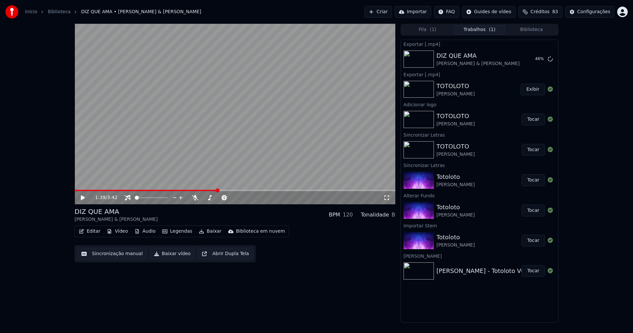
drag, startPoint x: 537, startPoint y: 31, endPoint x: 534, endPoint y: 27, distance: 4.7
click at [537, 31] on button "Biblioteca" at bounding box center [532, 30] width 52 height 10
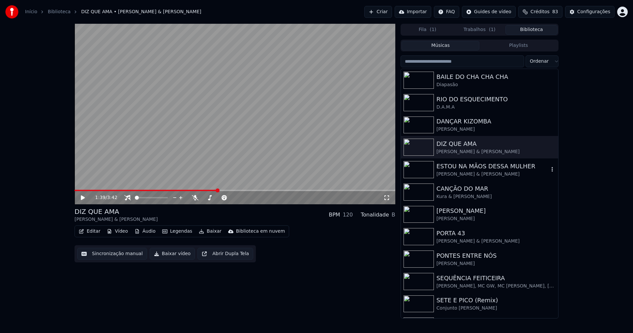
click at [471, 171] on div "[PERSON_NAME] & [PERSON_NAME]" at bounding box center [493, 174] width 113 height 7
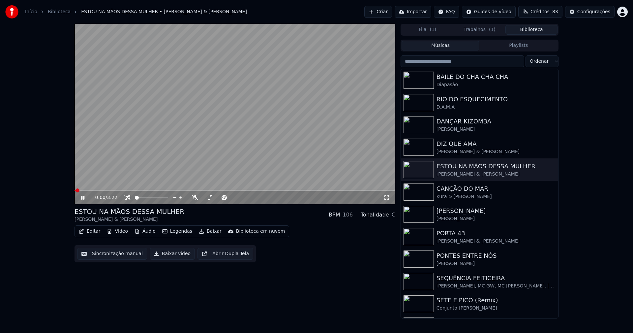
click at [160, 190] on span at bounding box center [235, 190] width 321 height 1
click at [197, 191] on span at bounding box center [235, 190] width 321 height 1
click at [84, 198] on icon at bounding box center [82, 198] width 3 height 4
click at [160, 255] on button "Baixar vídeo" at bounding box center [172, 254] width 45 height 12
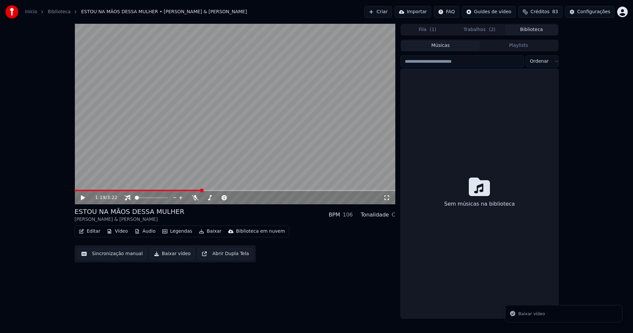
click at [535, 28] on button "Biblioteca" at bounding box center [532, 30] width 52 height 10
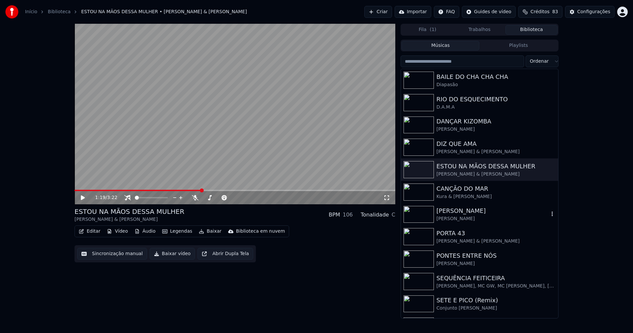
click at [465, 219] on div "[PERSON_NAME]" at bounding box center [493, 218] width 113 height 7
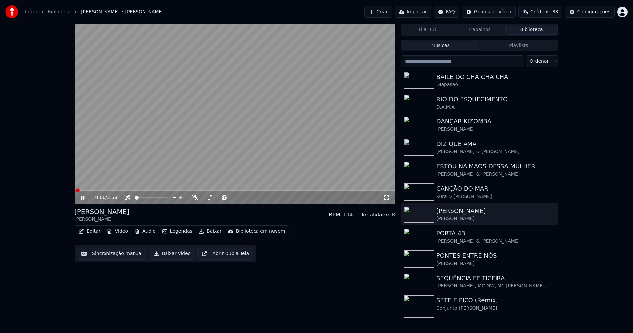
click at [83, 199] on icon at bounding box center [88, 197] width 16 height 5
click at [169, 253] on button "Baixar vídeo" at bounding box center [172, 254] width 45 height 12
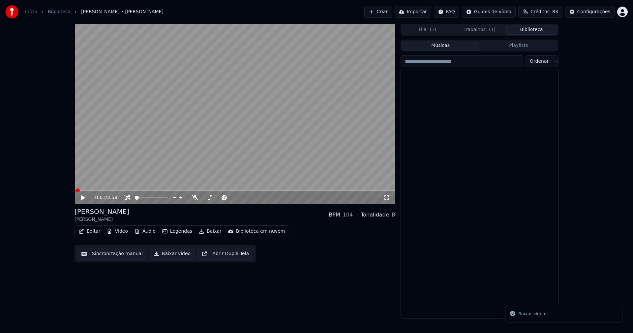
drag, startPoint x: 538, startPoint y: 26, endPoint x: 514, endPoint y: 32, distance: 25.1
click at [539, 26] on button "Biblioteca" at bounding box center [532, 30] width 52 height 10
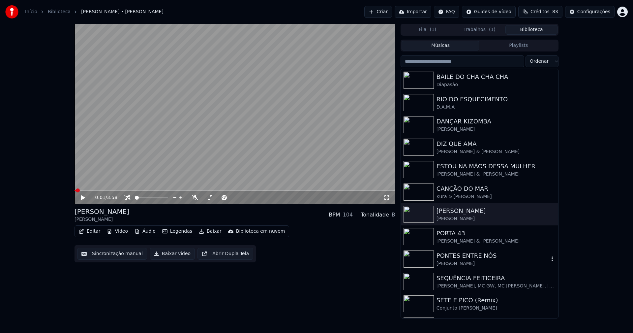
click at [462, 260] on div "PONTES ENTRE NÓS" at bounding box center [493, 255] width 113 height 9
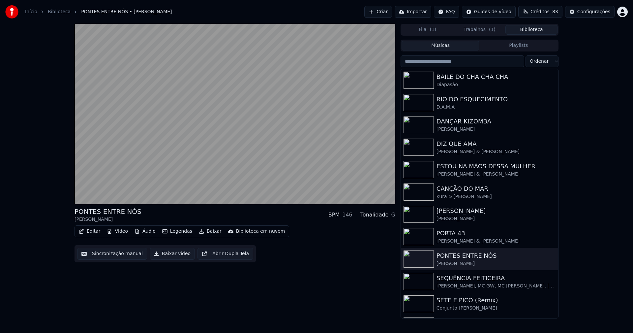
click at [174, 256] on button "Baixar vídeo" at bounding box center [172, 254] width 45 height 12
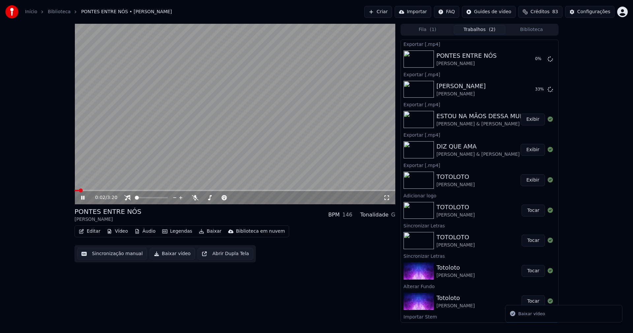
click at [83, 199] on icon at bounding box center [82, 198] width 3 height 4
click at [536, 29] on button "Biblioteca" at bounding box center [532, 30] width 52 height 10
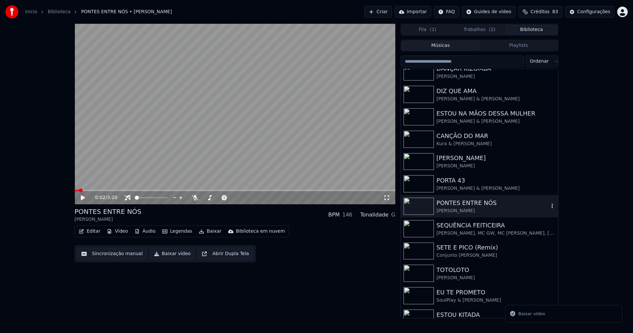
scroll to position [66, 0]
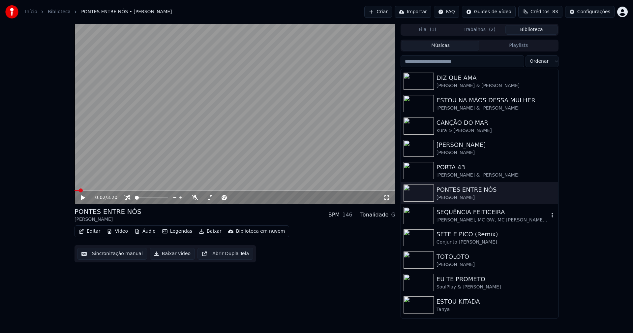
click at [496, 220] on div "[PERSON_NAME], MC GW, MC [PERSON_NAME], [PERSON_NAME], [PERSON_NAME]" at bounding box center [493, 220] width 113 height 7
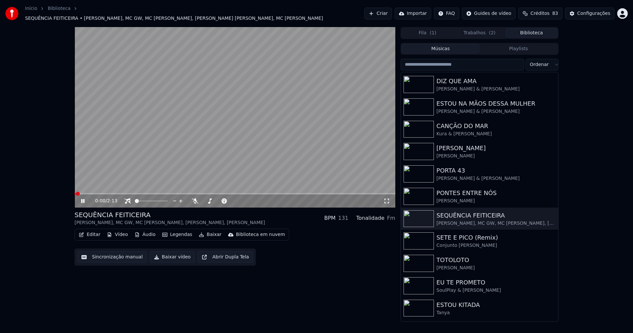
click at [82, 199] on icon at bounding box center [82, 201] width 3 height 4
click at [171, 256] on button "Baixar vídeo" at bounding box center [172, 257] width 45 height 12
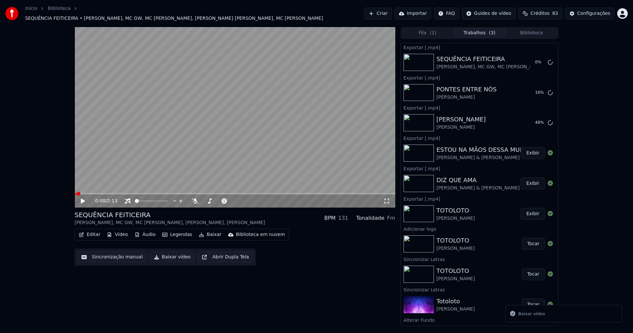
click at [535, 30] on button "Biblioteca" at bounding box center [532, 33] width 52 height 10
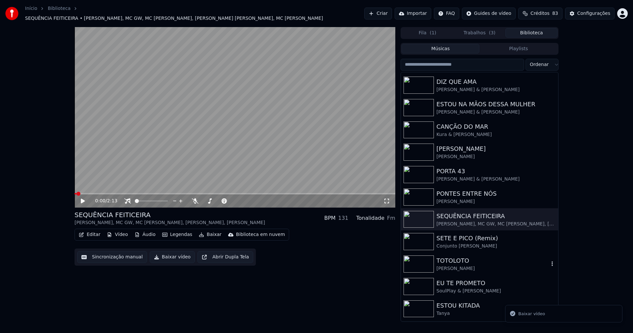
scroll to position [66, 0]
drag, startPoint x: 467, startPoint y: 242, endPoint x: 382, endPoint y: 219, distance: 87.4
click at [467, 242] on div "Conjunto [PERSON_NAME]" at bounding box center [493, 245] width 113 height 7
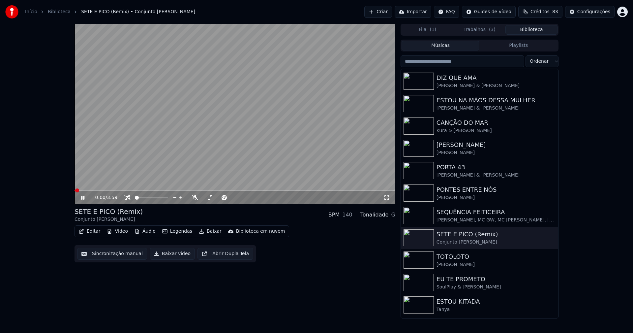
click at [82, 198] on icon at bounding box center [82, 198] width 3 height 4
click at [167, 255] on button "Baixar vídeo" at bounding box center [172, 254] width 45 height 12
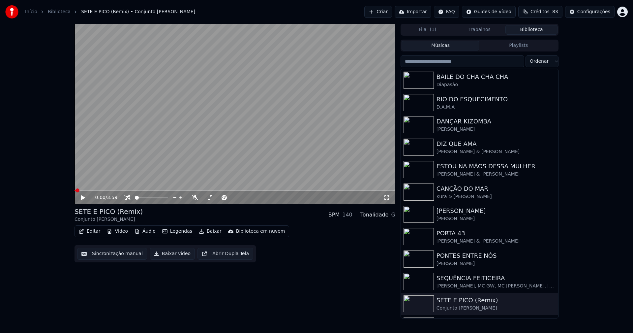
click at [542, 32] on button "Biblioteca" at bounding box center [532, 30] width 52 height 10
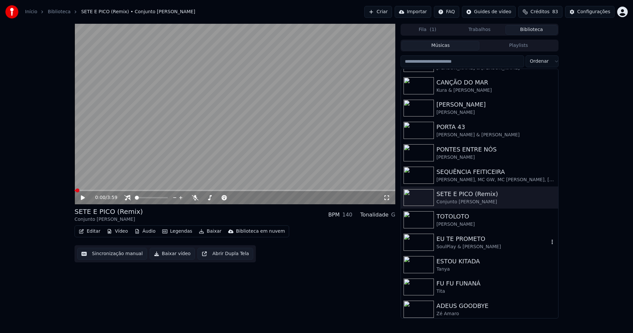
scroll to position [109, 0]
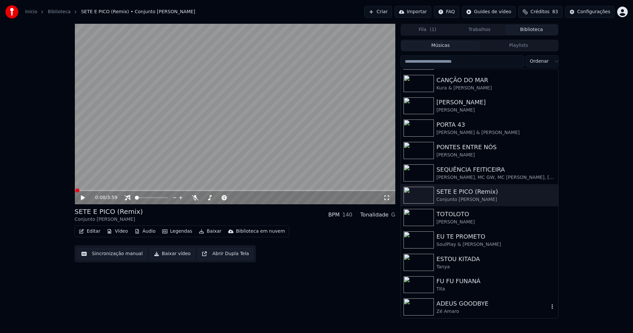
click at [461, 307] on div "ADEUS GOODBYE" at bounding box center [493, 303] width 113 height 9
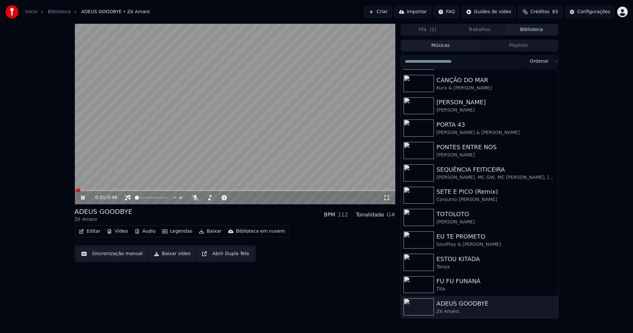
click at [175, 255] on button "Baixar vídeo" at bounding box center [172, 254] width 45 height 12
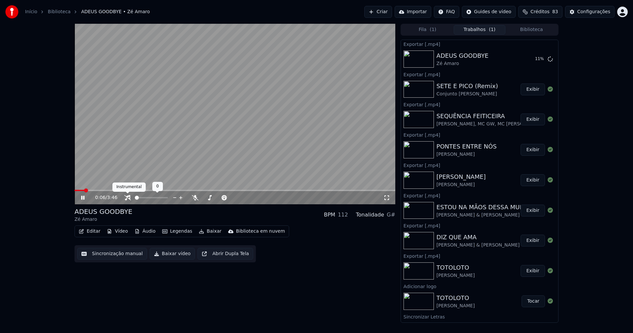
click at [126, 199] on icon at bounding box center [127, 197] width 7 height 5
click at [82, 198] on icon at bounding box center [82, 198] width 3 height 4
click at [598, 10] on div "Configurações" at bounding box center [594, 12] width 33 height 7
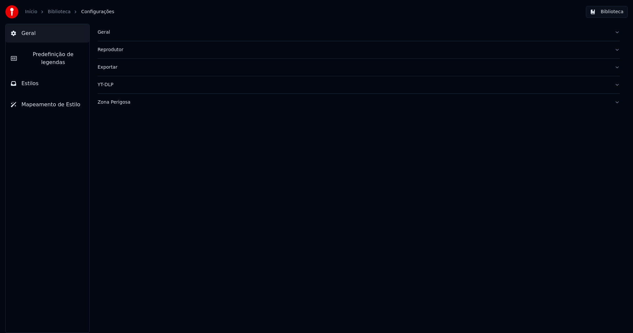
click at [615, 13] on button "Biblioteca" at bounding box center [607, 12] width 42 height 12
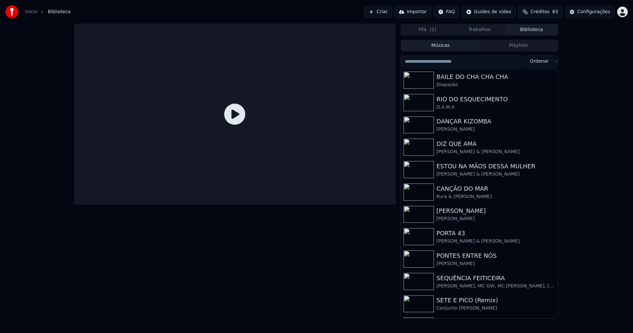
click at [529, 29] on button "Biblioteca" at bounding box center [532, 30] width 52 height 10
click at [460, 232] on div "PORTA 43" at bounding box center [493, 233] width 113 height 9
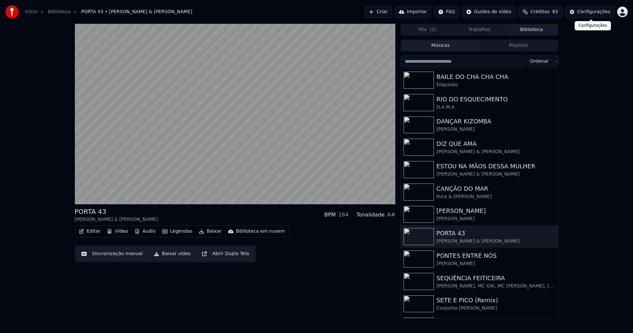
click at [597, 10] on div "Configurações" at bounding box center [594, 12] width 33 height 7
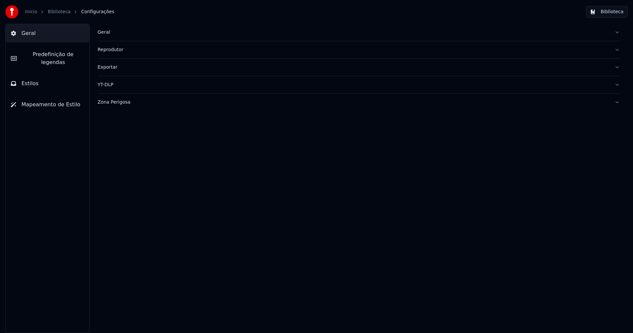
click at [40, 76] on button "Estilos" at bounding box center [48, 83] width 84 height 18
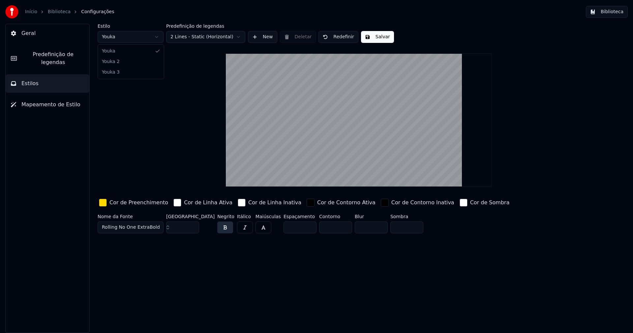
click at [121, 34] on html "Início Biblioteca Configurações Biblioteca Geral Predefinição de legendas Estil…" at bounding box center [316, 166] width 633 height 333
type input "**"
type input "*****"
click at [193, 224] on input "***" at bounding box center [182, 227] width 33 height 12
click at [192, 228] on input "***" at bounding box center [182, 227] width 33 height 12
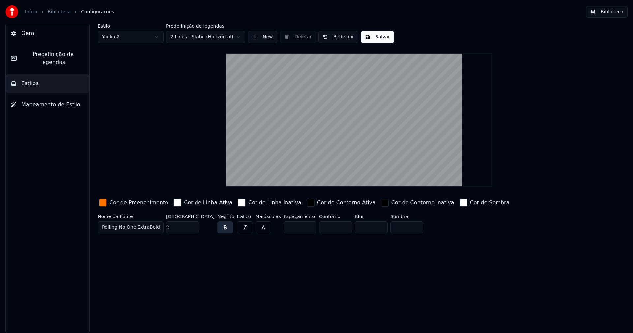
click at [192, 228] on input "***" at bounding box center [182, 227] width 33 height 12
type input "***"
click at [192, 225] on input "***" at bounding box center [182, 227] width 33 height 12
click at [376, 38] on button "Salvar" at bounding box center [377, 37] width 33 height 12
click at [615, 9] on button "Biblioteca" at bounding box center [607, 12] width 42 height 12
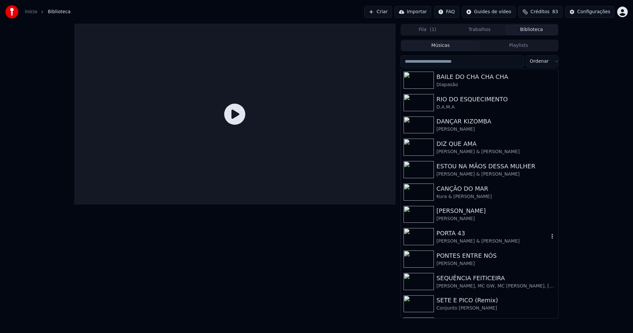
click at [468, 241] on div "[PERSON_NAME] & [PERSON_NAME]" at bounding box center [493, 241] width 113 height 7
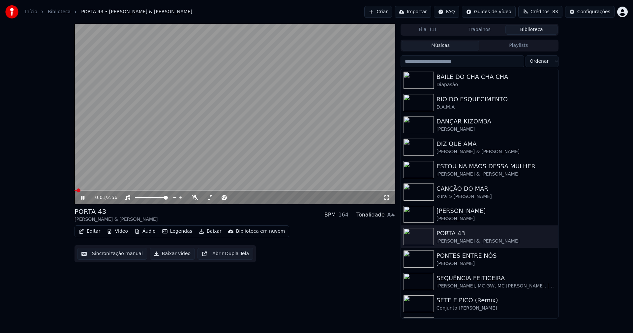
click at [389, 199] on icon at bounding box center [387, 197] width 5 height 5
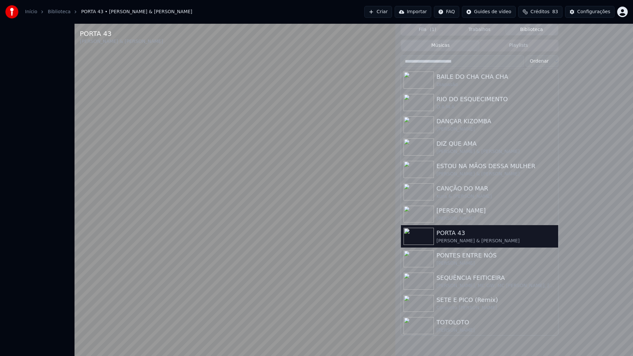
click at [301, 333] on video at bounding box center [235, 202] width 321 height 356
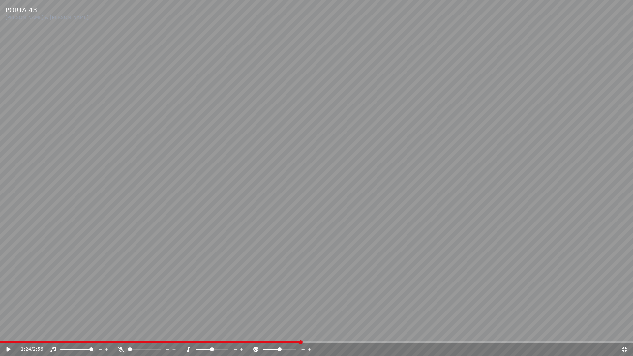
click at [302, 333] on span at bounding box center [316, 342] width 633 height 1
click at [10, 333] on icon at bounding box center [13, 349] width 16 height 5
click at [624, 333] on icon at bounding box center [625, 349] width 7 height 5
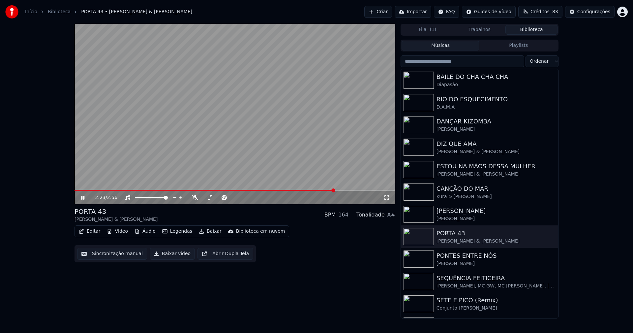
click at [85, 197] on icon at bounding box center [88, 197] width 16 height 5
click at [171, 256] on button "Baixar vídeo" at bounding box center [172, 254] width 45 height 12
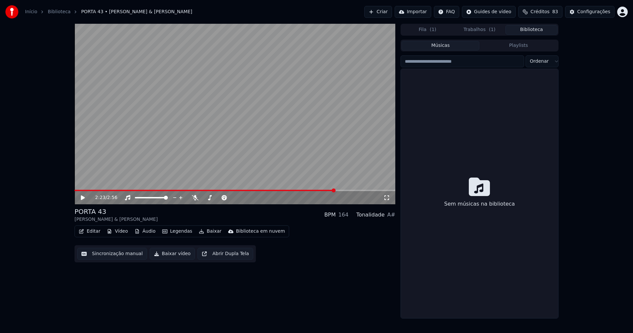
click at [537, 29] on button "Biblioteca" at bounding box center [532, 30] width 52 height 10
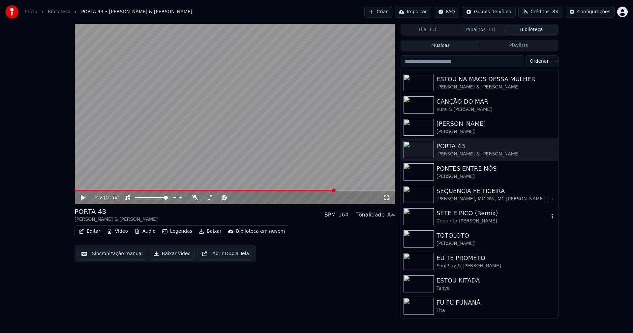
scroll to position [99, 0]
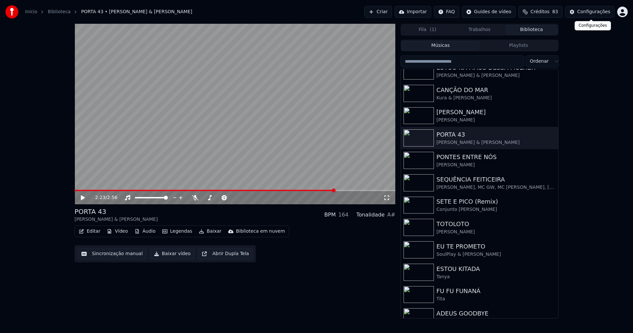
click at [599, 14] on div "Configurações" at bounding box center [594, 12] width 33 height 7
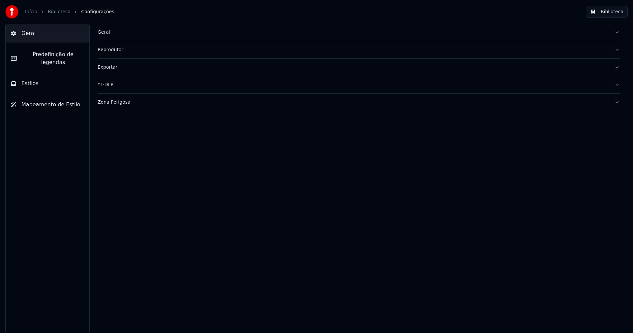
drag, startPoint x: 46, startPoint y: 74, endPoint x: 72, endPoint y: 67, distance: 27.1
click at [47, 74] on button "Estilos" at bounding box center [48, 83] width 84 height 18
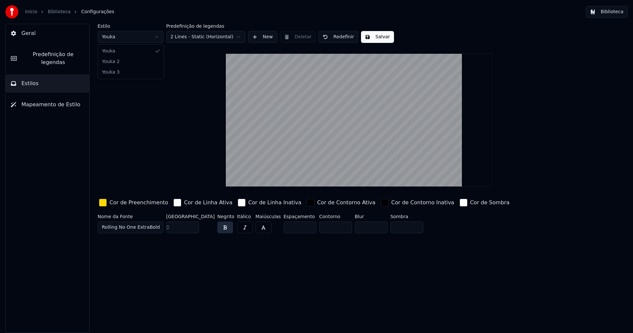
click at [137, 37] on html "Início Biblioteca Configurações Biblioteca Geral Predefinição de legendas Estil…" at bounding box center [316, 166] width 633 height 333
type input "*****"
click at [104, 203] on div "button" at bounding box center [103, 203] width 8 height 8
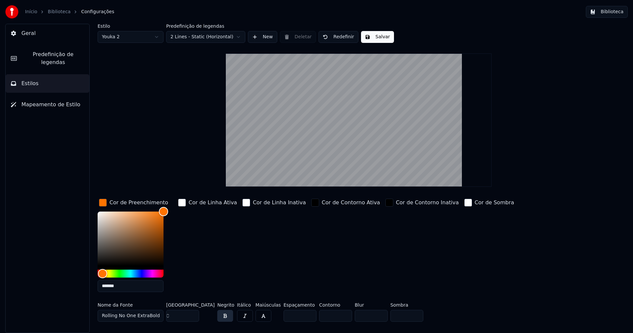
click at [128, 284] on input "*******" at bounding box center [131, 286] width 66 height 12
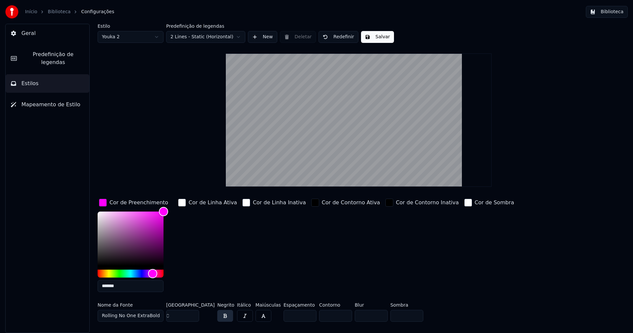
type input "*******"
drag, startPoint x: 104, startPoint y: 203, endPoint x: 118, endPoint y: 189, distance: 20.1
click at [104, 203] on div "button" at bounding box center [103, 203] width 8 height 8
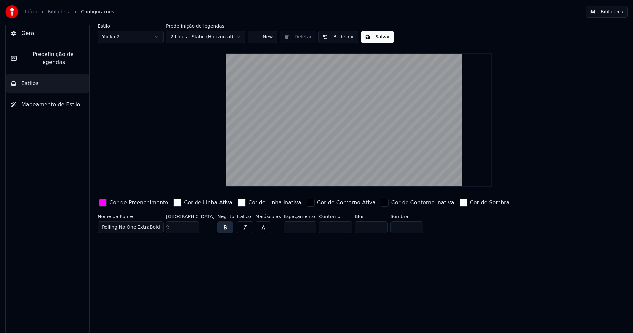
click at [376, 37] on button "Salvar" at bounding box center [377, 37] width 33 height 12
click at [619, 10] on button "Biblioteca" at bounding box center [607, 12] width 42 height 12
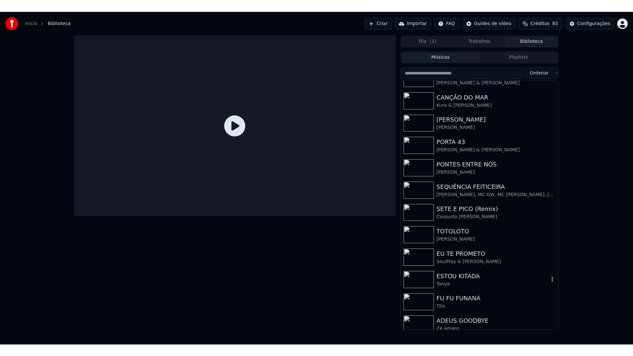
scroll to position [109, 0]
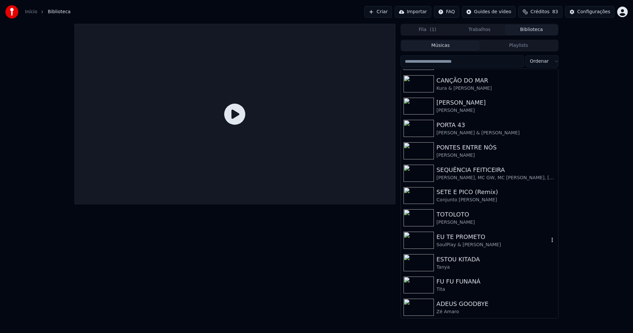
click at [464, 240] on div "EU TE PROMETO" at bounding box center [493, 236] width 113 height 9
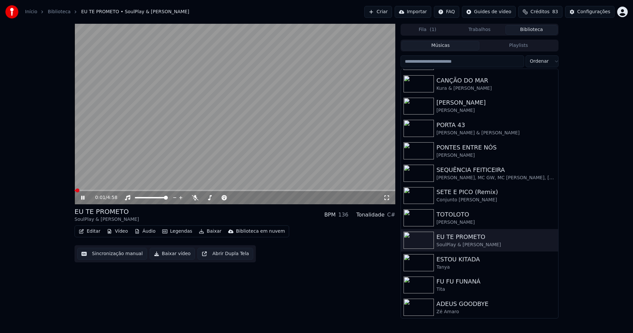
drag, startPoint x: 387, startPoint y: 199, endPoint x: 397, endPoint y: 208, distance: 13.8
click at [387, 198] on icon at bounding box center [387, 197] width 7 height 5
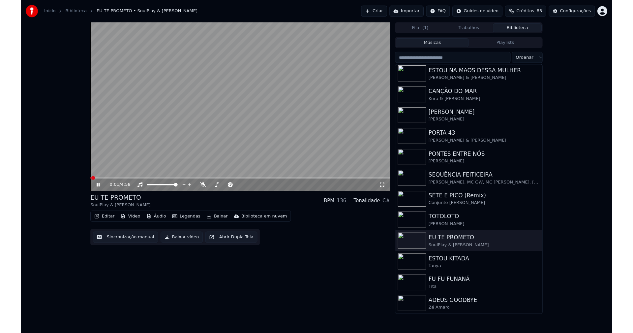
scroll to position [91, 0]
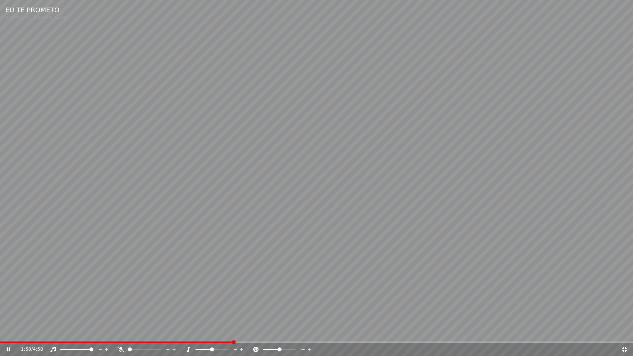
click at [233, 333] on span at bounding box center [316, 342] width 633 height 1
click at [624, 333] on icon at bounding box center [625, 349] width 7 height 5
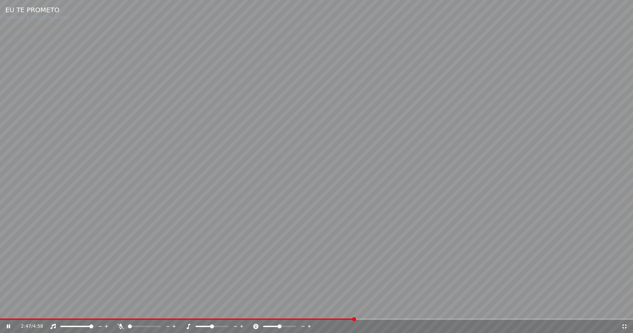
scroll to position [109, 0]
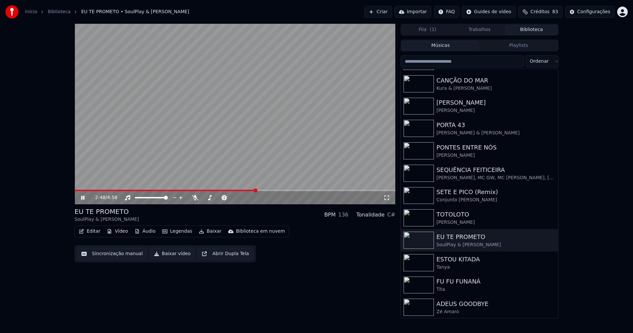
drag, startPoint x: 83, startPoint y: 198, endPoint x: 90, endPoint y: 205, distance: 10.5
click at [84, 198] on icon at bounding box center [88, 197] width 16 height 5
click at [173, 257] on button "Baixar vídeo" at bounding box center [172, 254] width 45 height 12
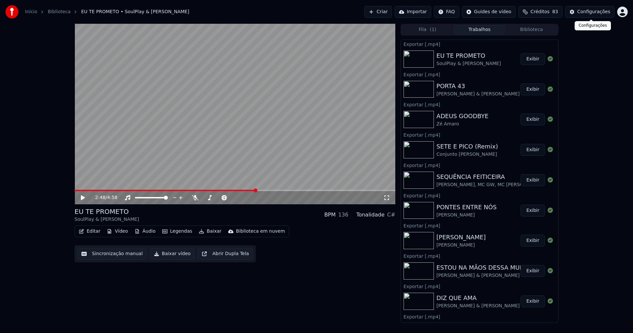
click at [600, 11] on div "Configurações" at bounding box center [594, 12] width 33 height 7
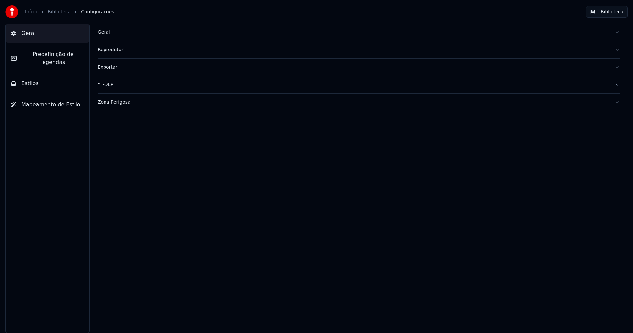
click at [30, 80] on span "Estilos" at bounding box center [29, 84] width 17 height 8
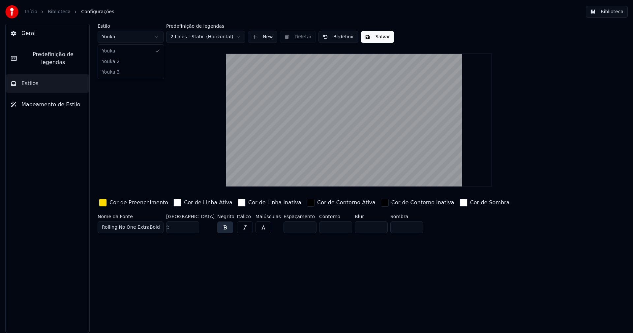
click at [128, 39] on html "Início Biblioteca Configurações Biblioteca Geral Predefinição de legendas Estil…" at bounding box center [316, 166] width 633 height 333
click at [129, 34] on html "Início Biblioteca Configurações Biblioteca Geral Predefinição de legendas Estil…" at bounding box center [316, 166] width 633 height 333
type input "*****"
click at [103, 203] on div "button" at bounding box center [103, 203] width 8 height 8
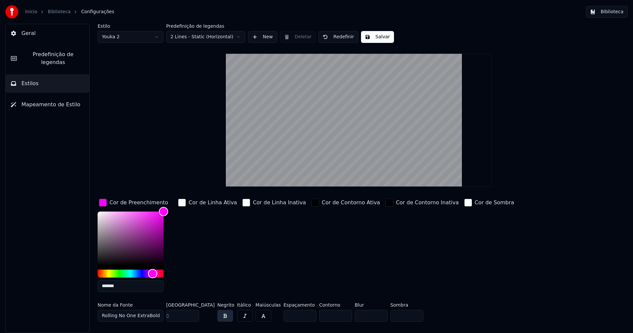
drag, startPoint x: 123, startPoint y: 288, endPoint x: 124, endPoint y: 283, distance: 4.8
click at [123, 287] on input "*******" at bounding box center [131, 286] width 66 height 12
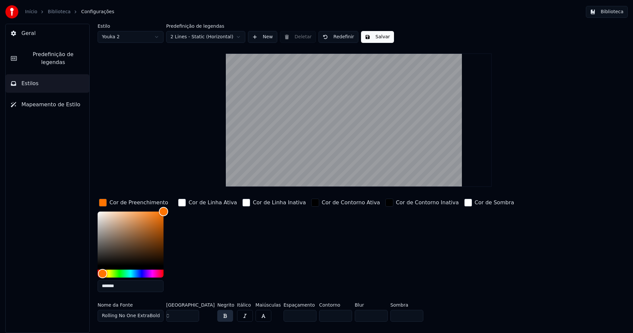
type input "*******"
click at [102, 204] on div "button" at bounding box center [103, 203] width 8 height 8
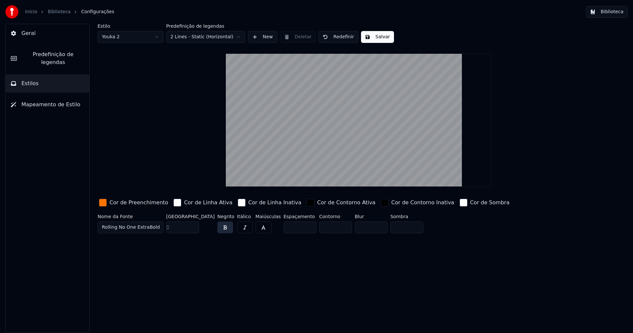
click at [193, 228] on input "**" at bounding box center [182, 227] width 33 height 12
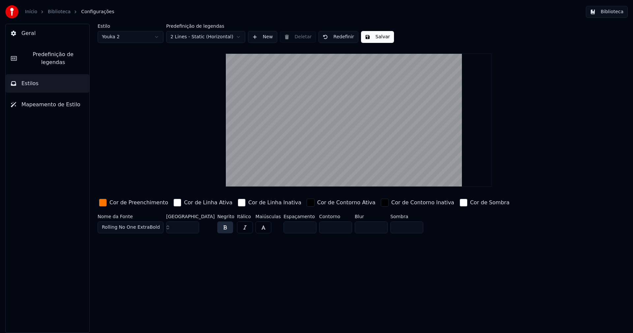
click at [193, 228] on input "**" at bounding box center [182, 227] width 33 height 12
click at [380, 39] on button "Salvar" at bounding box center [377, 37] width 33 height 12
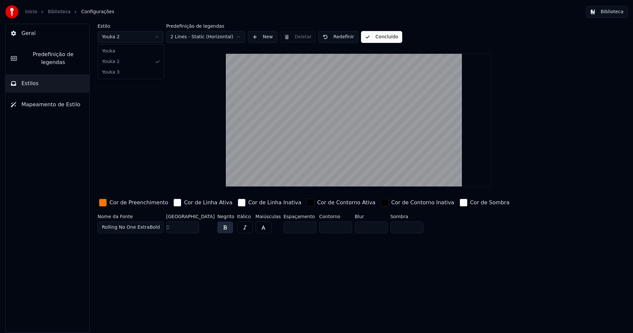
click at [140, 36] on html "Início Biblioteca Configurações Biblioteca Geral Predefinição de legendas Estil…" at bounding box center [316, 166] width 633 height 333
type input "***"
type input "*"
click at [101, 202] on div "button" at bounding box center [103, 203] width 8 height 8
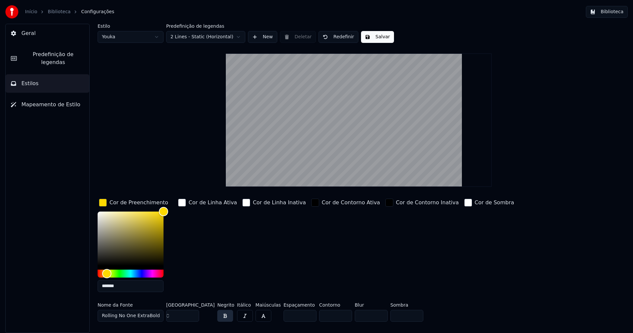
click at [128, 285] on input "*******" at bounding box center [131, 286] width 66 height 12
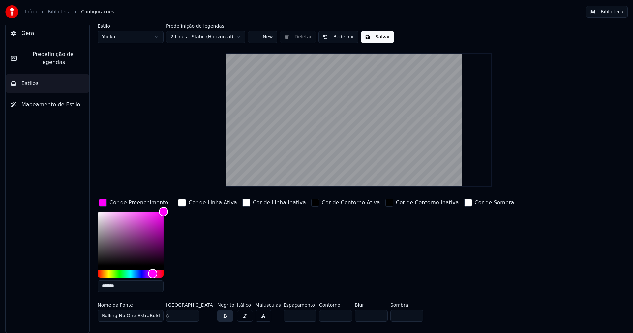
type input "*******"
click at [103, 205] on div "button" at bounding box center [103, 203] width 8 height 8
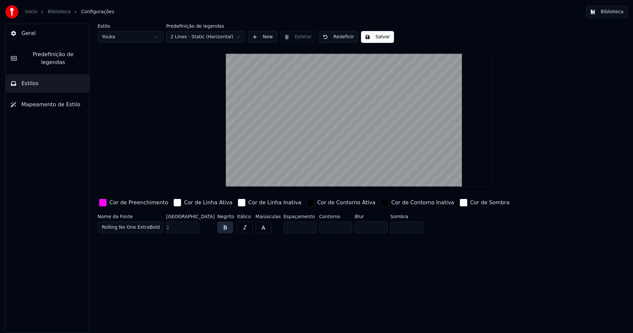
click at [384, 37] on button "Salvar" at bounding box center [377, 37] width 33 height 12
click at [615, 11] on button "Biblioteca" at bounding box center [607, 12] width 42 height 12
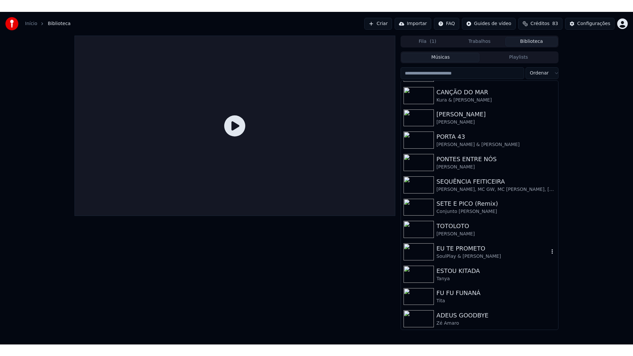
scroll to position [109, 0]
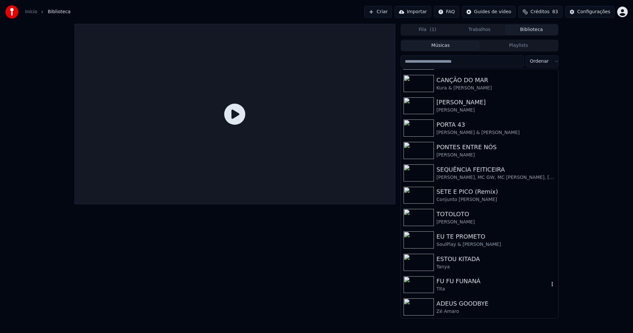
drag, startPoint x: 449, startPoint y: 287, endPoint x: 475, endPoint y: 287, distance: 26.7
click at [449, 287] on div "Tita" at bounding box center [493, 289] width 113 height 7
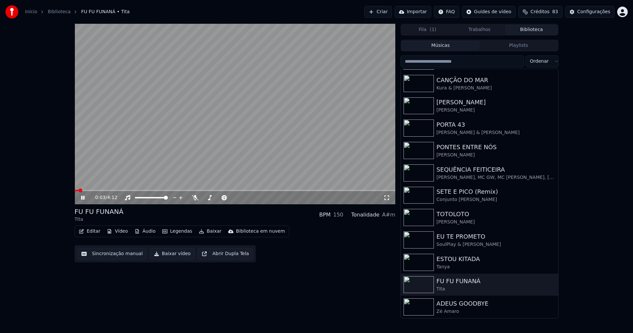
click at [388, 199] on icon at bounding box center [387, 197] width 7 height 5
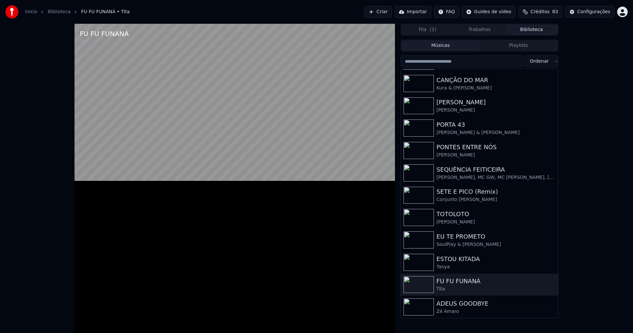
scroll to position [91, 0]
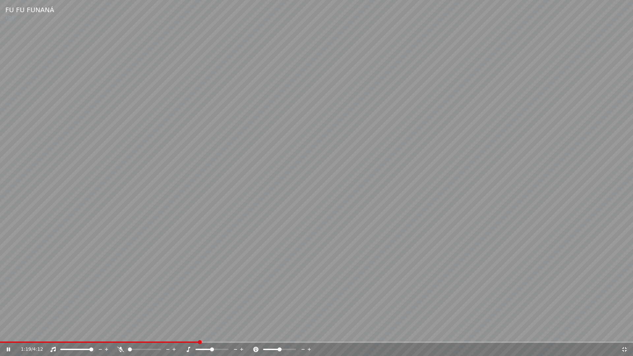
click at [625, 333] on icon at bounding box center [625, 349] width 7 height 5
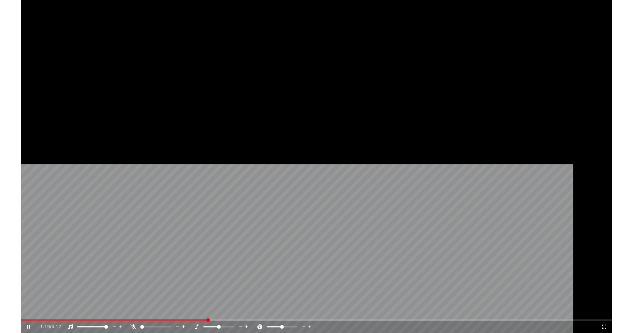
scroll to position [109, 0]
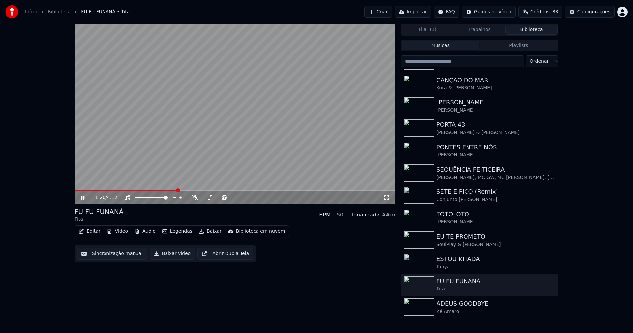
click at [82, 200] on icon at bounding box center [88, 197] width 16 height 5
click at [172, 256] on button "Baixar vídeo" at bounding box center [172, 254] width 45 height 12
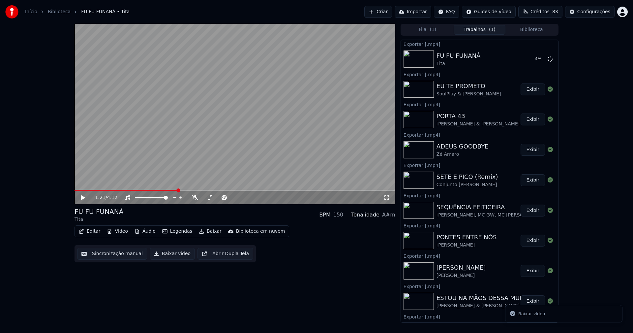
click at [538, 28] on button "Biblioteca" at bounding box center [532, 30] width 52 height 10
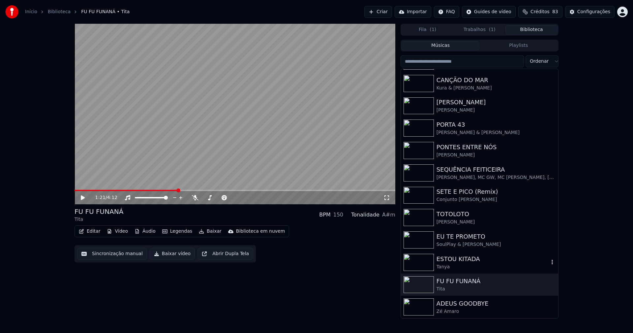
click at [461, 264] on div "Tanya" at bounding box center [493, 267] width 113 height 7
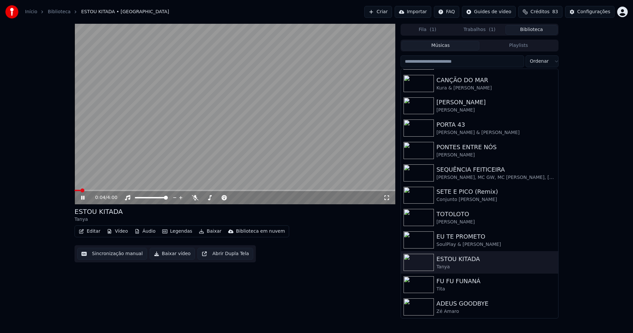
drag, startPoint x: 390, startPoint y: 195, endPoint x: 351, endPoint y: 206, distance: 40.4
click at [390, 195] on div "0:04 / 4:00" at bounding box center [235, 197] width 316 height 7
click at [387, 197] on icon at bounding box center [387, 197] width 7 height 5
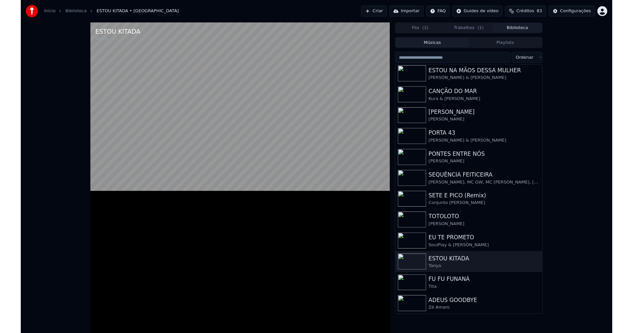
scroll to position [91, 0]
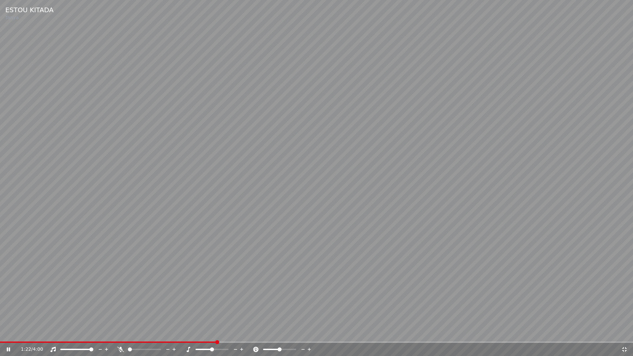
click at [625, 333] on icon at bounding box center [625, 349] width 7 height 5
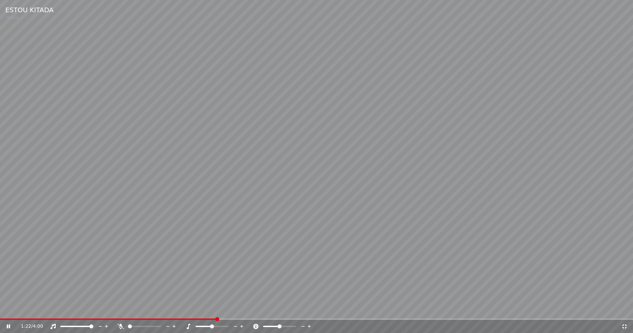
scroll to position [109, 0]
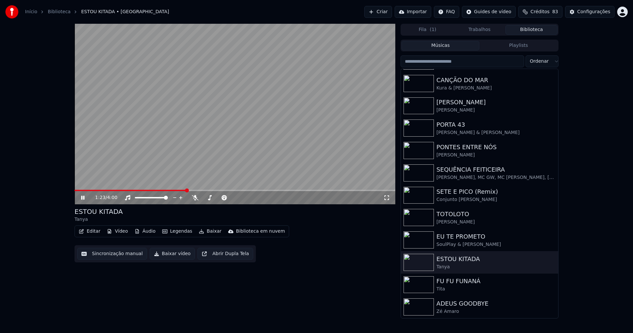
click at [83, 198] on icon at bounding box center [88, 197] width 16 height 5
click at [171, 253] on button "Baixar vídeo" at bounding box center [172, 254] width 45 height 12
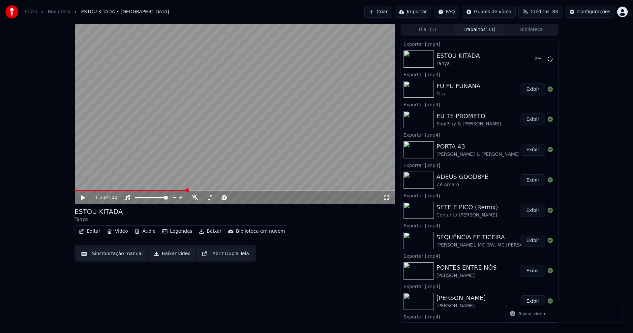
click at [534, 30] on button "Biblioteca" at bounding box center [532, 30] width 52 height 10
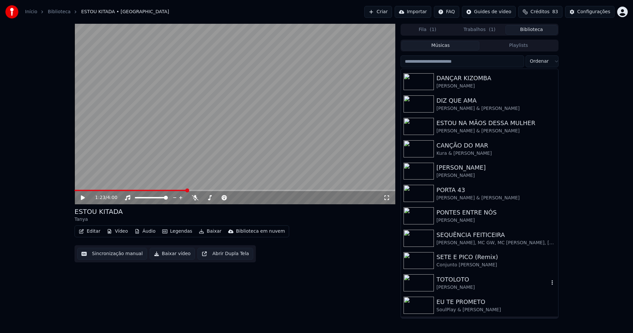
scroll to position [43, 0]
click at [465, 153] on div "Kura & [PERSON_NAME]" at bounding box center [493, 153] width 113 height 7
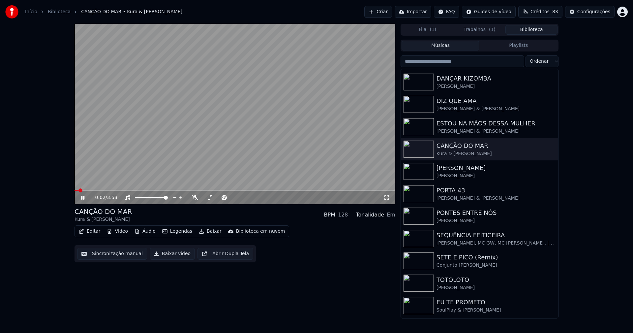
click at [160, 191] on span at bounding box center [235, 190] width 321 height 1
click at [127, 190] on span at bounding box center [119, 190] width 88 height 1
drag, startPoint x: 82, startPoint y: 197, endPoint x: 185, endPoint y: 212, distance: 104.0
click at [83, 197] on icon at bounding box center [82, 198] width 3 height 4
click at [171, 256] on button "Baixar vídeo" at bounding box center [172, 254] width 45 height 12
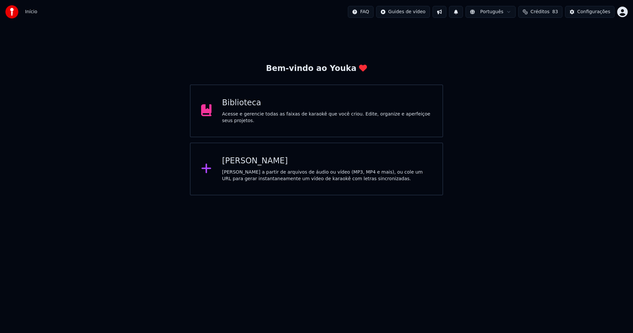
click at [242, 106] on div "Biblioteca" at bounding box center [327, 103] width 210 height 11
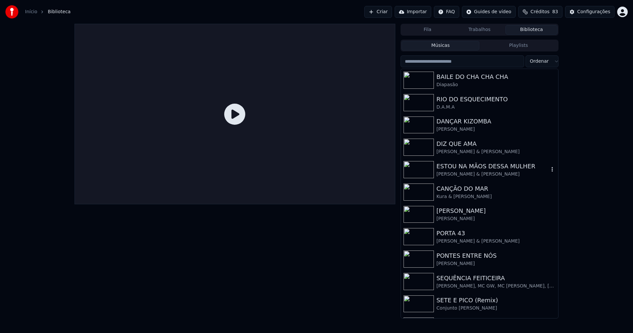
click at [476, 168] on div "ESTOU NA MÃOS DESSA MULHER" at bounding box center [493, 166] width 113 height 9
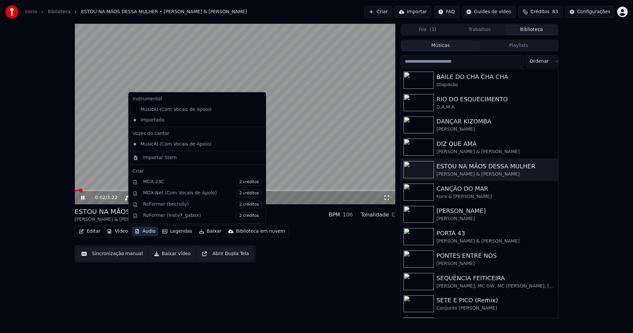
click at [146, 231] on button "Áudio" at bounding box center [145, 231] width 26 height 9
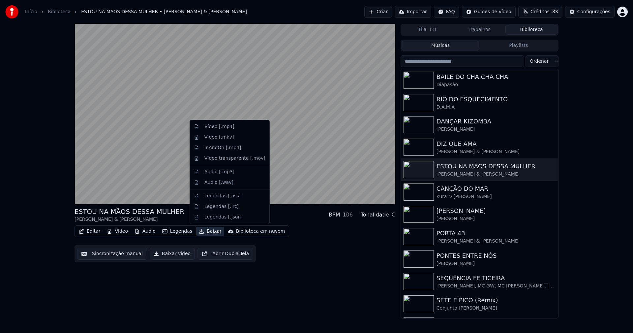
click at [322, 252] on div "Editar Vídeo Áudio Legendas Baixar Biblioteca em nuvem Sincronização manual Bai…" at bounding box center [235, 243] width 321 height 37
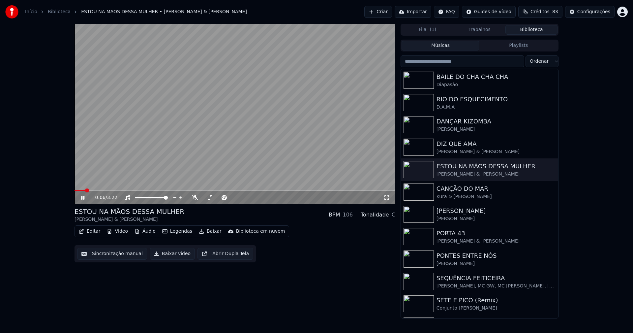
click at [83, 200] on icon at bounding box center [88, 197] width 16 height 5
drag, startPoint x: 179, startPoint y: 256, endPoint x: 167, endPoint y: 252, distance: 13.1
click at [179, 256] on button "Baixar vídeo" at bounding box center [172, 254] width 45 height 12
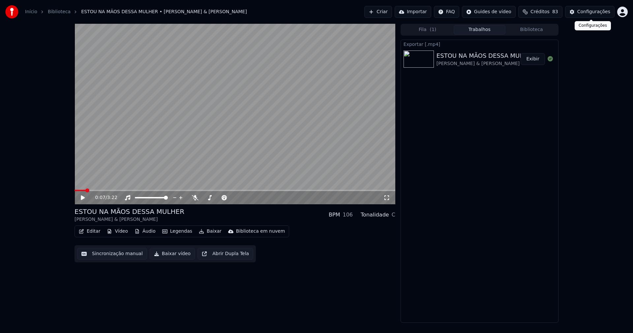
click at [593, 4] on div "Início Biblioteca ESTOU NA MÃOS DESSA MULHER • Leandro & Leonardo Criar Importa…" at bounding box center [316, 12] width 633 height 24
click at [602, 11] on div "Configurações" at bounding box center [594, 12] width 33 height 7
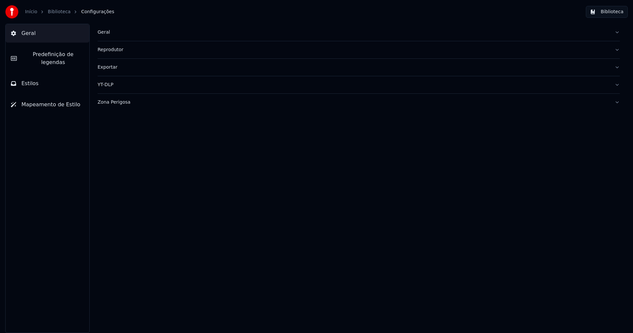
click at [49, 76] on button "Estilos" at bounding box center [48, 83] width 84 height 18
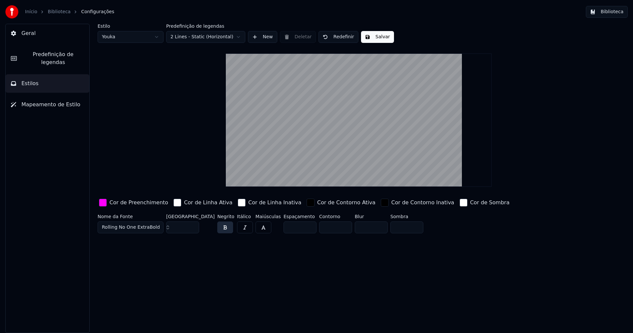
click at [105, 205] on div "button" at bounding box center [103, 203] width 8 height 8
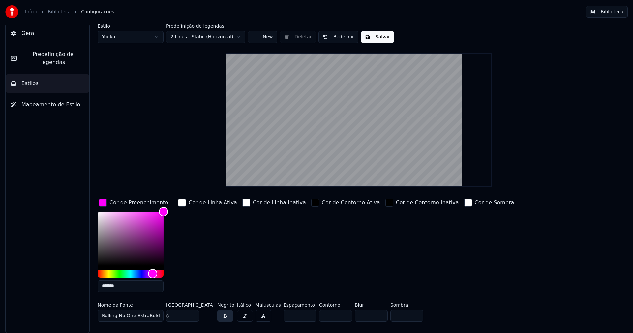
click at [137, 288] on input "*******" at bounding box center [131, 286] width 66 height 12
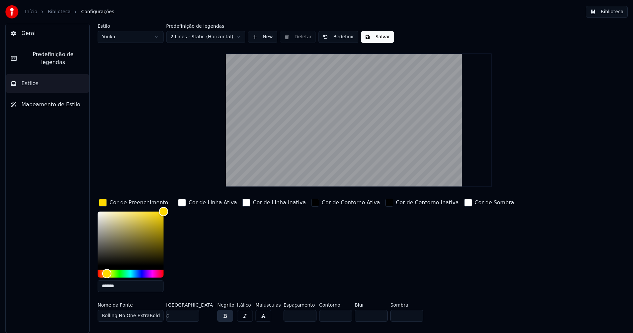
type input "*******"
click at [102, 203] on div "button" at bounding box center [103, 203] width 8 height 8
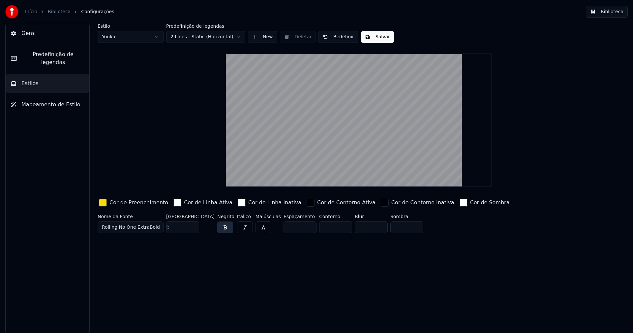
click at [385, 38] on button "Salvar" at bounding box center [377, 37] width 33 height 12
click at [609, 11] on button "Biblioteca" at bounding box center [607, 12] width 42 height 12
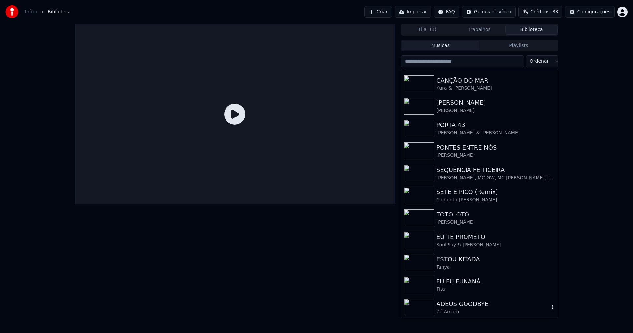
scroll to position [109, 0]
click at [531, 30] on button "Biblioteca" at bounding box center [532, 30] width 52 height 10
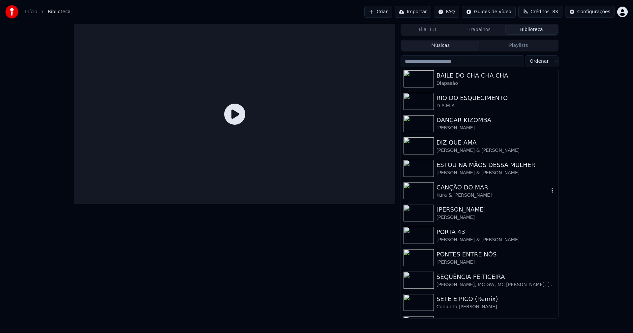
scroll to position [0, 0]
click at [469, 170] on div "ESTOU NA MÃOS DESSA MULHER" at bounding box center [493, 166] width 113 height 9
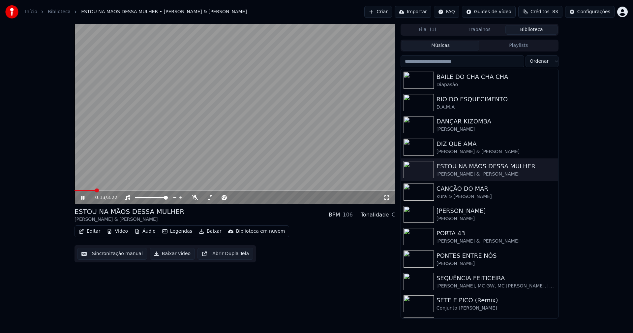
click at [95, 190] on span at bounding box center [235, 190] width 321 height 1
click at [85, 197] on icon at bounding box center [88, 197] width 16 height 5
drag, startPoint x: 171, startPoint y: 257, endPoint x: 246, endPoint y: 282, distance: 79.5
click at [172, 257] on button "Baixar vídeo" at bounding box center [172, 254] width 45 height 12
